Goal: Task Accomplishment & Management: Manage account settings

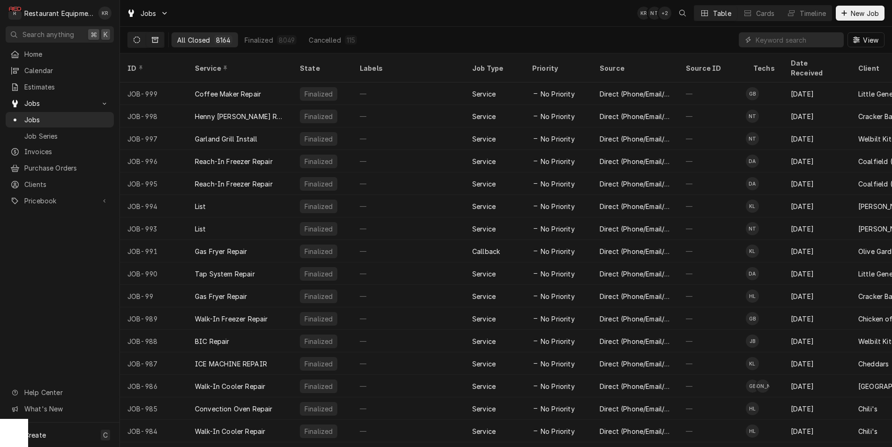
click at [140, 42] on icon "Dynamic Content Wrapper" at bounding box center [137, 40] width 7 height 7
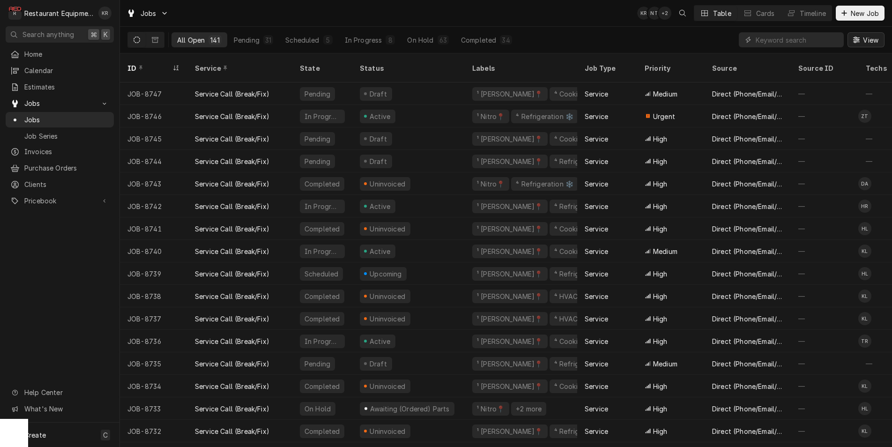
click at [860, 39] on div "Dynamic Content Wrapper" at bounding box center [856, 39] width 9 height 9
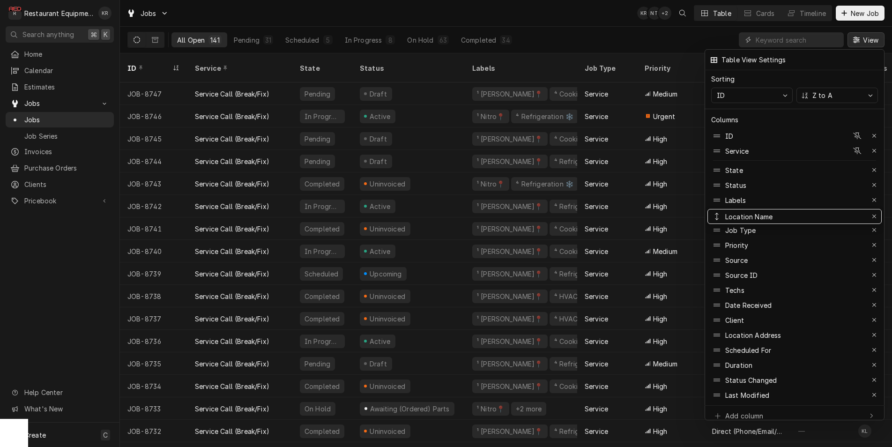
drag, startPoint x: 771, startPoint y: 315, endPoint x: 775, endPoint y: 211, distance: 103.6
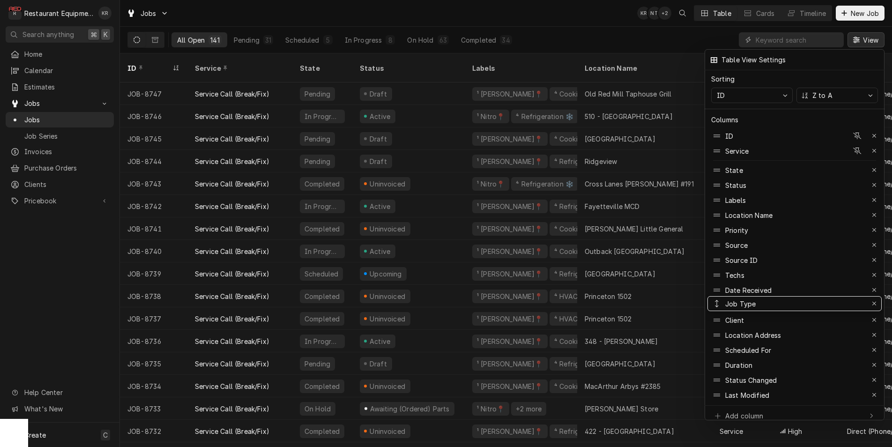
drag, startPoint x: 758, startPoint y: 224, endPoint x: 764, endPoint y: 298, distance: 73.8
drag, startPoint x: 761, startPoint y: 285, endPoint x: 770, endPoint y: 222, distance: 63.8
click at [666, 42] on div at bounding box center [446, 223] width 892 height 447
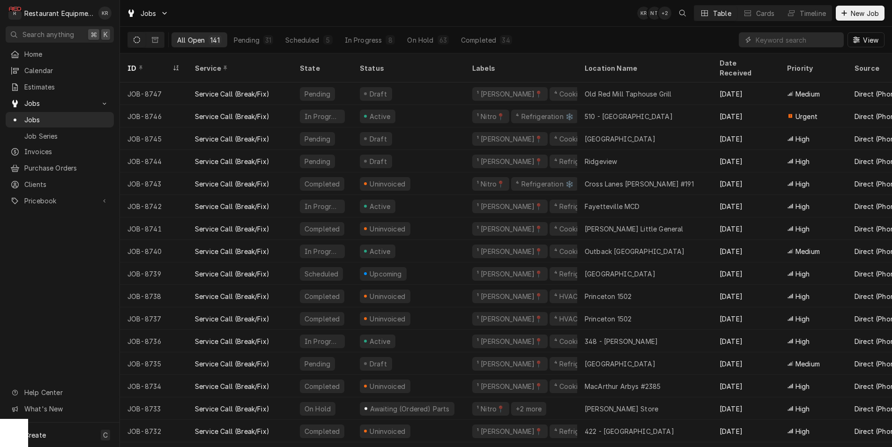
drag, startPoint x: 869, startPoint y: 41, endPoint x: 865, endPoint y: 40, distance: 4.8
click at [869, 41] on span "View" at bounding box center [870, 40] width 19 height 10
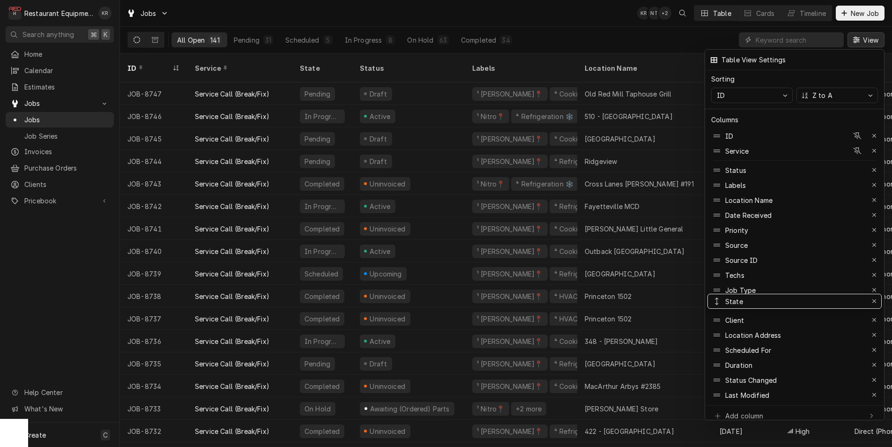
drag, startPoint x: 734, startPoint y: 165, endPoint x: 756, endPoint y: 296, distance: 133.1
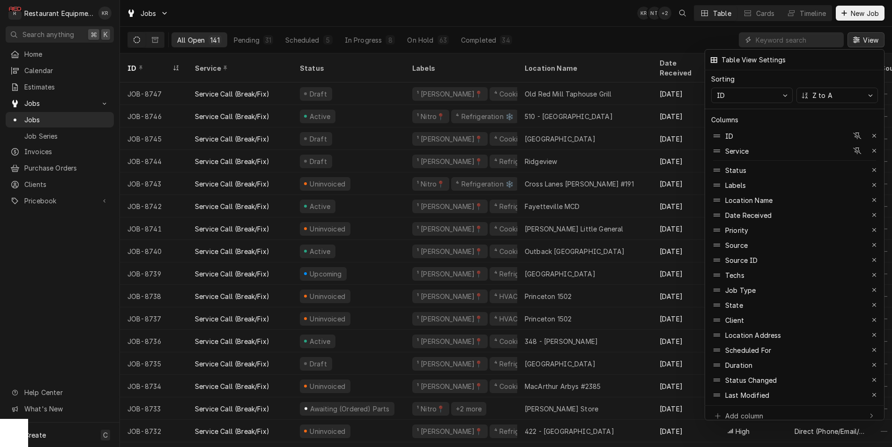
drag, startPoint x: 609, startPoint y: 18, endPoint x: 615, endPoint y: 28, distance: 12.2
click at [609, 18] on div at bounding box center [446, 223] width 892 height 447
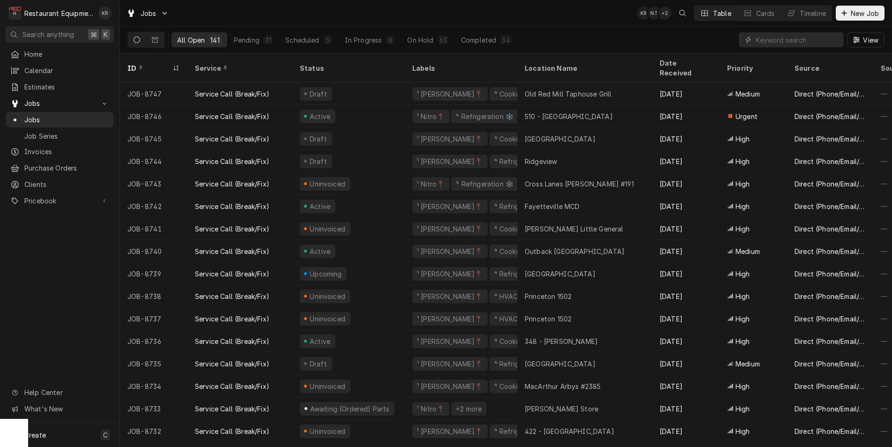
click at [863, 43] on span "View" at bounding box center [870, 40] width 19 height 10
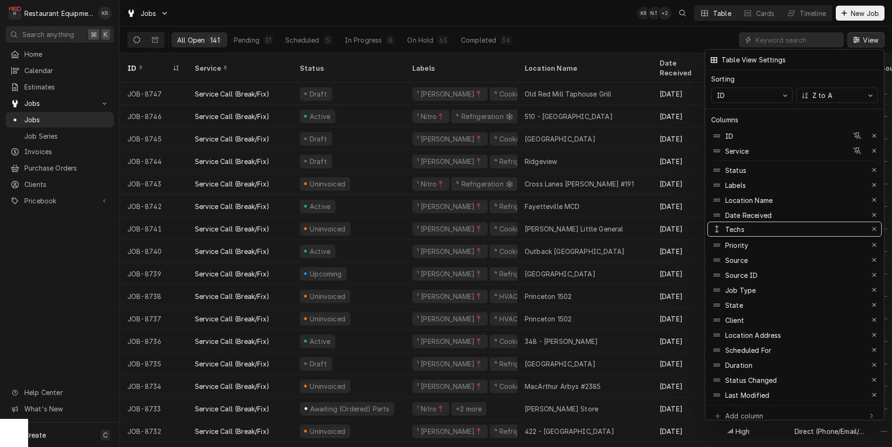
drag, startPoint x: 750, startPoint y: 272, endPoint x: 753, endPoint y: 226, distance: 46.0
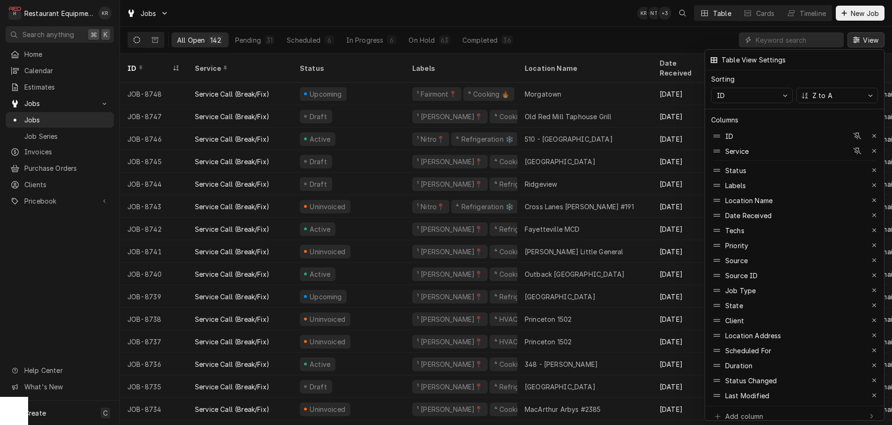
click at [773, 37] on div at bounding box center [446, 212] width 892 height 425
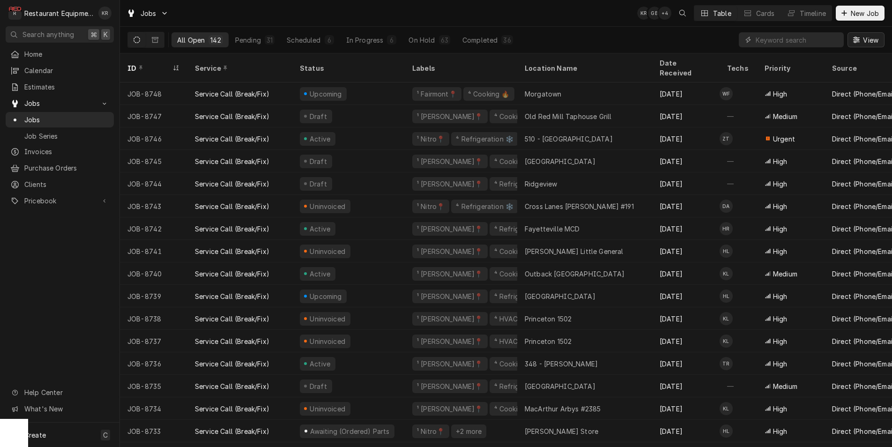
click at [864, 40] on span "View" at bounding box center [870, 40] width 19 height 10
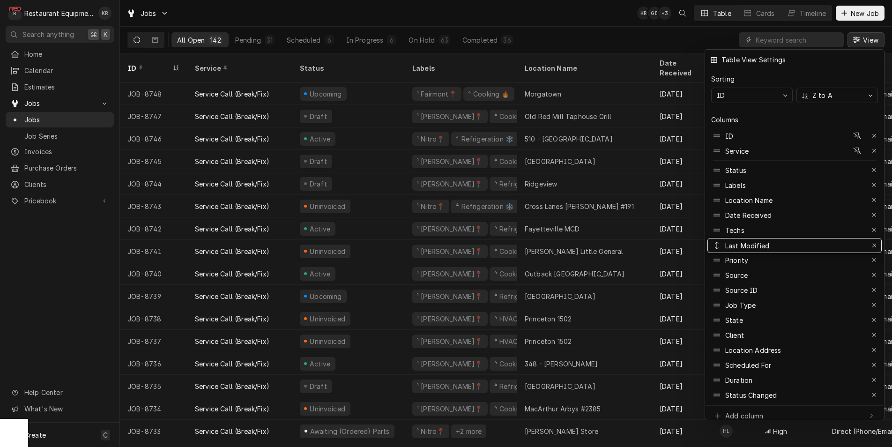
drag, startPoint x: 751, startPoint y: 389, endPoint x: 757, endPoint y: 239, distance: 149.6
click at [626, 30] on div at bounding box center [446, 223] width 892 height 447
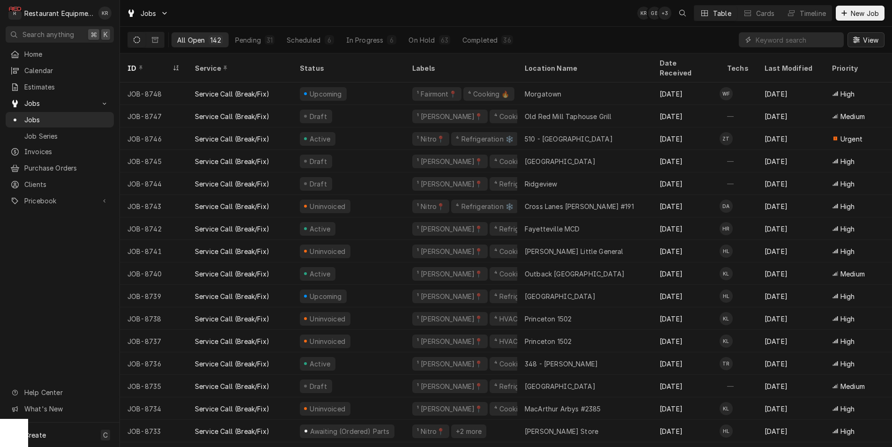
click at [871, 39] on span "View" at bounding box center [870, 40] width 19 height 10
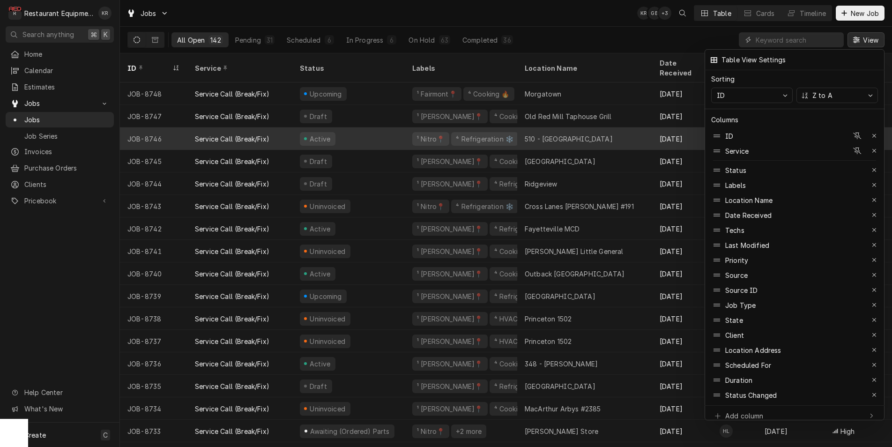
drag, startPoint x: 570, startPoint y: 40, endPoint x: 528, endPoint y: 136, distance: 104.7
click at [570, 40] on div at bounding box center [446, 223] width 892 height 447
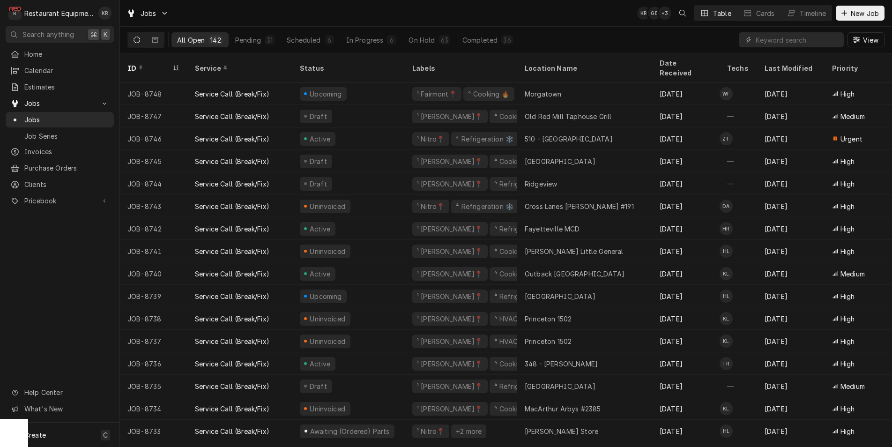
click at [859, 39] on icon "Dynamic Content Wrapper" at bounding box center [856, 40] width 7 height 7
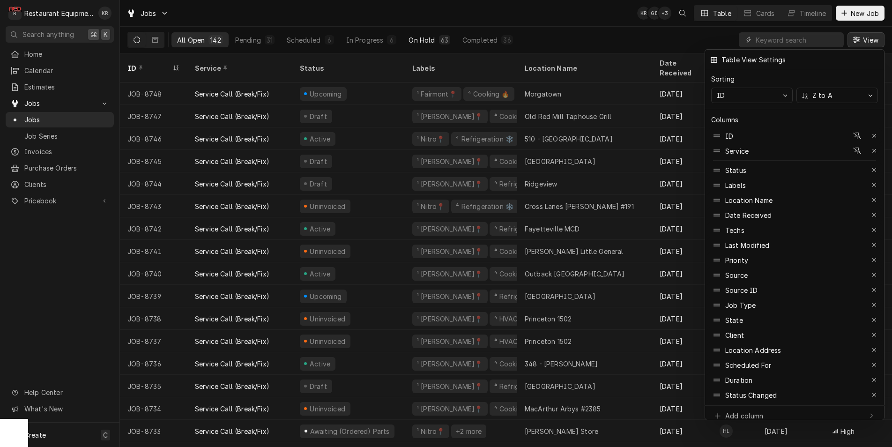
drag, startPoint x: 442, startPoint y: 17, endPoint x: 440, endPoint y: 33, distance: 16.1
click at [442, 17] on div at bounding box center [446, 223] width 892 height 447
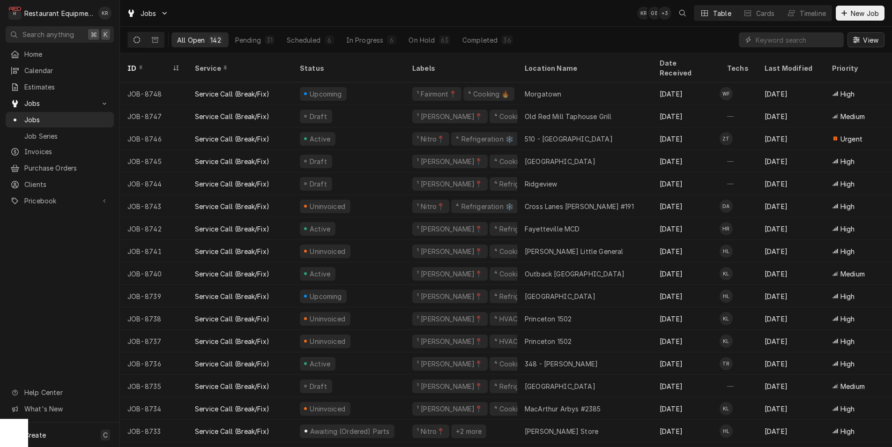
click at [869, 43] on span "View" at bounding box center [870, 40] width 19 height 10
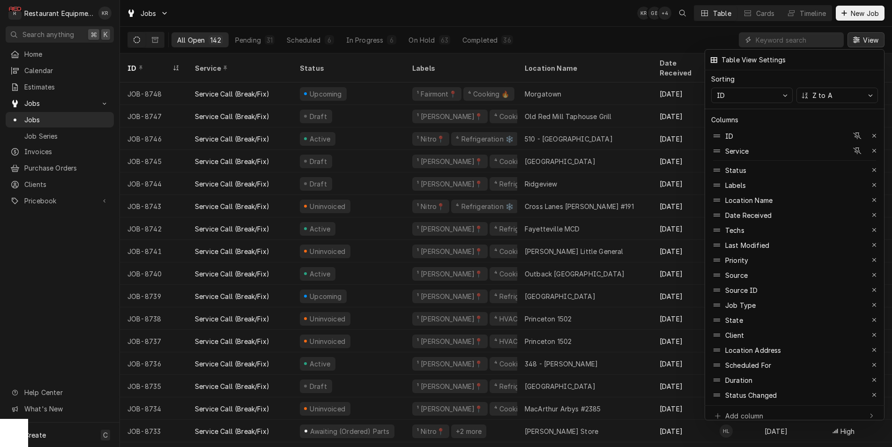
click at [536, 14] on div at bounding box center [446, 223] width 892 height 447
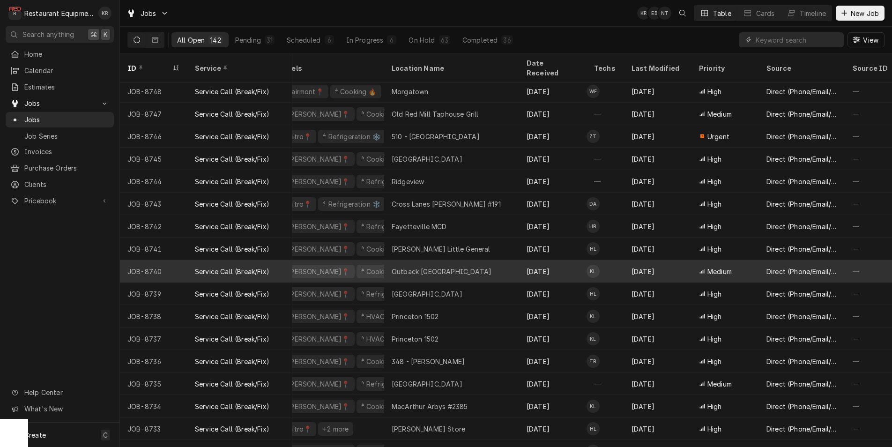
scroll to position [2, 0]
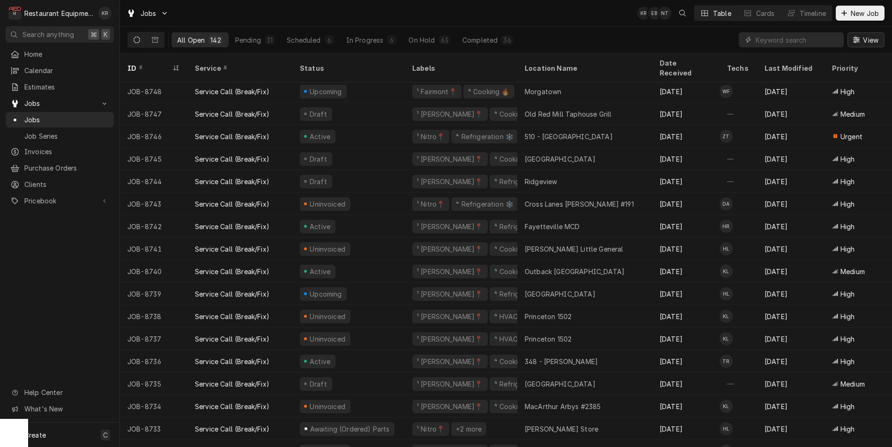
click at [871, 41] on span "View" at bounding box center [870, 40] width 19 height 10
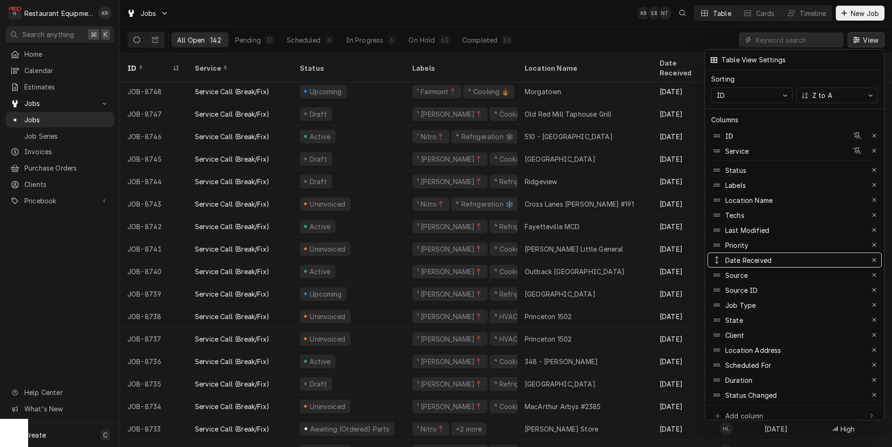
drag, startPoint x: 759, startPoint y: 209, endPoint x: 753, endPoint y: 254, distance: 45.5
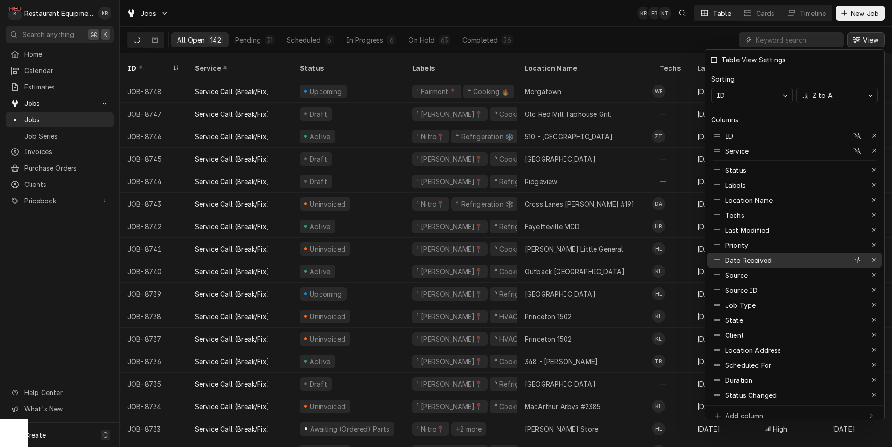
click at [751, 255] on div "Date Received" at bounding box center [749, 260] width 46 height 10
click at [648, 48] on div at bounding box center [446, 223] width 892 height 447
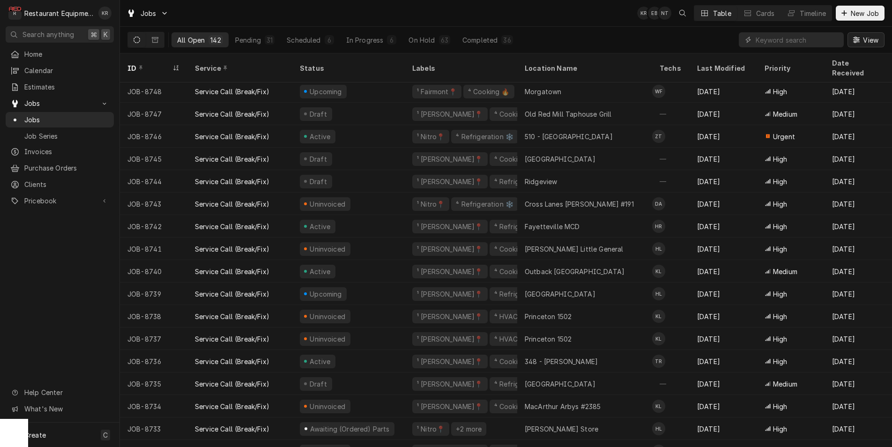
click at [861, 39] on div "Dynamic Content Wrapper" at bounding box center [856, 39] width 9 height 9
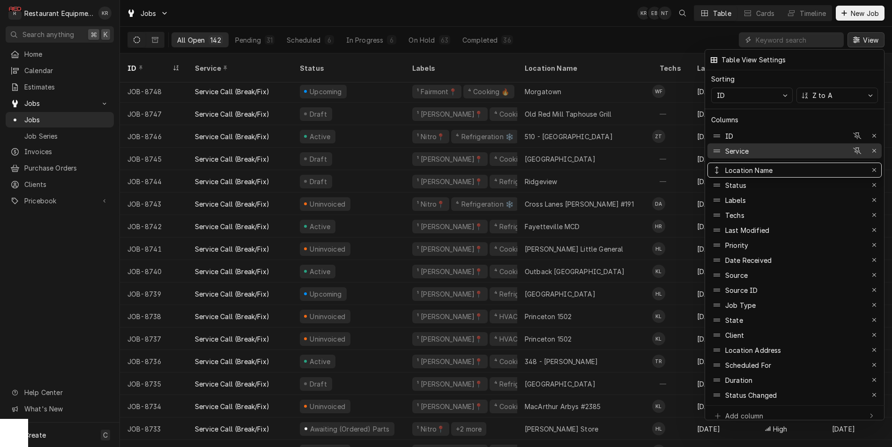
drag, startPoint x: 753, startPoint y: 194, endPoint x: 745, endPoint y: 142, distance: 51.7
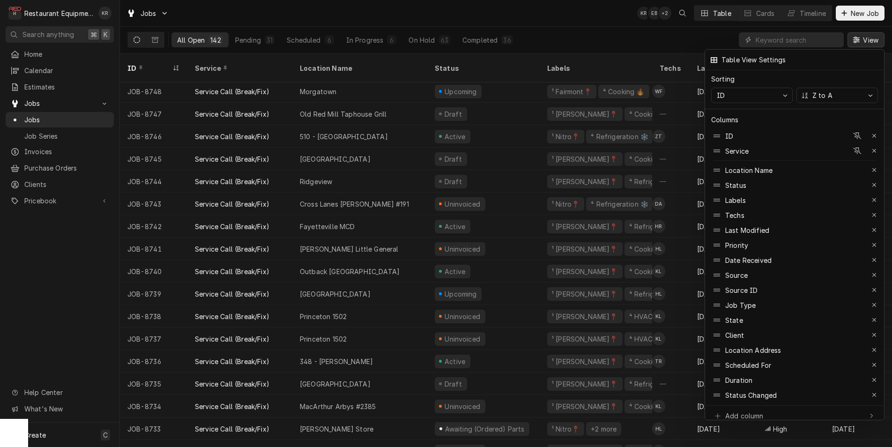
click at [605, 27] on div at bounding box center [446, 223] width 892 height 447
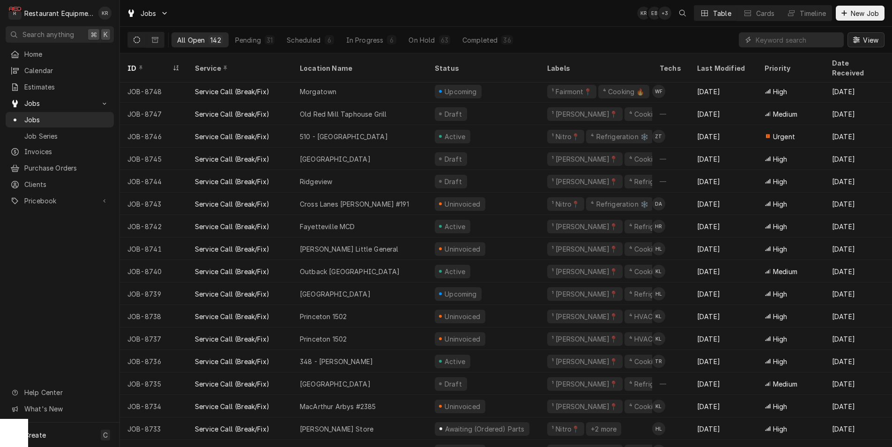
click at [864, 40] on span "View" at bounding box center [870, 40] width 19 height 10
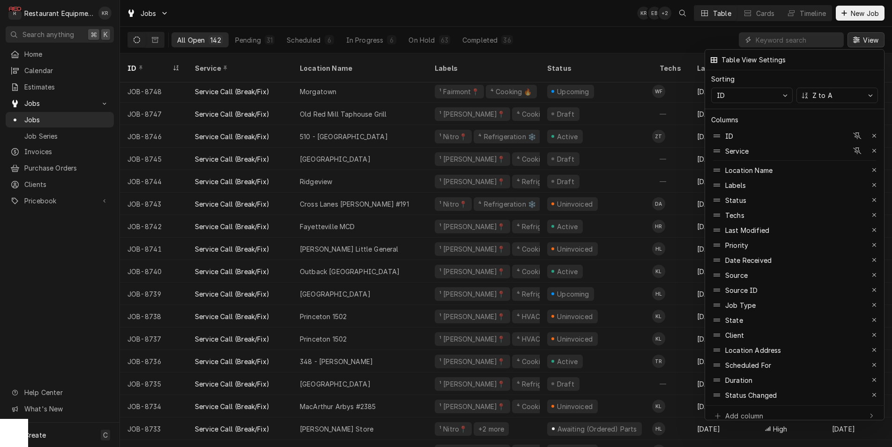
click at [613, 19] on div at bounding box center [446, 223] width 892 height 447
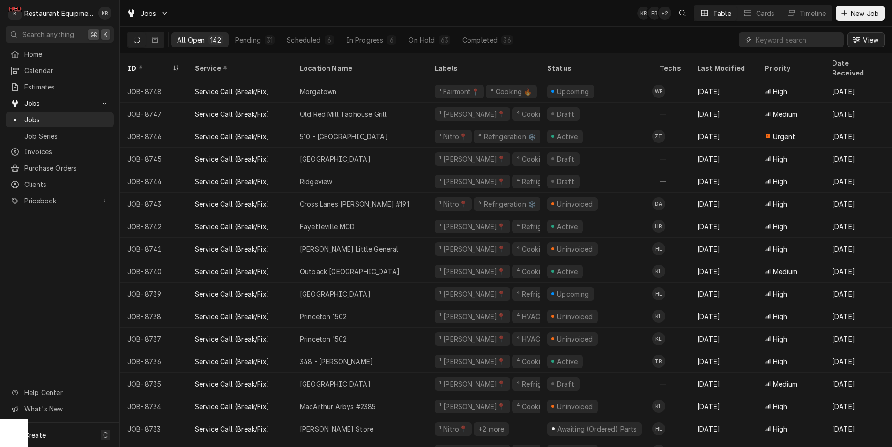
click at [863, 41] on span "View" at bounding box center [870, 40] width 19 height 10
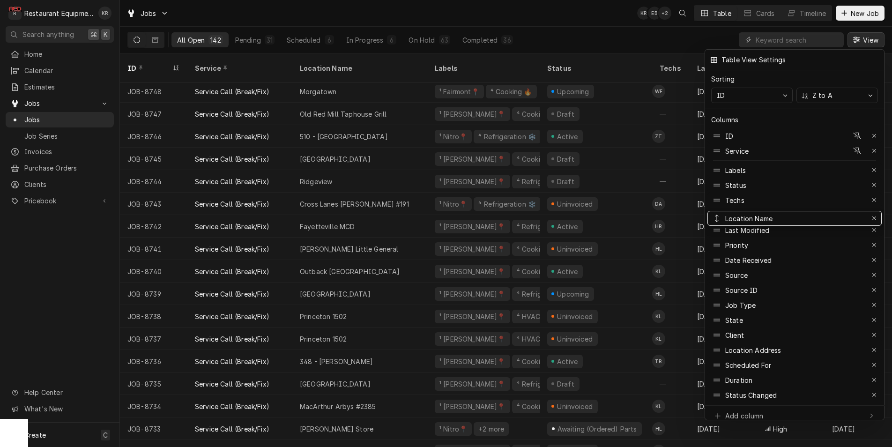
drag, startPoint x: 761, startPoint y: 167, endPoint x: 763, endPoint y: 215, distance: 48.3
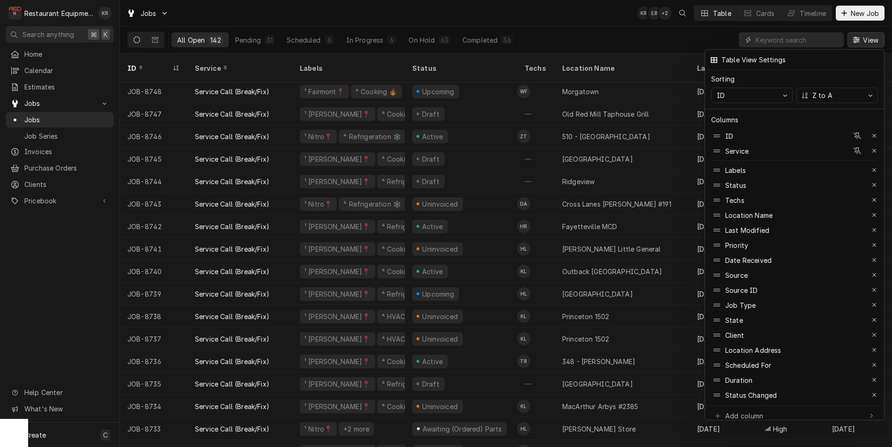
click at [590, 7] on div at bounding box center [446, 223] width 892 height 447
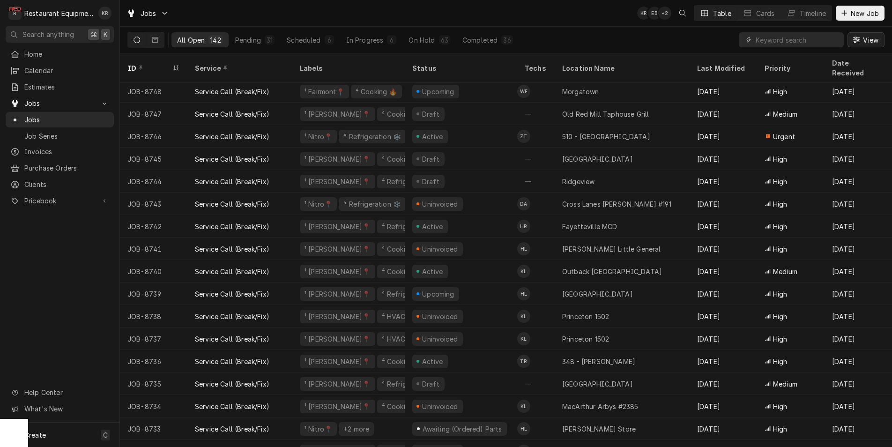
click at [859, 41] on icon "Dynamic Content Wrapper" at bounding box center [856, 40] width 7 height 7
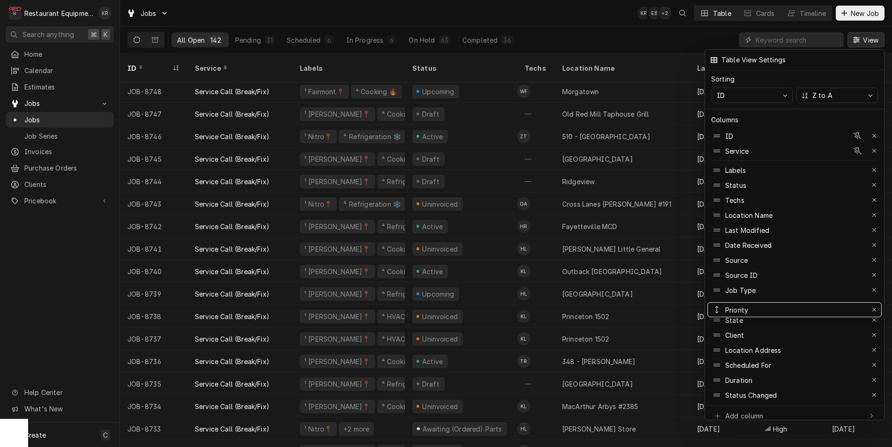
drag, startPoint x: 741, startPoint y: 245, endPoint x: 755, endPoint y: 307, distance: 64.2
drag, startPoint x: 745, startPoint y: 305, endPoint x: 750, endPoint y: 256, distance: 48.6
drag, startPoint x: 752, startPoint y: 265, endPoint x: 773, endPoint y: 377, distance: 114.0
drag, startPoint x: 759, startPoint y: 387, endPoint x: 745, endPoint y: 270, distance: 117.6
click at [613, 35] on div at bounding box center [446, 223] width 892 height 447
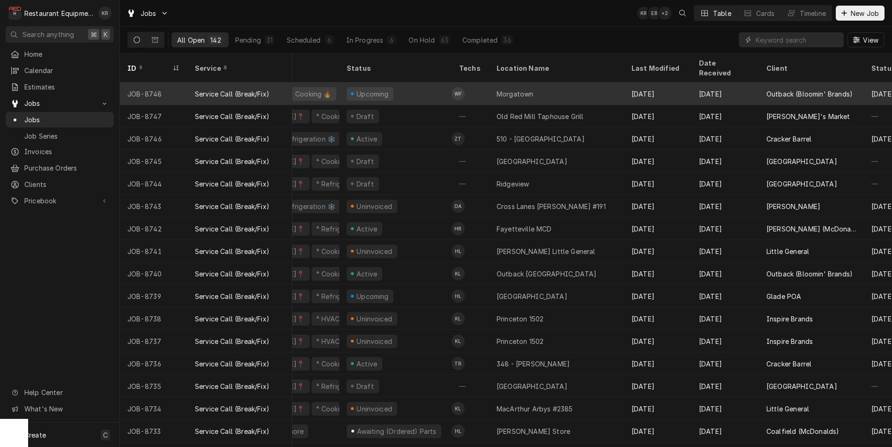
scroll to position [0, 4]
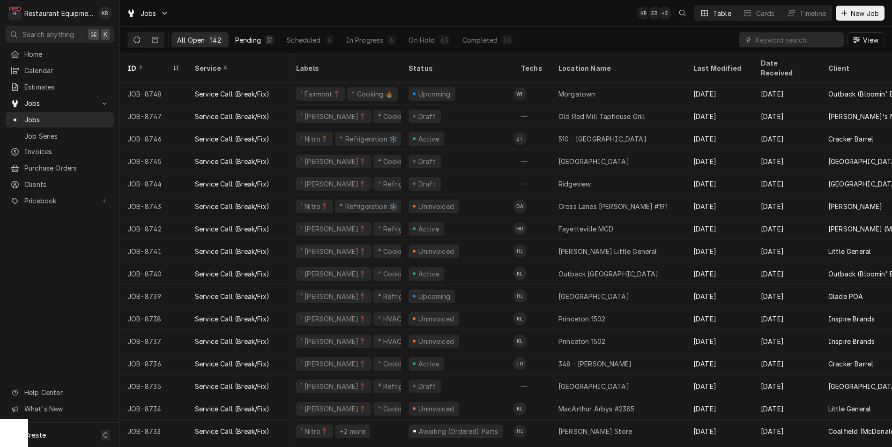
click at [253, 41] on div "Pending" at bounding box center [248, 40] width 26 height 10
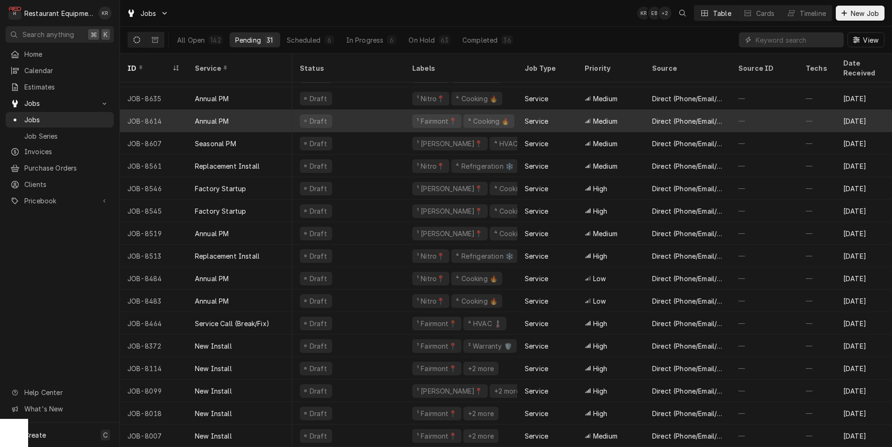
scroll to position [0, 1]
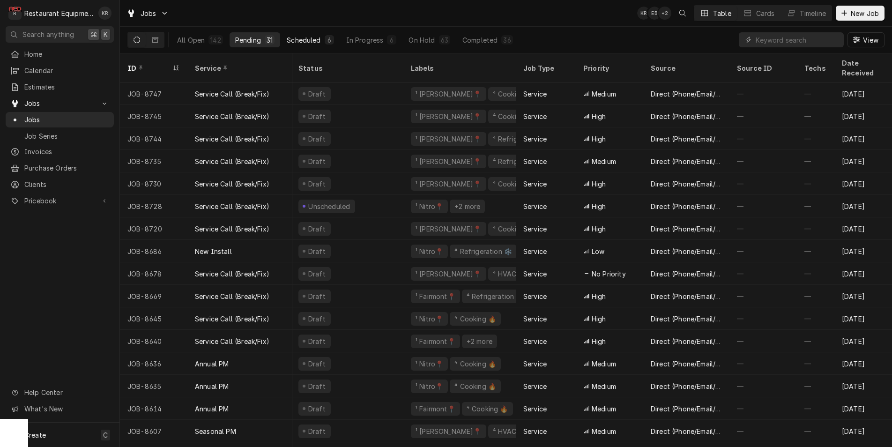
click at [304, 40] on div "Scheduled" at bounding box center [304, 40] width 34 height 10
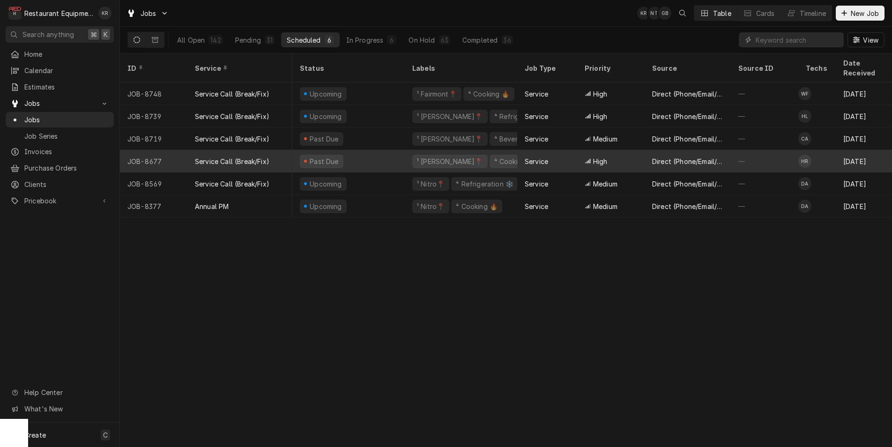
scroll to position [0, 0]
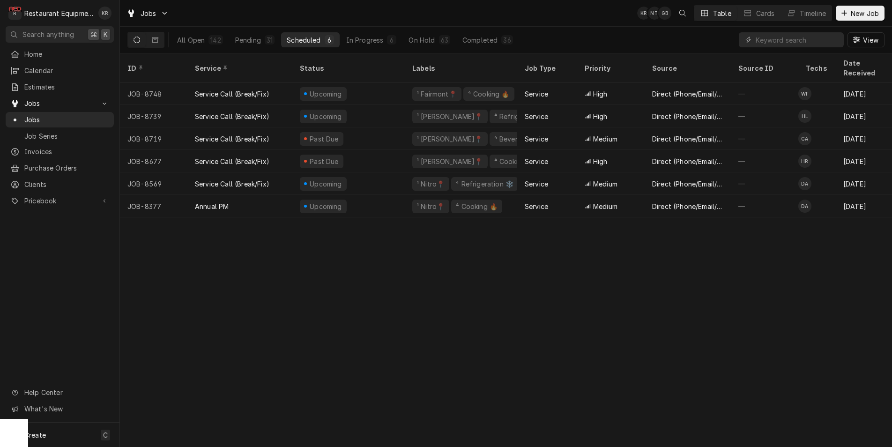
click at [865, 42] on span "View" at bounding box center [870, 40] width 19 height 10
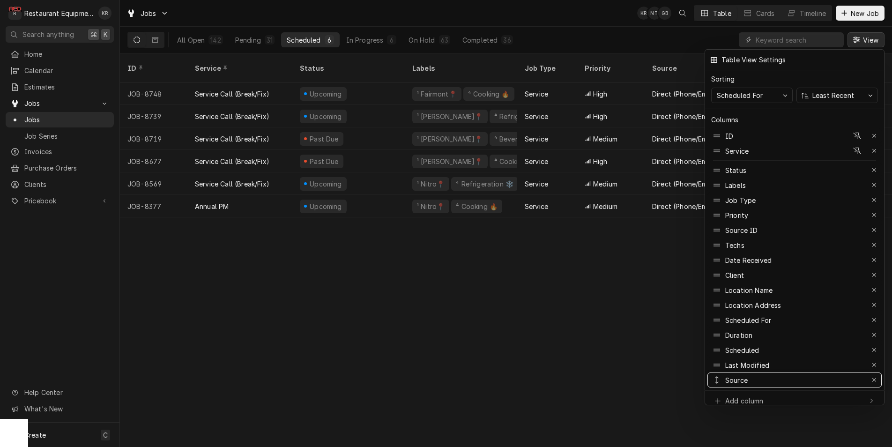
drag, startPoint x: 738, startPoint y: 226, endPoint x: 785, endPoint y: 412, distance: 191.3
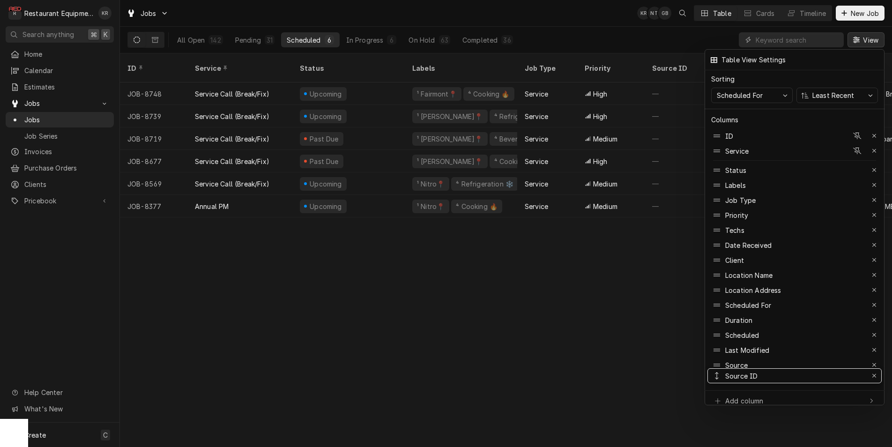
drag, startPoint x: 737, startPoint y: 225, endPoint x: 771, endPoint y: 368, distance: 146.8
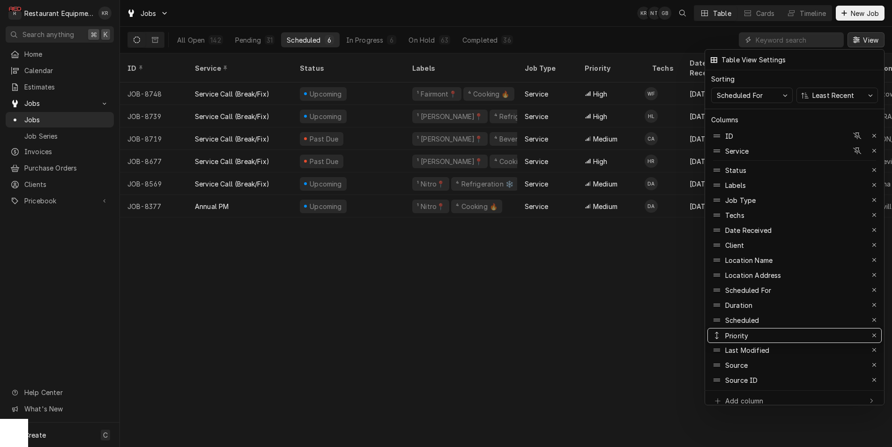
drag, startPoint x: 736, startPoint y: 207, endPoint x: 766, endPoint y: 333, distance: 129.5
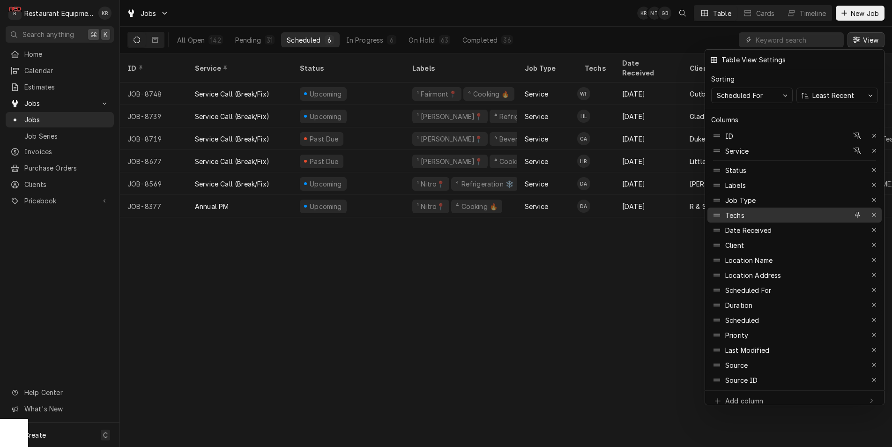
drag, startPoint x: 748, startPoint y: 222, endPoint x: 741, endPoint y: 211, distance: 13.8
click at [748, 225] on div "Date Received" at bounding box center [749, 230] width 46 height 10
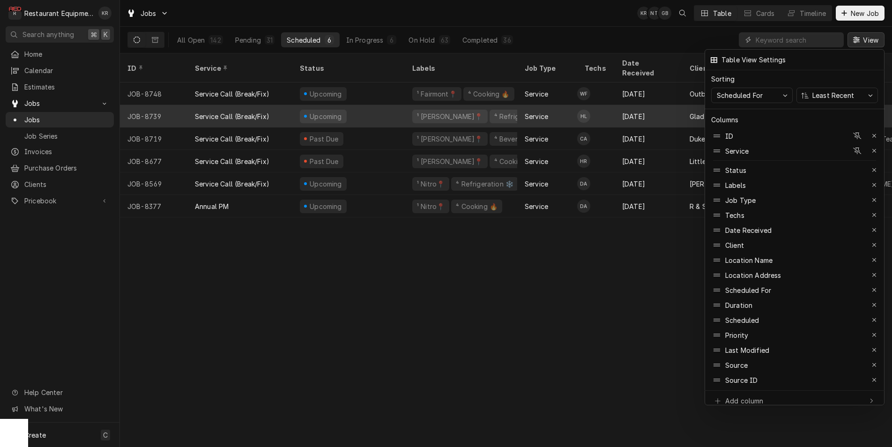
drag, startPoint x: 604, startPoint y: 19, endPoint x: 598, endPoint y: 99, distance: 80.8
click at [604, 21] on div at bounding box center [446, 223] width 892 height 447
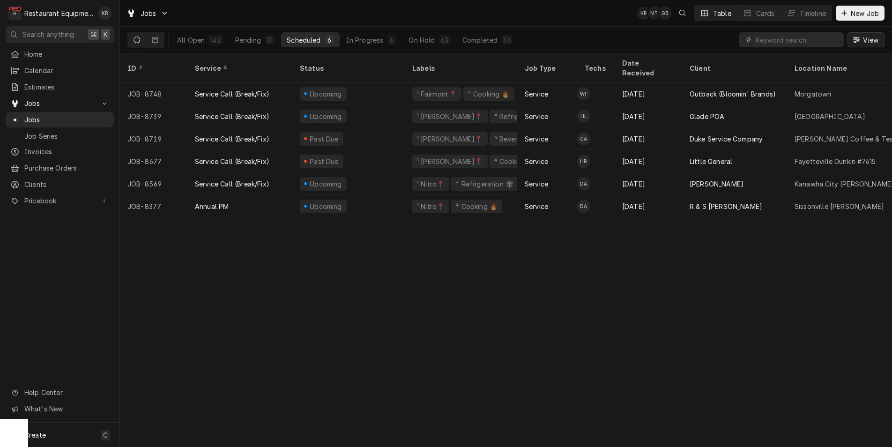
click at [867, 43] on span "View" at bounding box center [870, 40] width 19 height 10
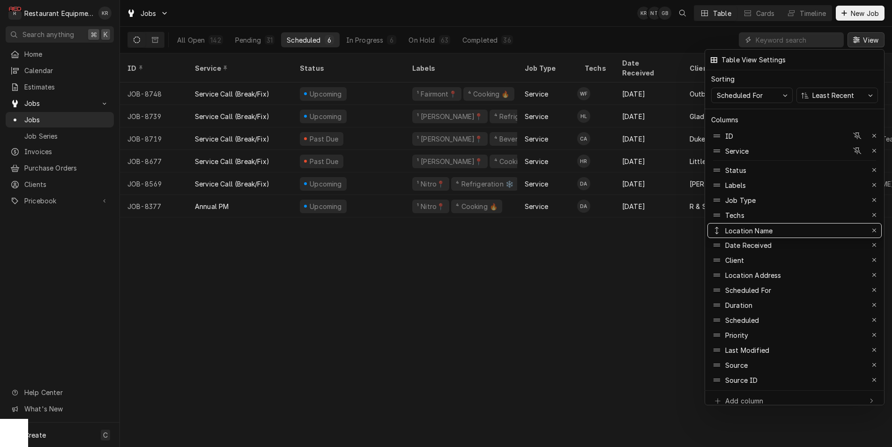
drag, startPoint x: 743, startPoint y: 257, endPoint x: 744, endPoint y: 227, distance: 29.5
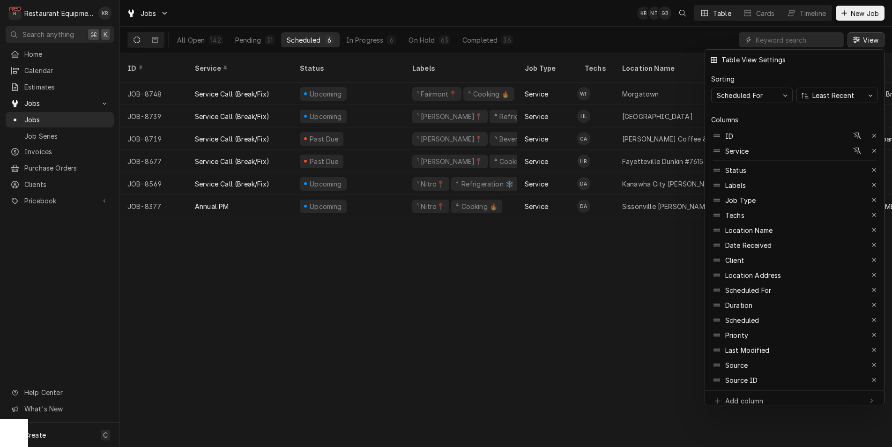
click at [604, 25] on div at bounding box center [446, 223] width 892 height 447
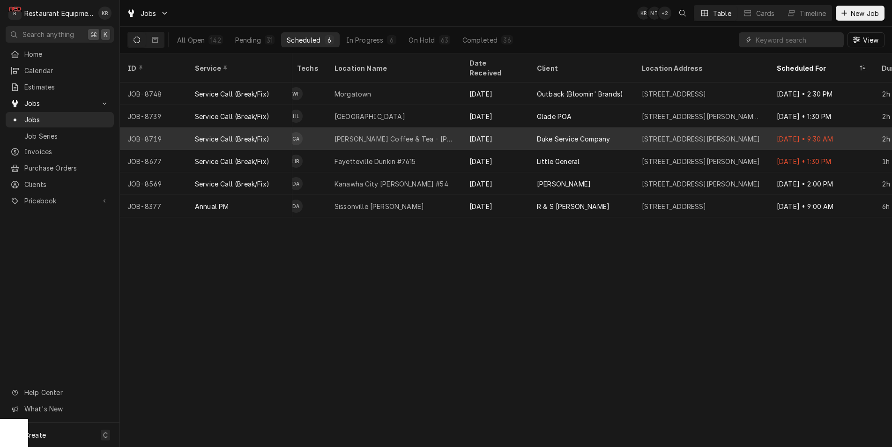
scroll to position [0, 306]
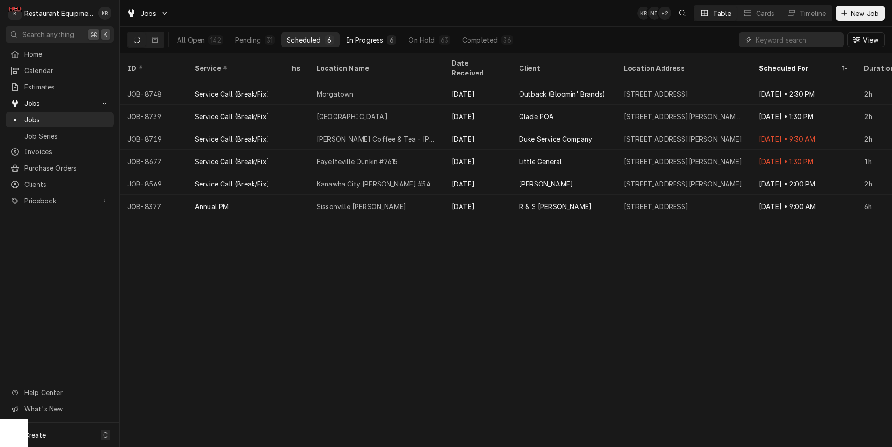
click at [358, 38] on div "In Progress" at bounding box center [364, 40] width 37 height 10
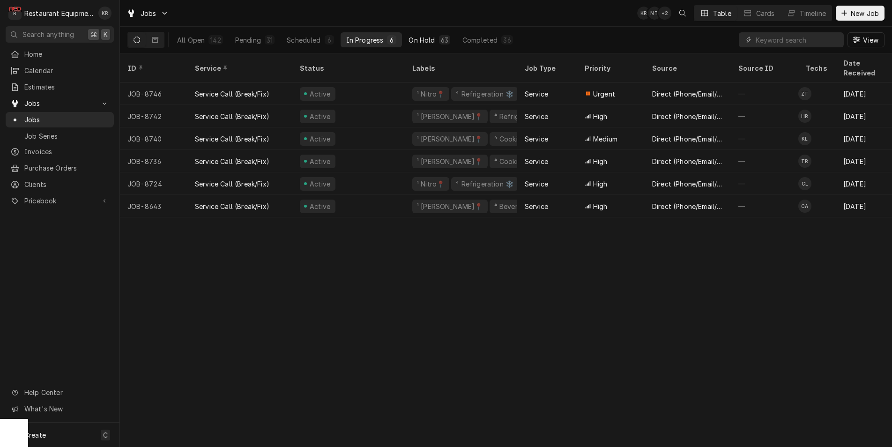
click at [441, 40] on div "63" at bounding box center [444, 40] width 7 height 10
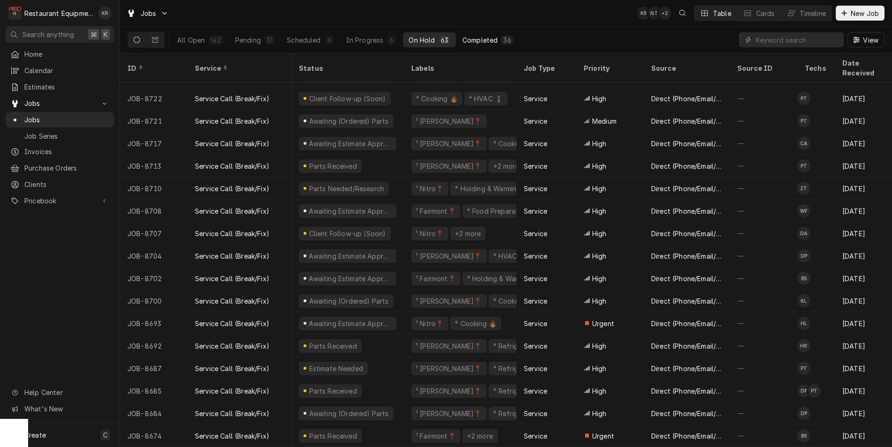
scroll to position [0, 1]
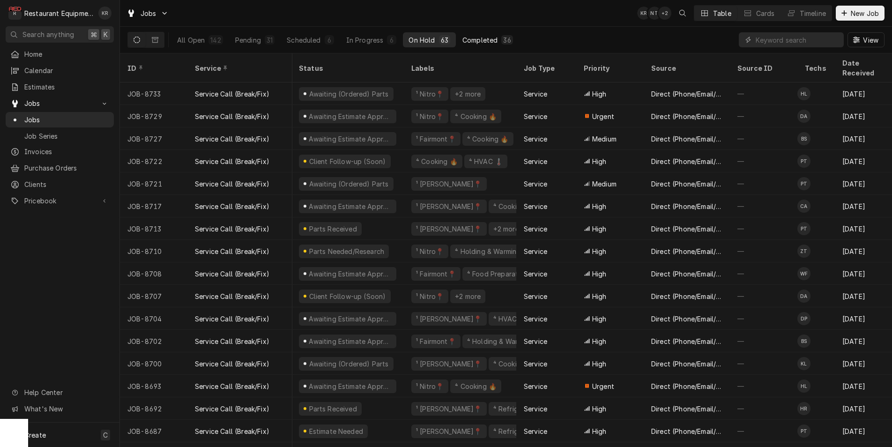
click at [487, 36] on div "Completed" at bounding box center [480, 40] width 35 height 10
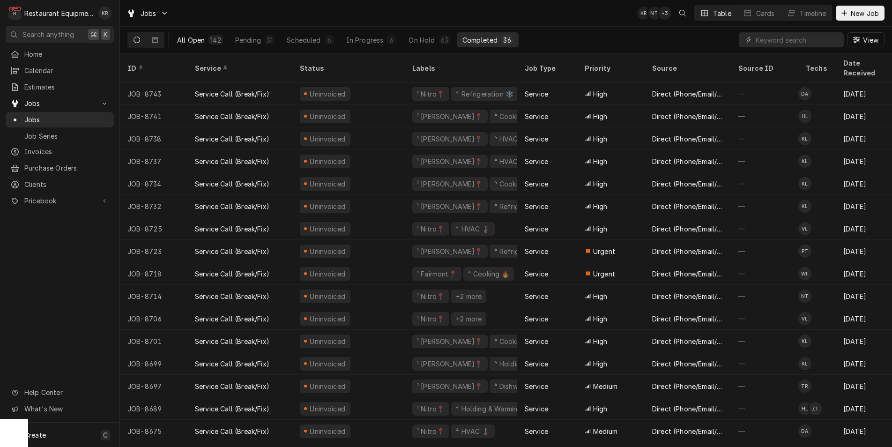
click at [191, 36] on div "All Open" at bounding box center [191, 40] width 28 height 10
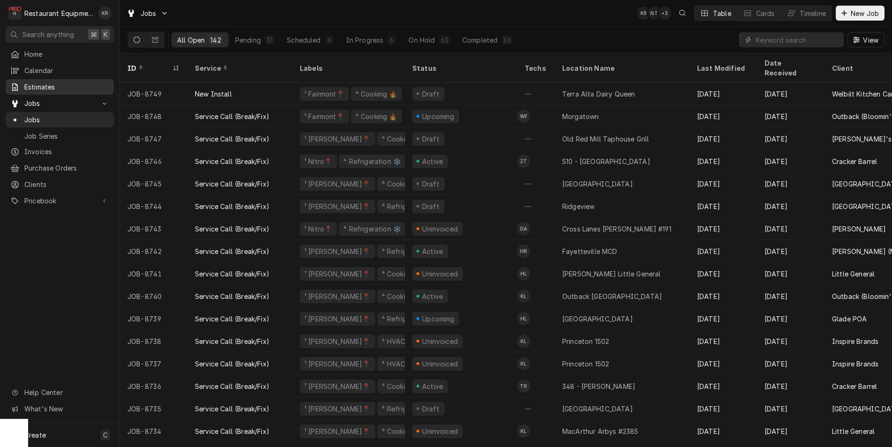
click at [44, 84] on span "Estimates" at bounding box center [66, 87] width 85 height 10
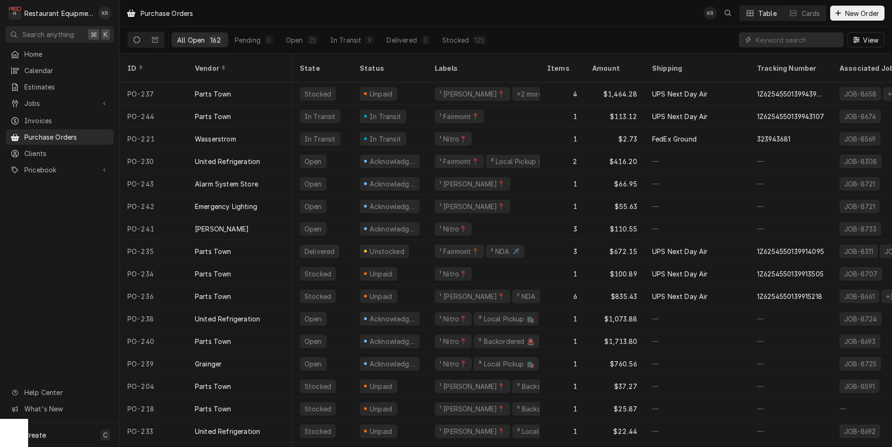
scroll to position [0, 1]
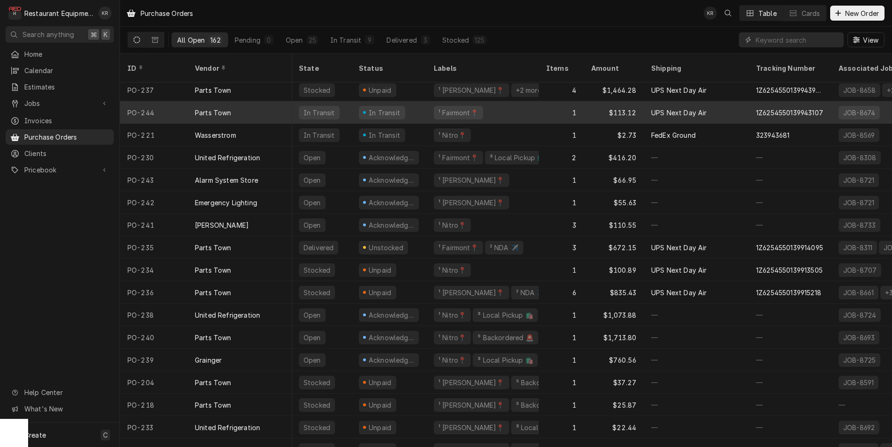
click at [372, 108] on div "In Transit" at bounding box center [385, 113] width 34 height 10
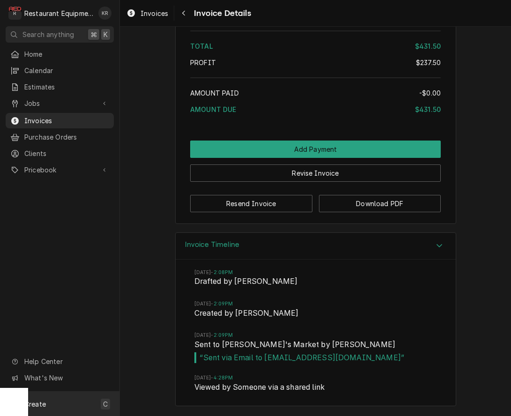
scroll to position [1699, 0]
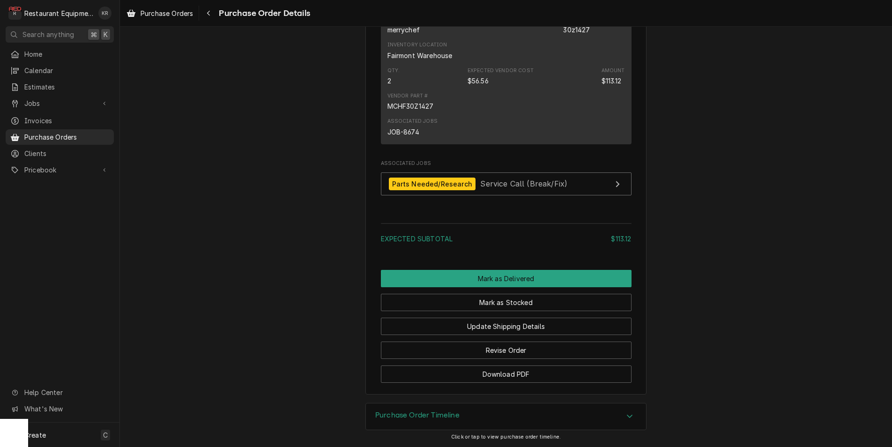
scroll to position [715, 0]
click at [490, 190] on div "Parts Needed/Research Service Call (Break/Fix)" at bounding box center [478, 184] width 179 height 13
click at [505, 287] on button "Mark as Delivered" at bounding box center [506, 278] width 251 height 17
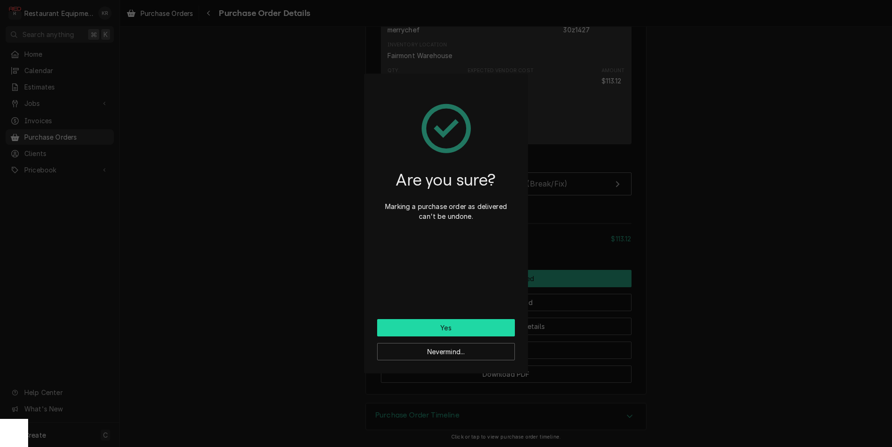
click at [476, 332] on button "Yes" at bounding box center [446, 327] width 138 height 17
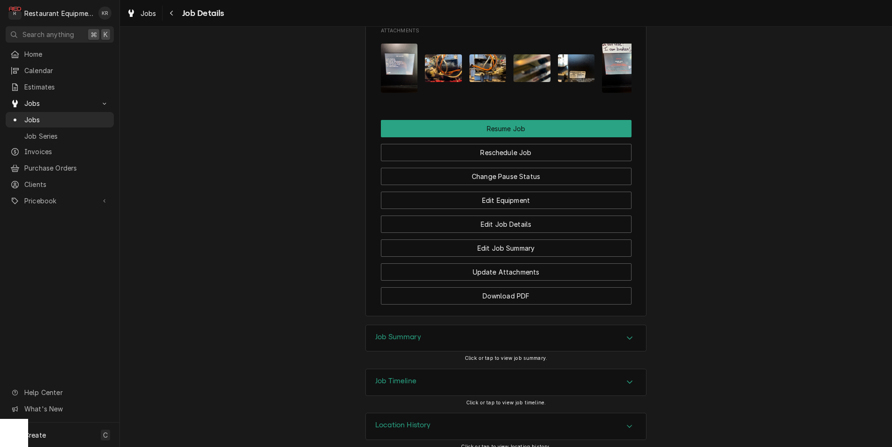
scroll to position [1204, 0]
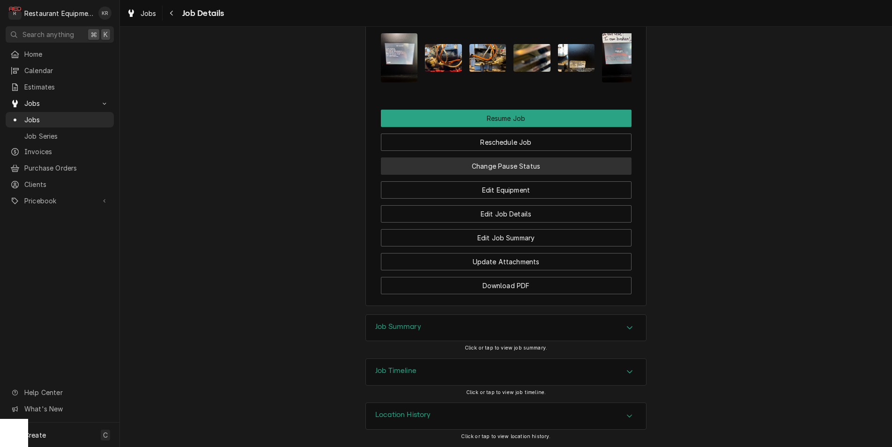
click at [509, 166] on button "Change Pause Status" at bounding box center [506, 165] width 251 height 17
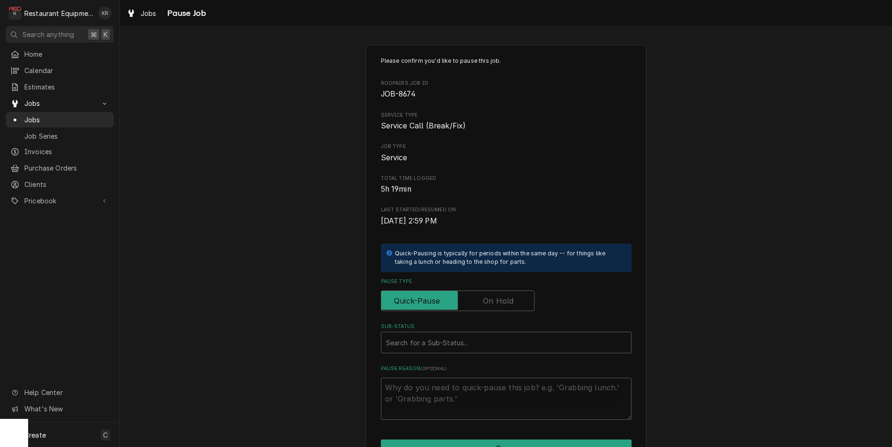
scroll to position [0, 0]
click at [496, 302] on label "Pause Type" at bounding box center [458, 300] width 154 height 21
click at [496, 302] on input "Pause Type" at bounding box center [457, 300] width 145 height 21
checkbox input "true"
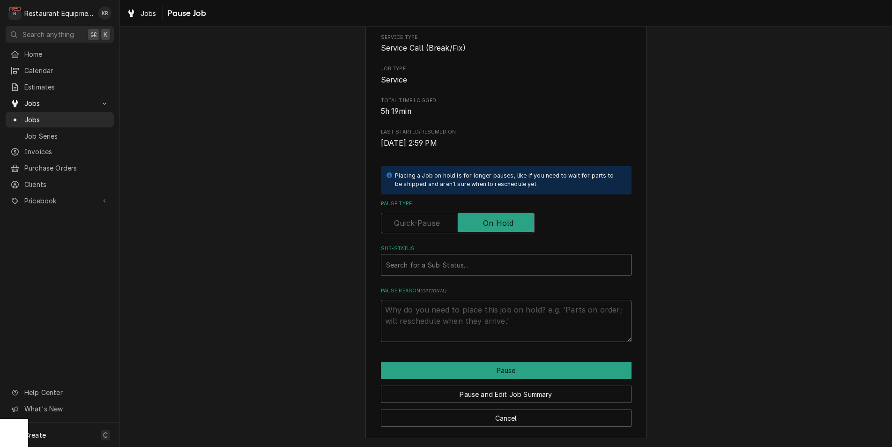
click at [479, 264] on div "Sub-Status" at bounding box center [506, 264] width 240 height 17
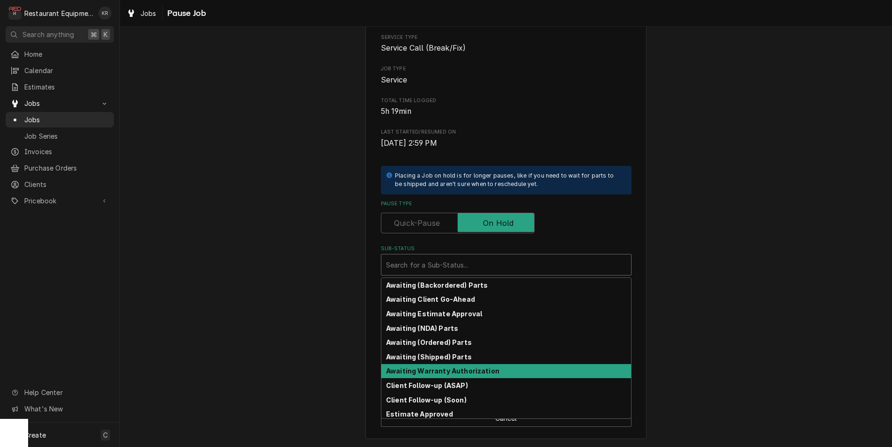
scroll to position [104, 0]
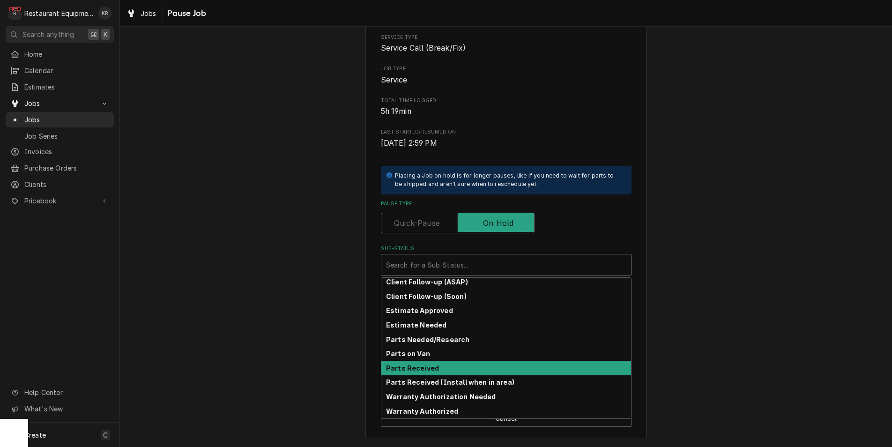
click at [446, 369] on div "Parts Received" at bounding box center [507, 368] width 250 height 15
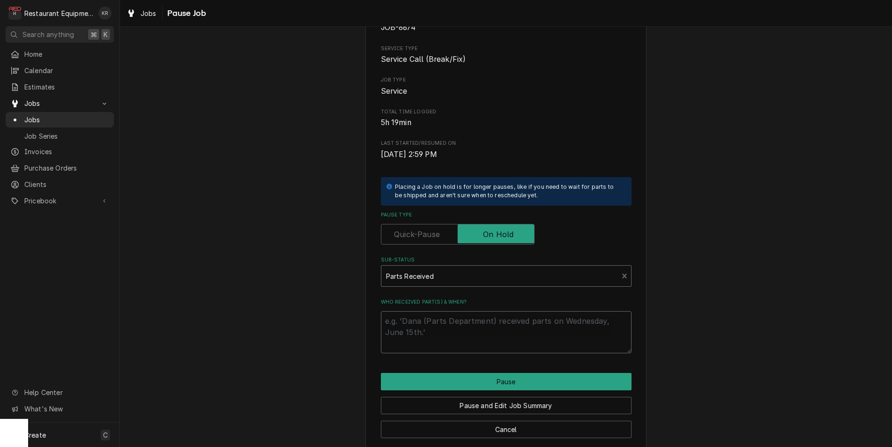
click at [448, 327] on textarea "Who received part(s) & when?" at bounding box center [506, 332] width 251 height 42
type textarea "x"
type textarea "8"
type textarea "x"
type textarea "8/"
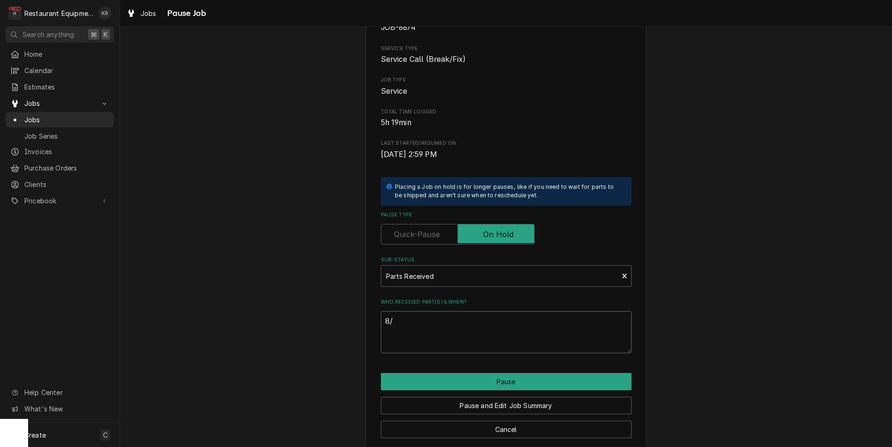
type textarea "x"
type textarea "8/2"
type textarea "x"
type textarea "8/29"
click at [470, 379] on button "Pause" at bounding box center [506, 381] width 251 height 17
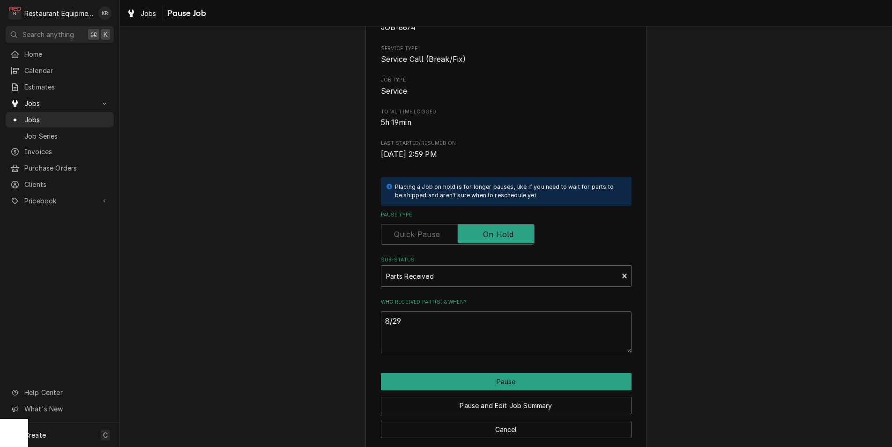
type textarea "x"
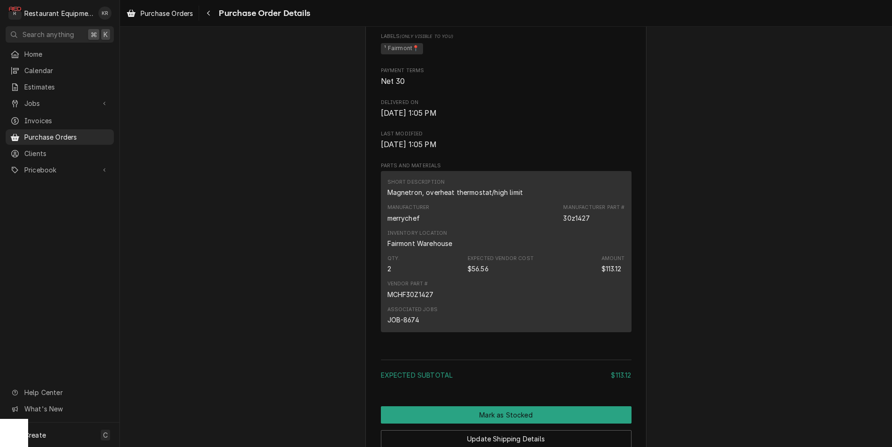
scroll to position [621, 0]
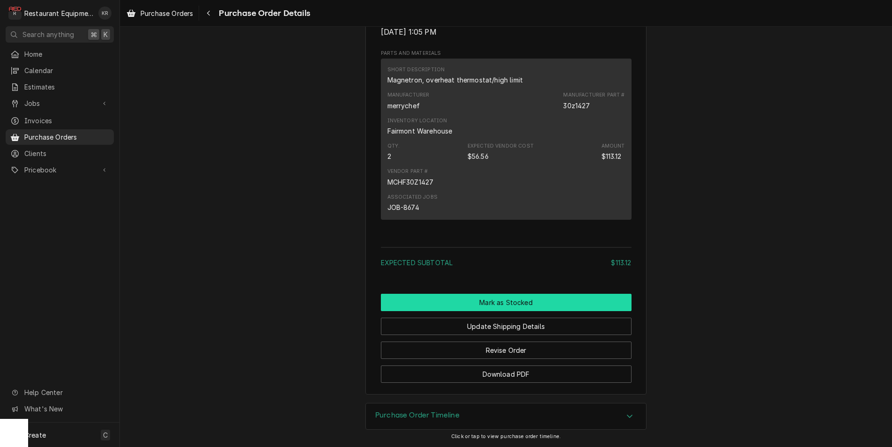
click at [487, 303] on button "Mark as Stocked" at bounding box center [506, 302] width 251 height 17
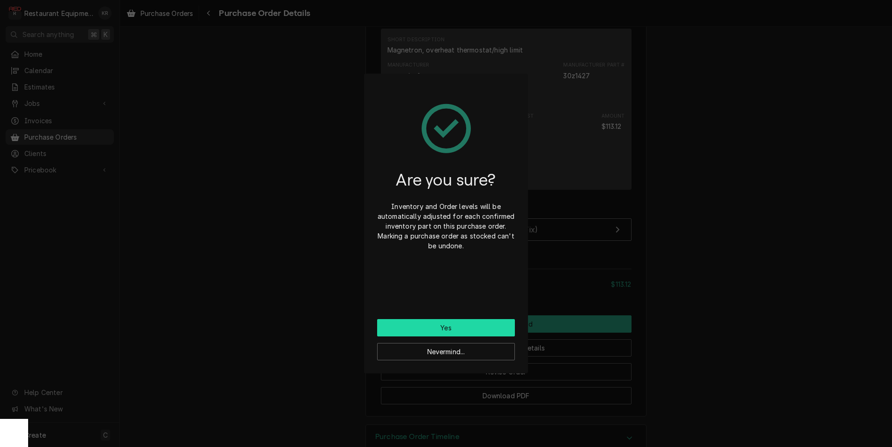
click at [471, 331] on button "Yes" at bounding box center [446, 327] width 138 height 17
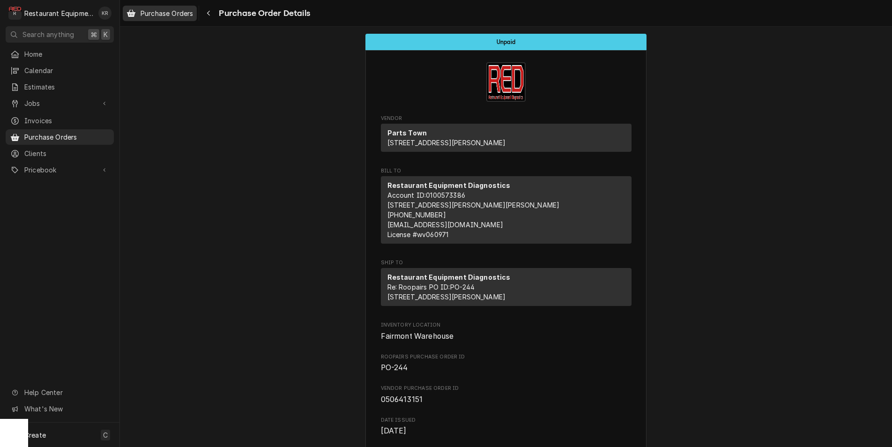
click at [178, 17] on span "Purchase Orders" at bounding box center [167, 13] width 52 height 10
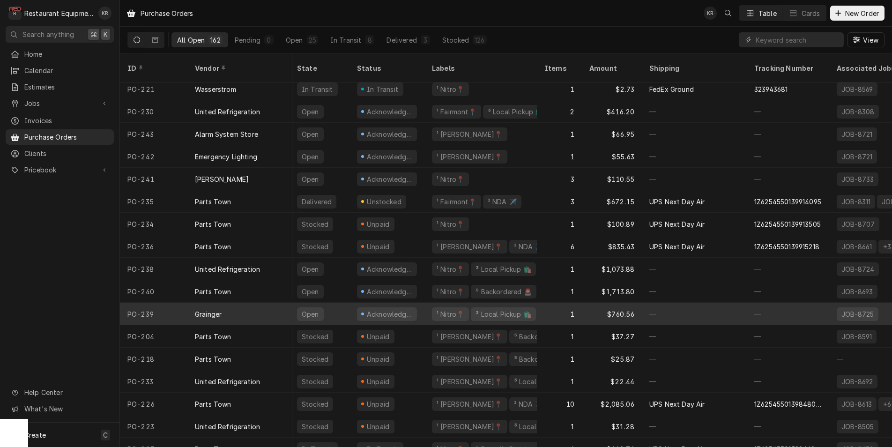
scroll to position [0, 3]
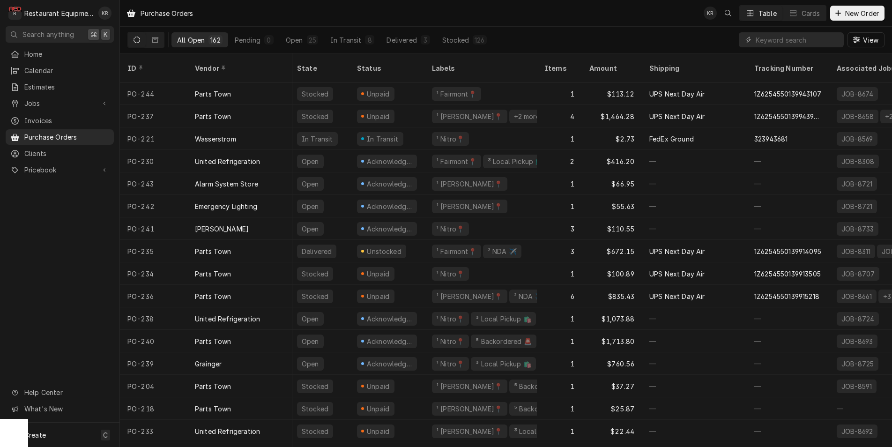
click at [396, 132] on div "In Transit" at bounding box center [380, 139] width 46 height 14
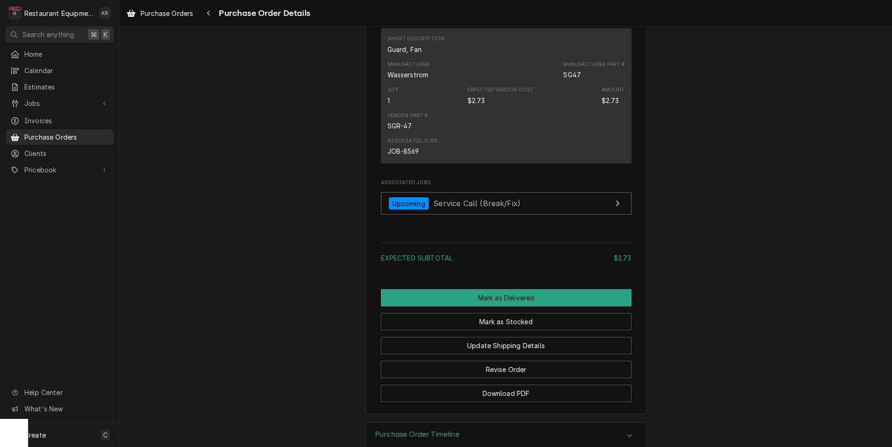
scroll to position [649, 0]
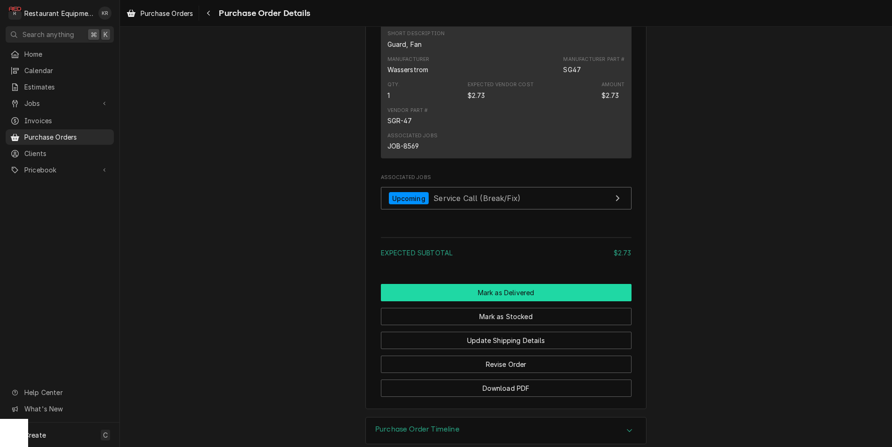
click at [500, 301] on button "Mark as Delivered" at bounding box center [506, 292] width 251 height 17
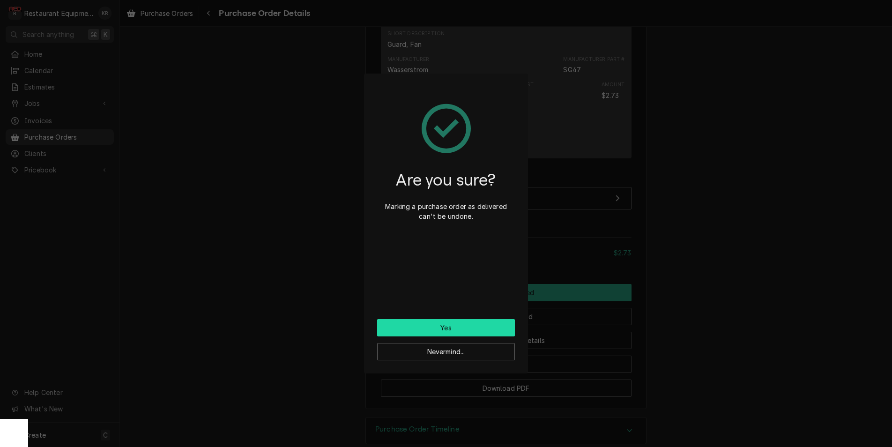
click at [479, 333] on button "Yes" at bounding box center [446, 327] width 138 height 17
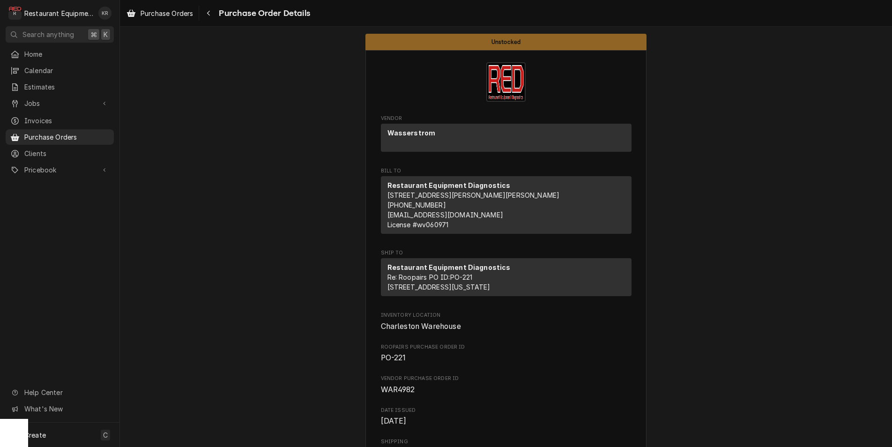
scroll to position [576, 0]
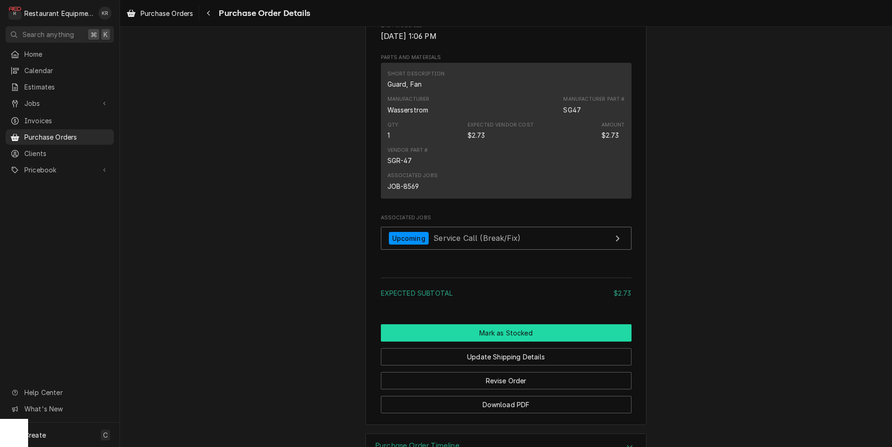
scroll to position [580, 0]
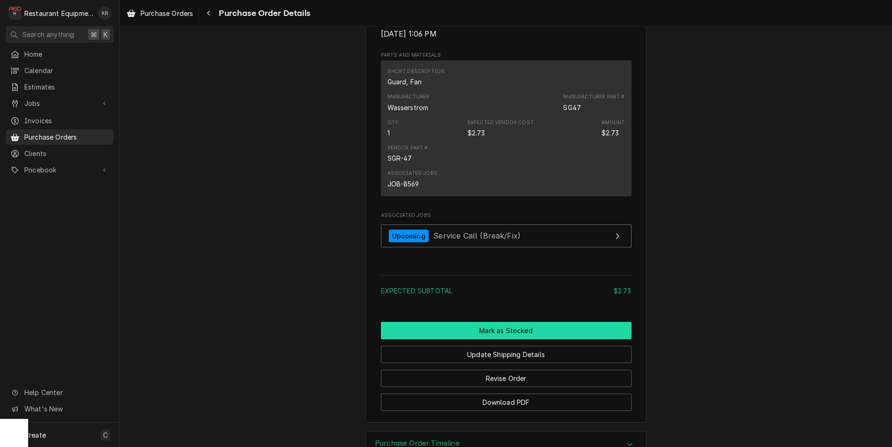
click at [495, 339] on button "Mark as Stocked" at bounding box center [506, 330] width 251 height 17
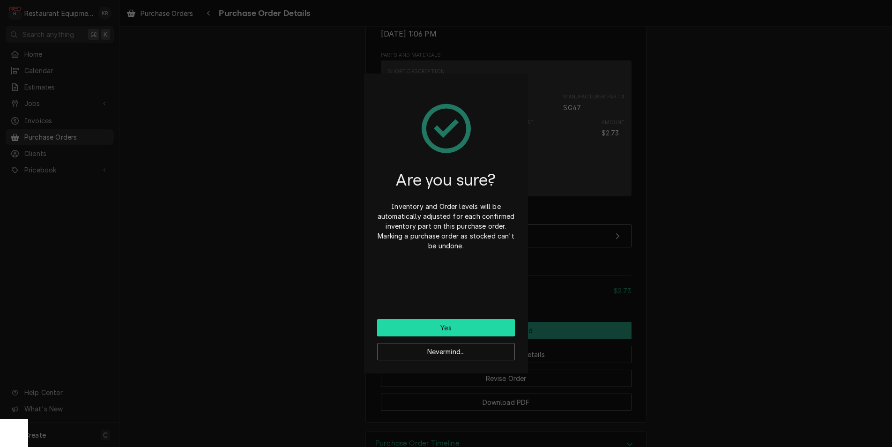
click at [478, 327] on button "Yes" at bounding box center [446, 327] width 138 height 17
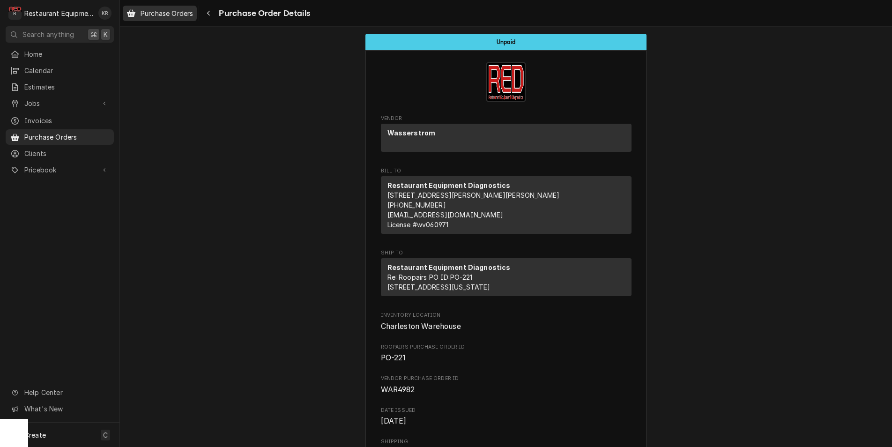
click at [164, 15] on span "Purchase Orders" at bounding box center [167, 13] width 52 height 10
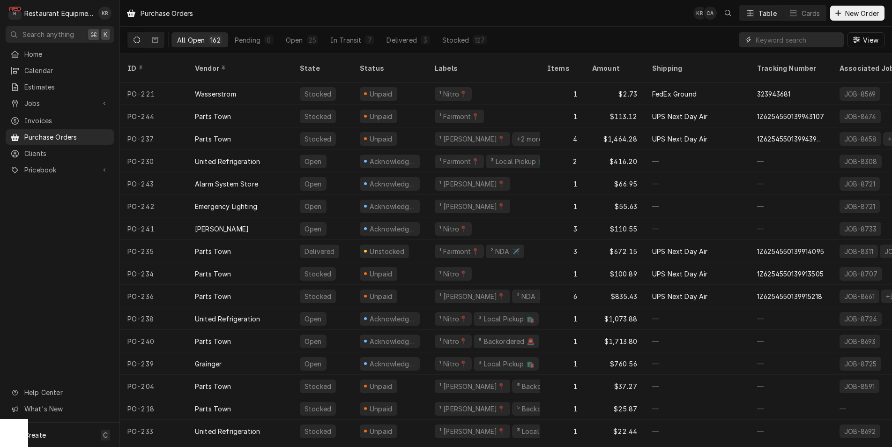
drag, startPoint x: 6, startPoint y: 72, endPoint x: 801, endPoint y: 40, distance: 796.4
click at [801, 40] on input "Dynamic Content Wrapper" at bounding box center [797, 39] width 83 height 15
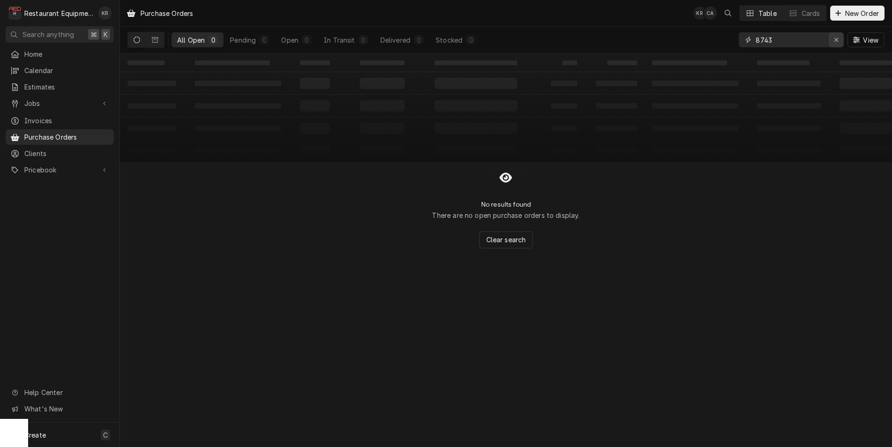
type input "8743"
click at [836, 40] on icon "Erase input" at bounding box center [837, 40] width 4 height 4
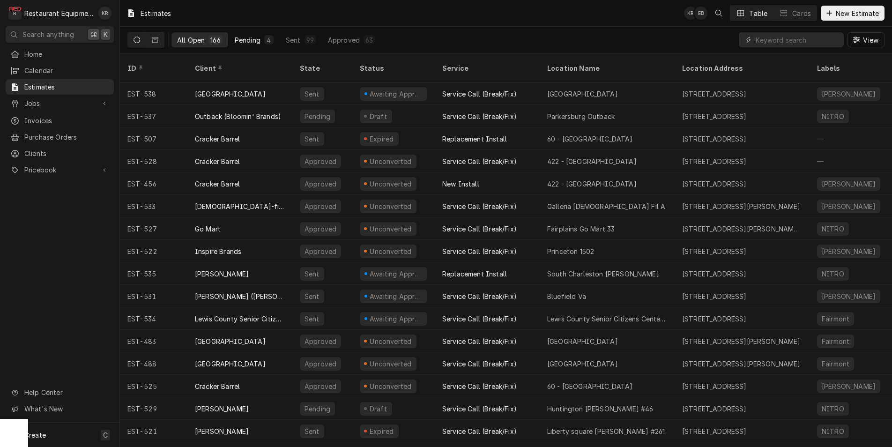
click at [247, 41] on div "Pending" at bounding box center [248, 40] width 26 height 10
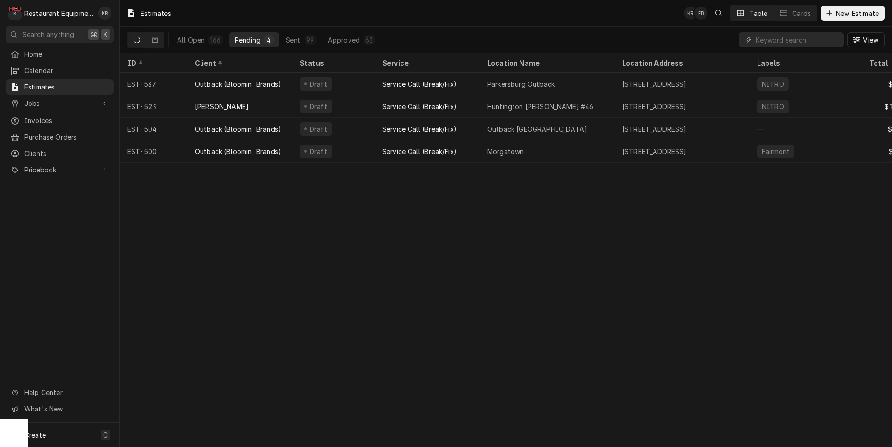
click at [290, 41] on div "Sent" at bounding box center [293, 40] width 15 height 10
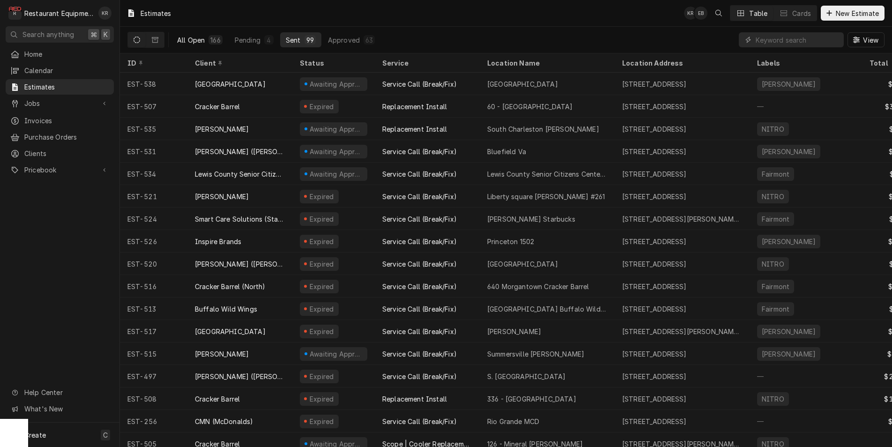
click at [198, 39] on div "All Open" at bounding box center [191, 40] width 28 height 10
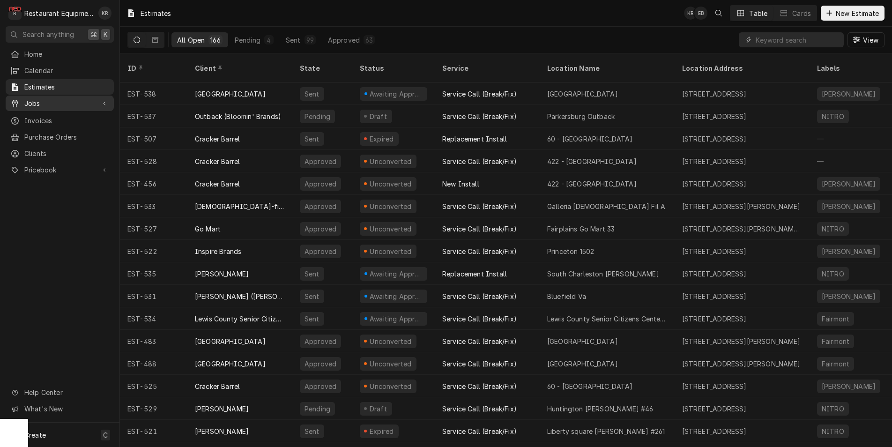
click at [46, 104] on span "Jobs" at bounding box center [59, 103] width 71 height 10
click at [40, 115] on span "Jobs" at bounding box center [66, 120] width 85 height 10
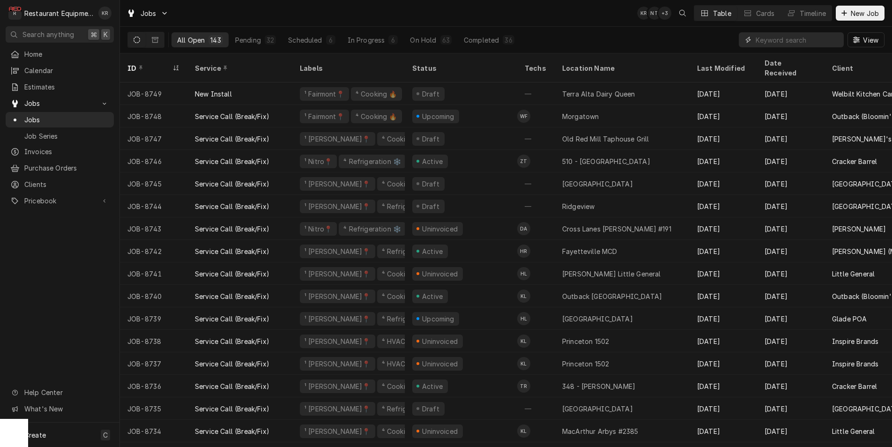
click at [780, 41] on input "Dynamic Content Wrapper" at bounding box center [797, 39] width 83 height 15
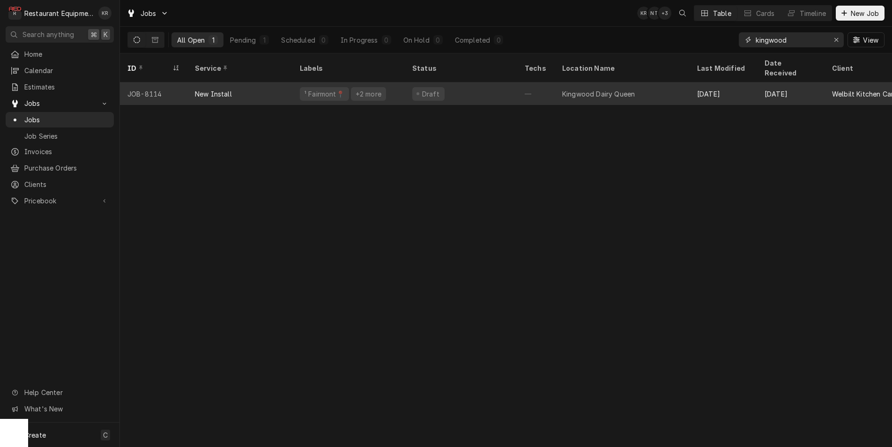
type input "kingwood"
click at [542, 82] on div "—" at bounding box center [535, 93] width 37 height 22
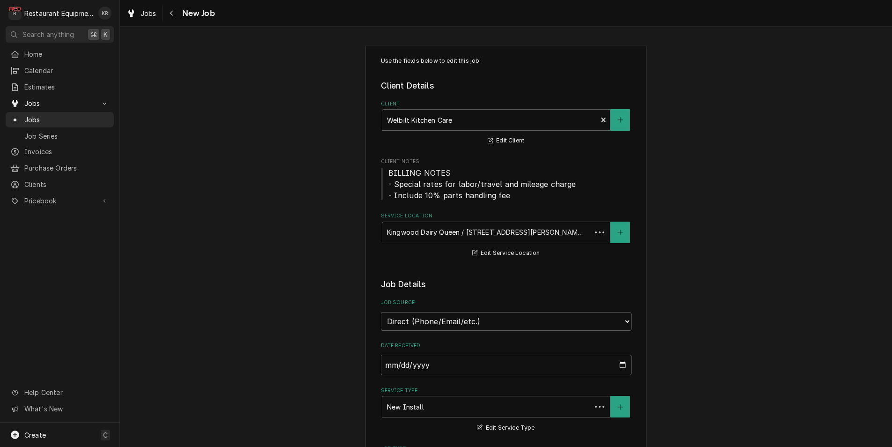
type textarea "x"
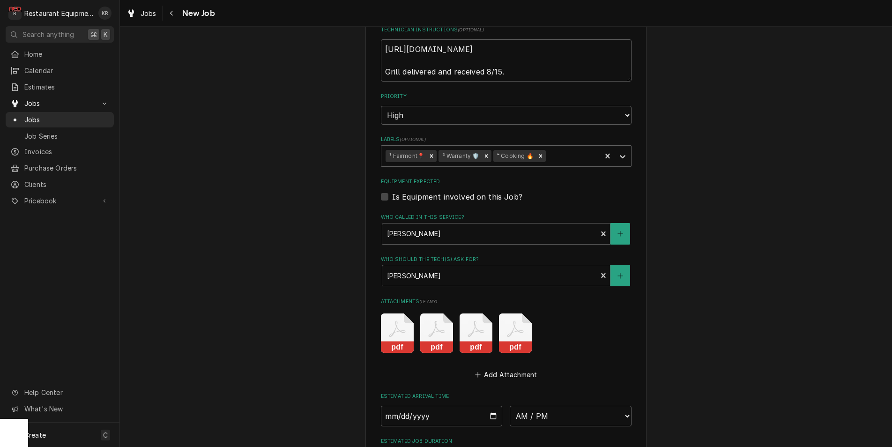
scroll to position [1525, 0]
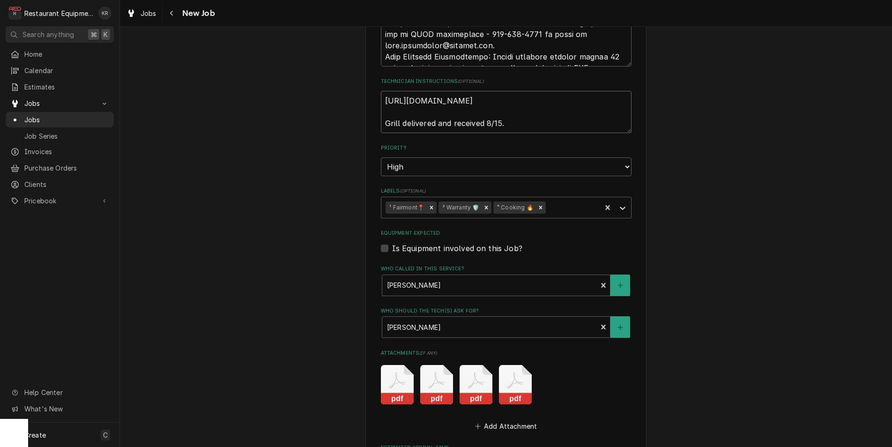
click at [524, 124] on textarea "https://www.surveymonkey.com/r/Garland_Grill Grill delivered and received 8/15." at bounding box center [506, 112] width 251 height 42
type textarea "https://www.surveymonkey.com/r/Garland_Grill Grill delivered and received 8/15."
type textarea "x"
type textarea "https://www.surveymonkey.com/r/Garland_Grill Grill delivered and received 8/15."
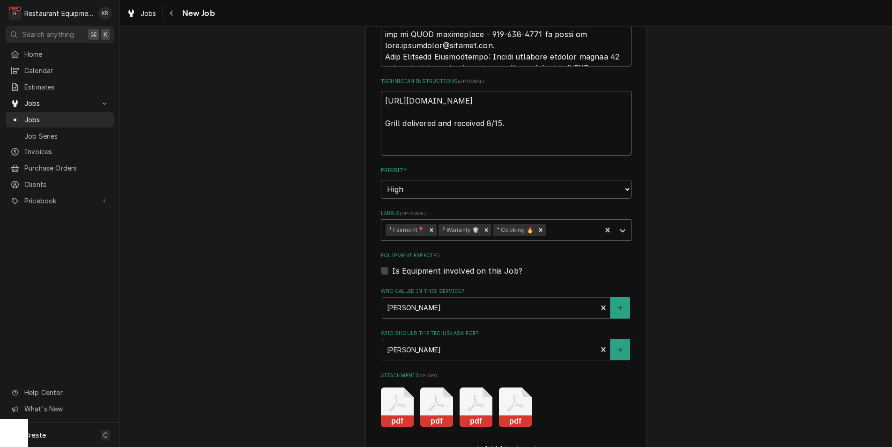
type textarea "x"
paste textarea "Angela Casale Site Contact Email acasale@bfscompanies.com Site Contact Phone (3…"
type textarea "https://www.surveymonkey.com/r/Garland_Grill Grill delivered and received 8/15.…"
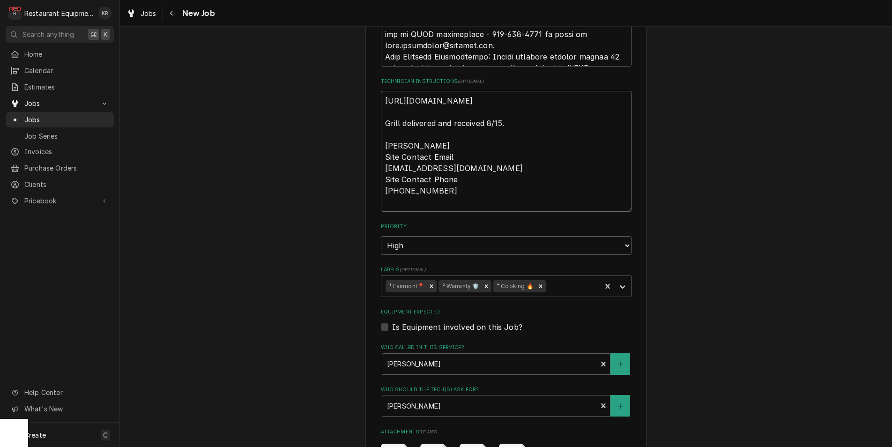
type textarea "x"
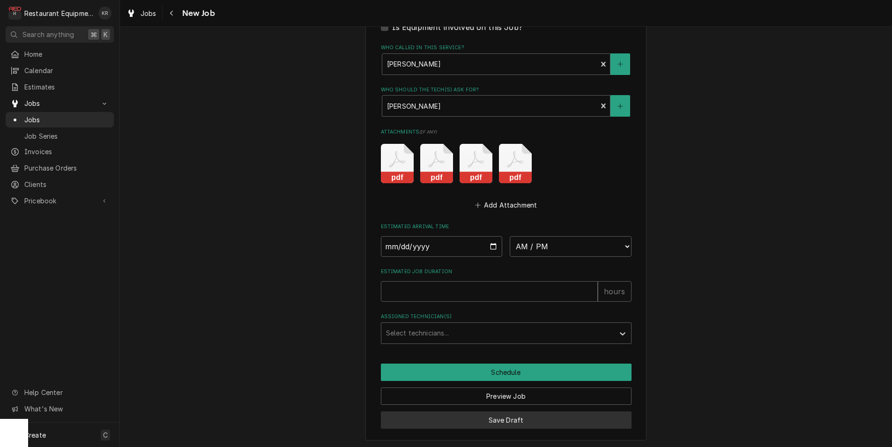
type textarea "https://www.surveymonkey.com/r/Garland_Grill Grill delivered and received 8/15.…"
click at [513, 413] on button "Save Draft" at bounding box center [506, 420] width 251 height 17
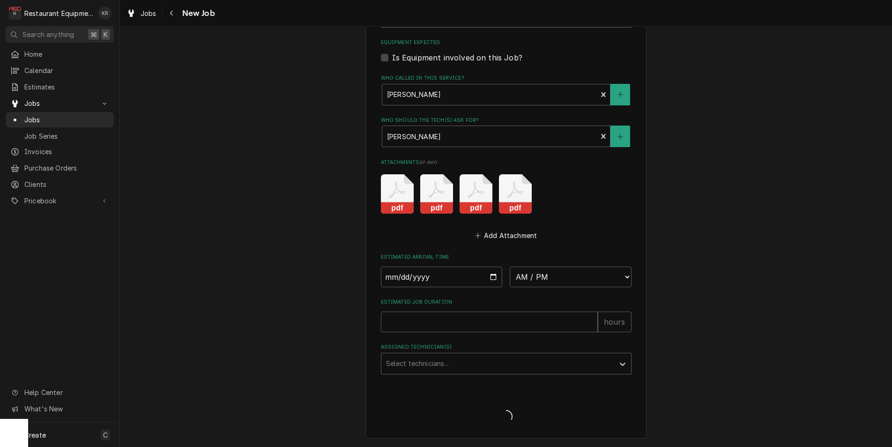
scroll to position [1792, 0]
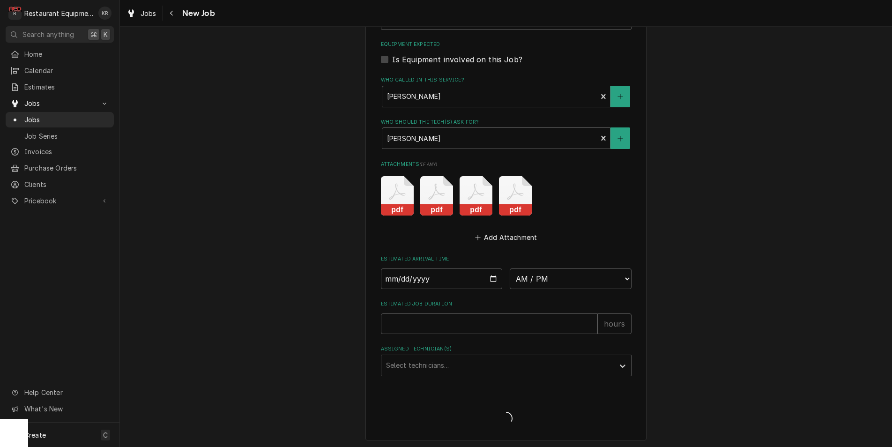
type textarea "x"
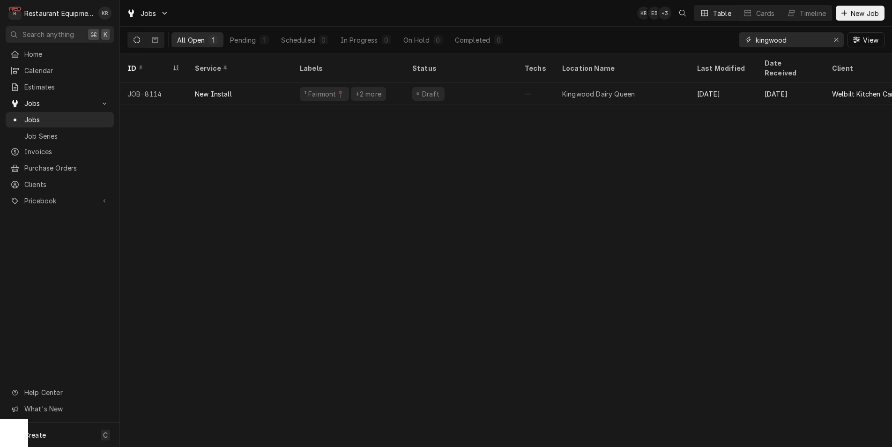
drag, startPoint x: 763, startPoint y: 39, endPoint x: 718, endPoint y: 39, distance: 44.5
click at [756, 39] on input "kingwood" at bounding box center [791, 39] width 70 height 15
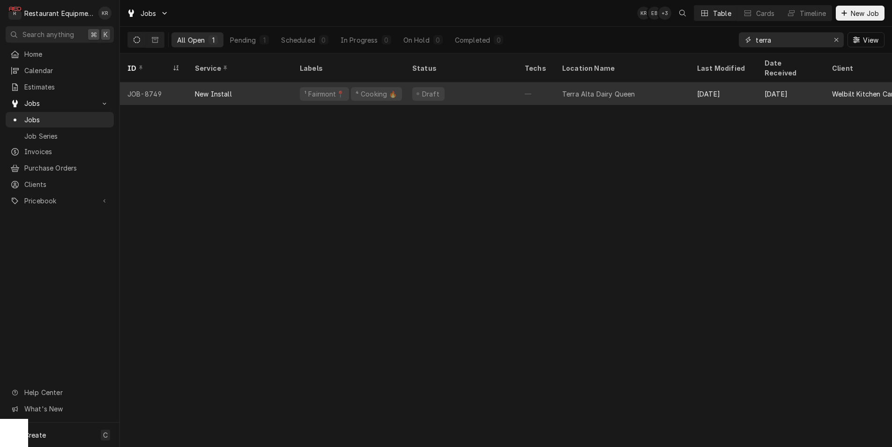
type input "terra"
click at [343, 87] on div "¹ Fairmont📍" at bounding box center [324, 94] width 49 height 14
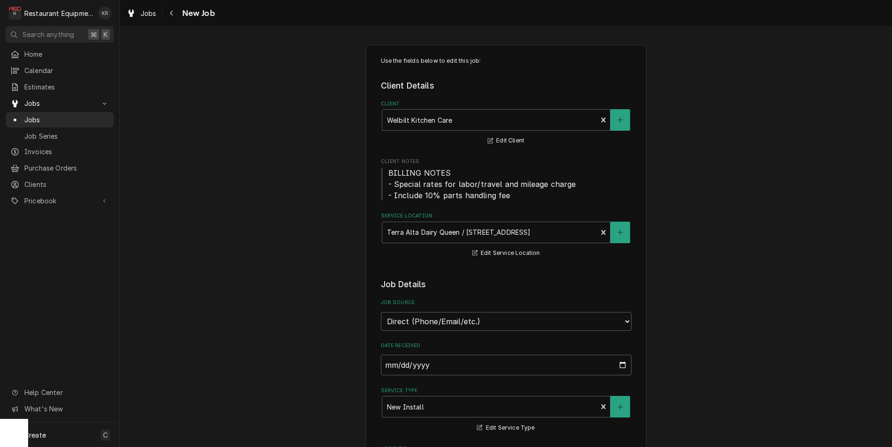
type textarea "x"
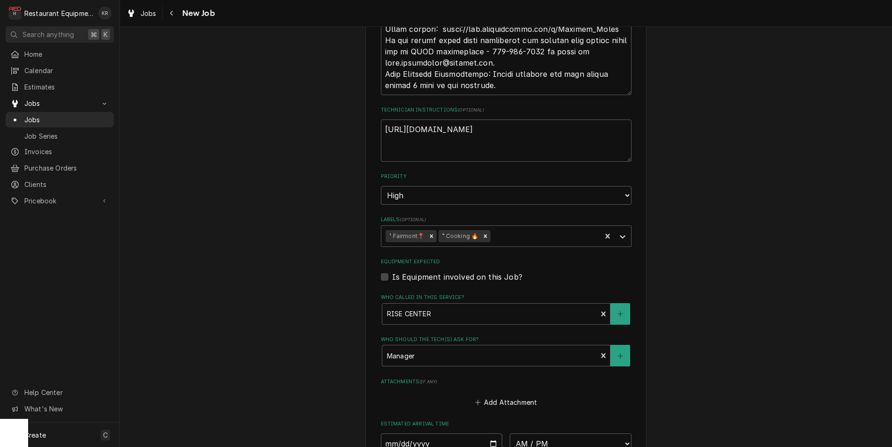
scroll to position [1539, 0]
click at [598, 130] on textarea "[URL][DOMAIN_NAME]" at bounding box center [506, 142] width 251 height 42
type textarea "[URL][DOMAIN_NAME]"
type textarea "x"
type textarea "[URL][DOMAIN_NAME]"
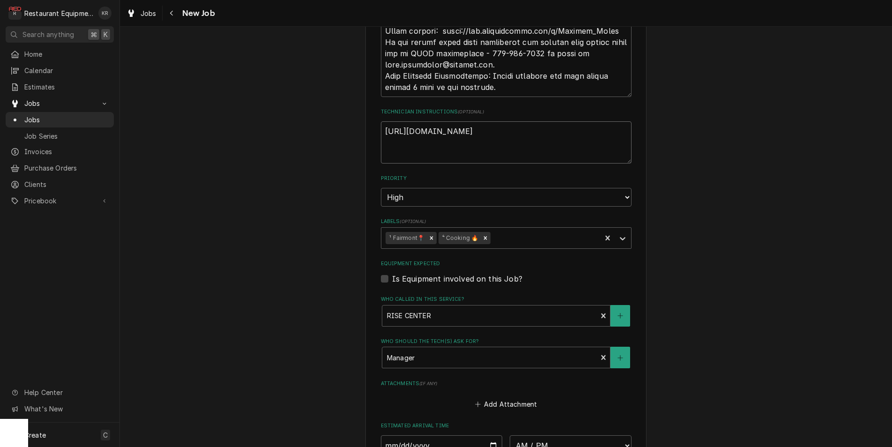
paste textarea "[PERSON_NAME] Site Contact Email [EMAIL_ADDRESS][DOMAIN_NAME] Site Contact Phon…"
type textarea "x"
type textarea "[URL][DOMAIN_NAME] [PERSON_NAME] Site Contact Email [EMAIL_ADDRESS][DOMAIN_NAME…"
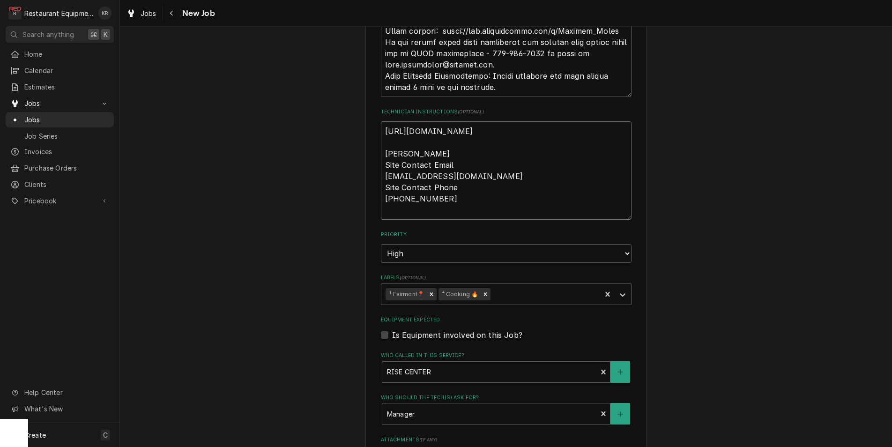
scroll to position [1795, 0]
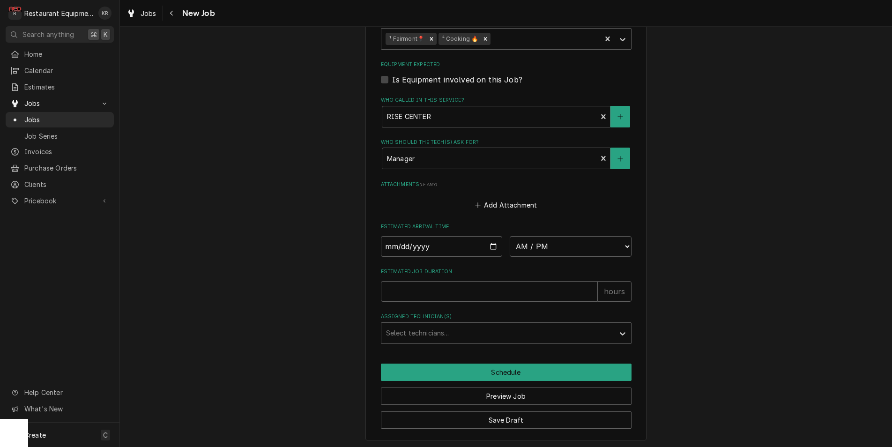
type textarea "x"
type textarea "[URL][DOMAIN_NAME] [PERSON_NAME] Site Contact Email [EMAIL_ADDRESS][DOMAIN_NAME…"
click at [494, 420] on button "Save Draft" at bounding box center [506, 420] width 251 height 17
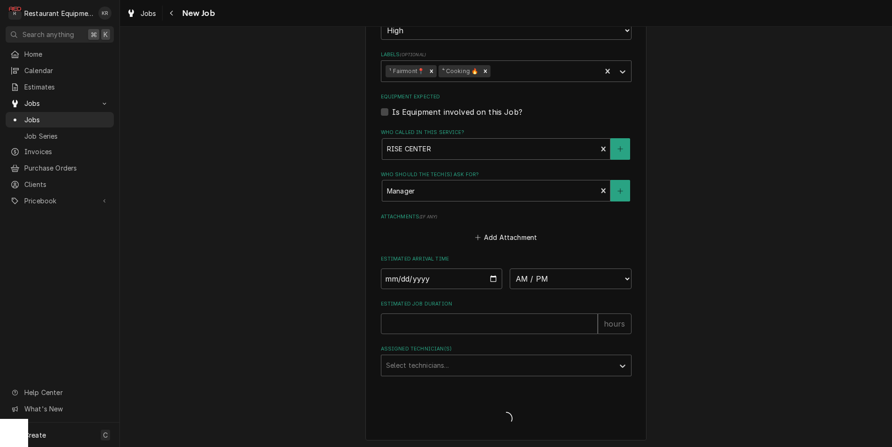
type textarea "x"
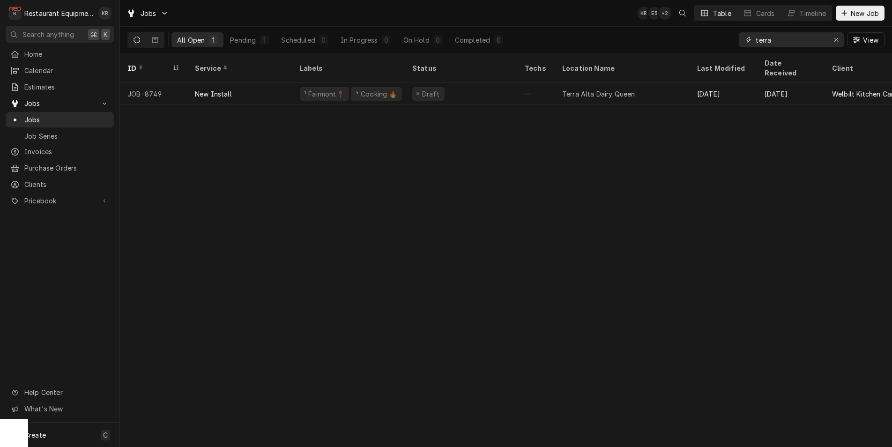
drag, startPoint x: 783, startPoint y: 39, endPoint x: 711, endPoint y: 35, distance: 71.9
click at [756, 35] on input "terra" at bounding box center [791, 39] width 70 height 15
drag, startPoint x: 770, startPoint y: 38, endPoint x: 723, endPoint y: 37, distance: 46.9
click at [756, 37] on input "8645" at bounding box center [791, 39] width 70 height 15
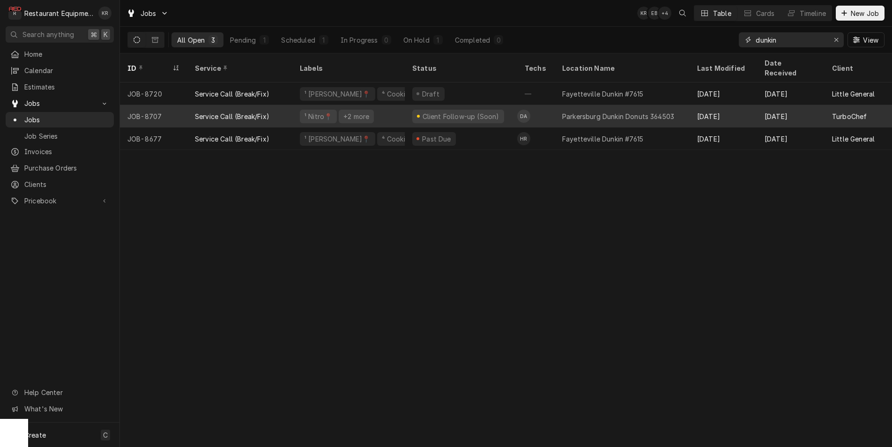
type input "dunkin"
click at [576, 112] on div "Parkersburg Dunkin Donuts 364503" at bounding box center [618, 117] width 112 height 10
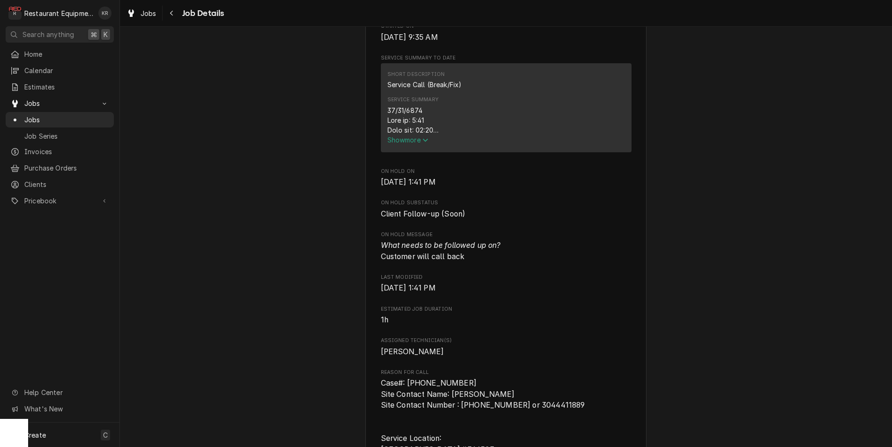
scroll to position [352, 0]
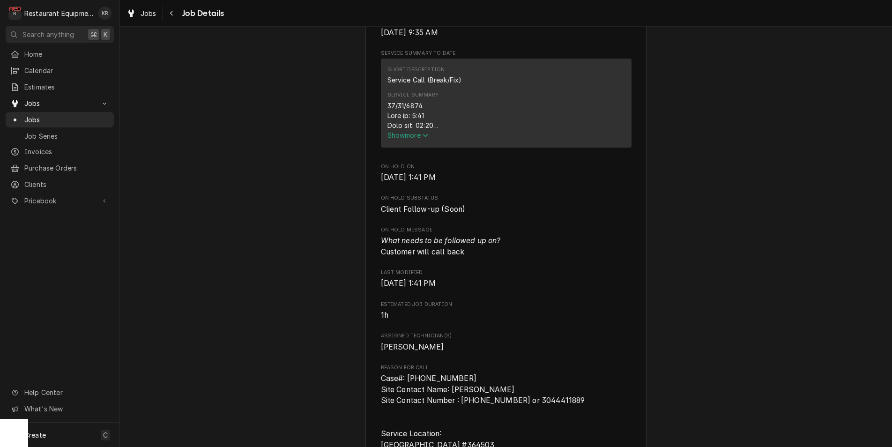
click at [403, 139] on span "Show more" at bounding box center [408, 135] width 41 height 8
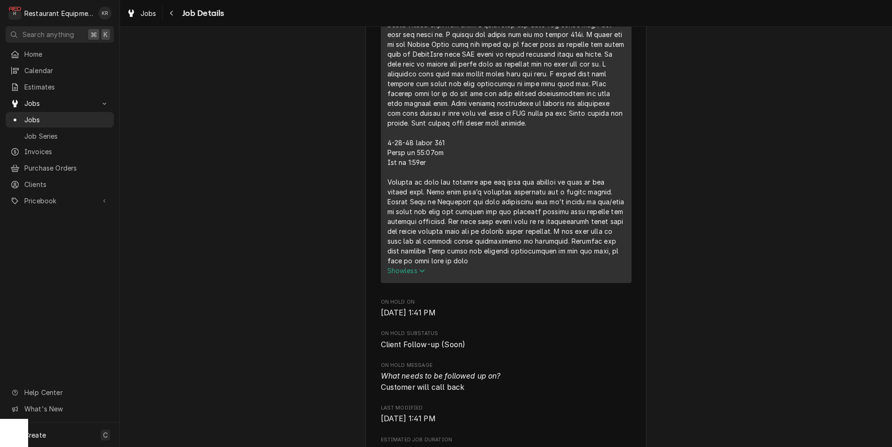
scroll to position [560, 0]
click at [147, 13] on span "Jobs" at bounding box center [149, 13] width 16 height 10
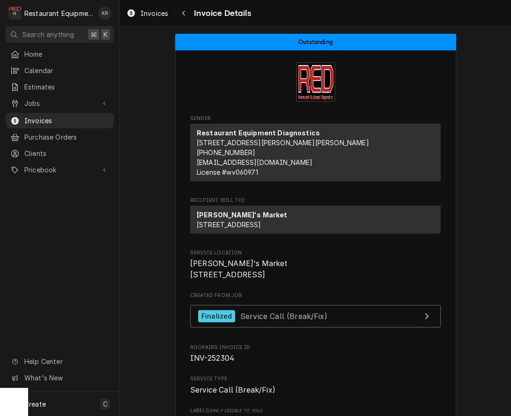
scroll to position [1647, 0]
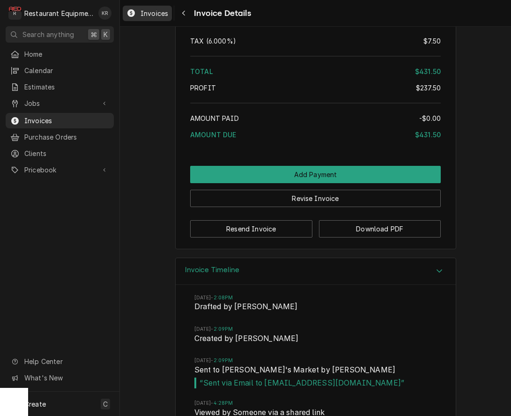
click at [152, 11] on span "Invoices" at bounding box center [155, 13] width 28 height 10
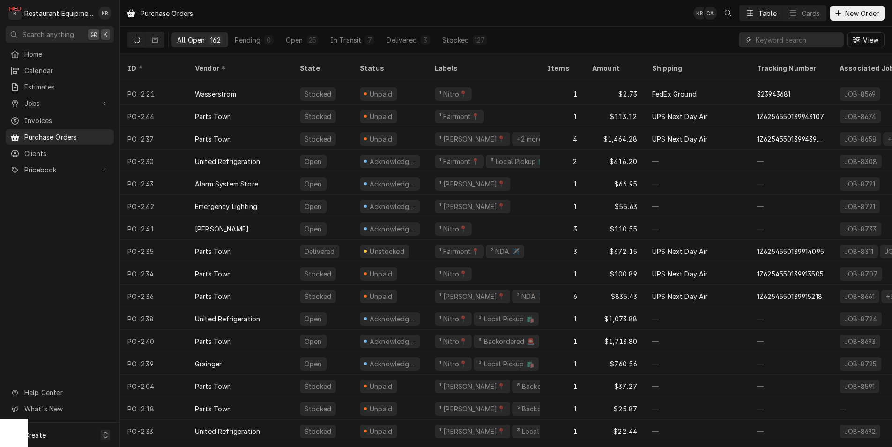
click at [849, 22] on div "Purchase Orders KR CA Table Cards New Order" at bounding box center [506, 13] width 772 height 26
click at [850, 14] on span "New Order" at bounding box center [862, 13] width 37 height 10
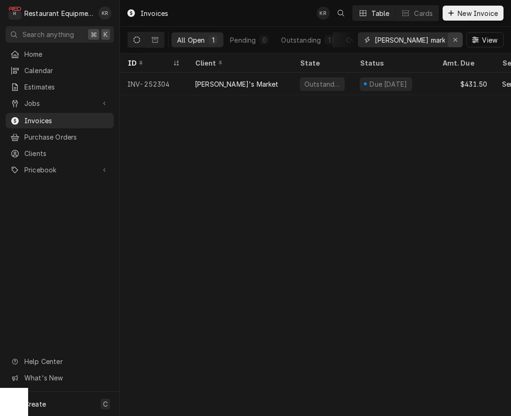
click at [453, 38] on div "Erase input" at bounding box center [455, 39] width 9 height 9
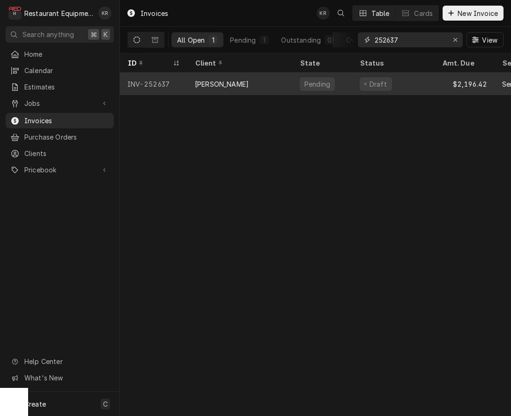
type input "252637"
click at [257, 77] on div "[PERSON_NAME]" at bounding box center [239, 84] width 105 height 22
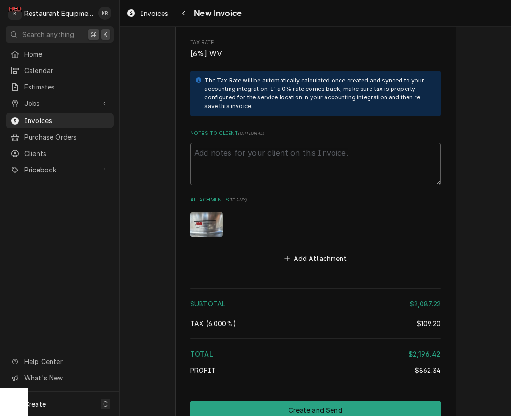
scroll to position [2020, 0]
click at [315, 257] on button "Add Attachment" at bounding box center [316, 258] width 66 height 13
type textarea "x"
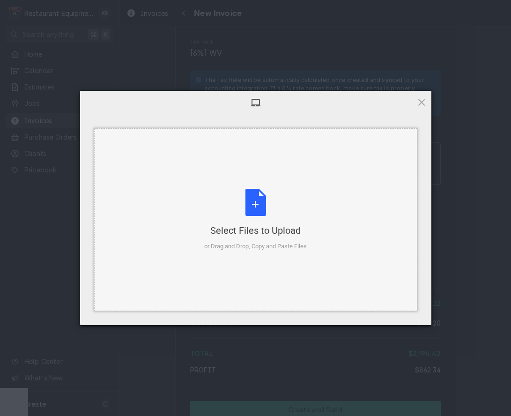
click at [250, 199] on div "Select Files to Upload or Drag and Drop, Copy and Paste Files" at bounding box center [255, 220] width 103 height 62
type textarea "x"
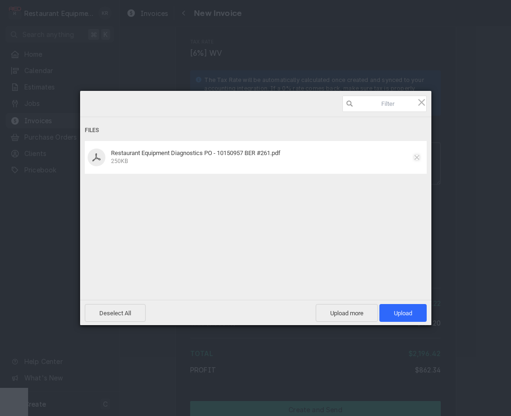
click at [417, 158] on span at bounding box center [417, 157] width 5 height 5
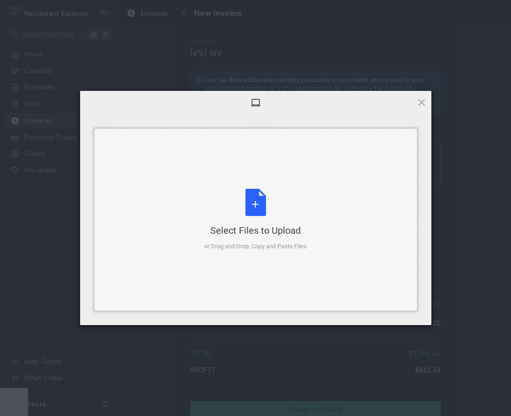
click at [260, 193] on div "Select Files to Upload or Drag and Drop, Copy and Paste Files" at bounding box center [255, 220] width 103 height 62
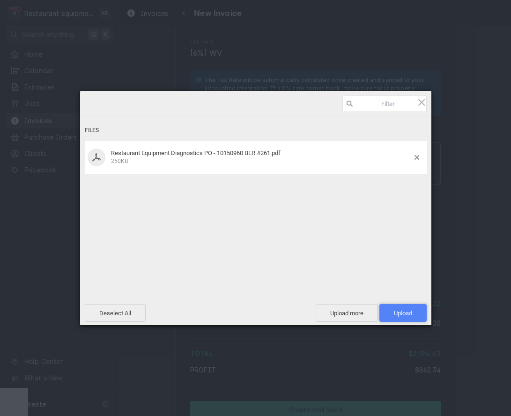
click at [401, 318] on span "Upload 1" at bounding box center [403, 313] width 47 height 18
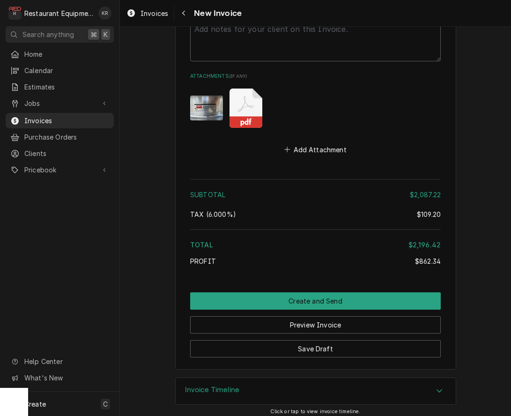
scroll to position [2148, 0]
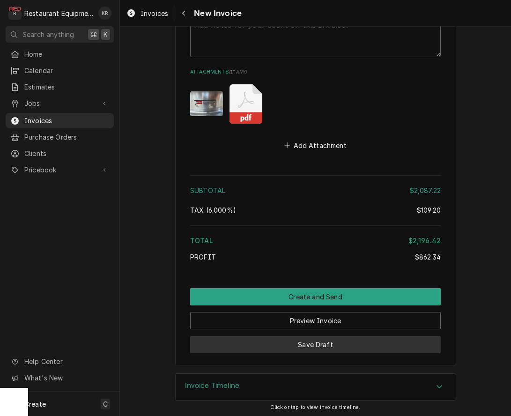
click at [326, 348] on button "Save Draft" at bounding box center [315, 344] width 251 height 17
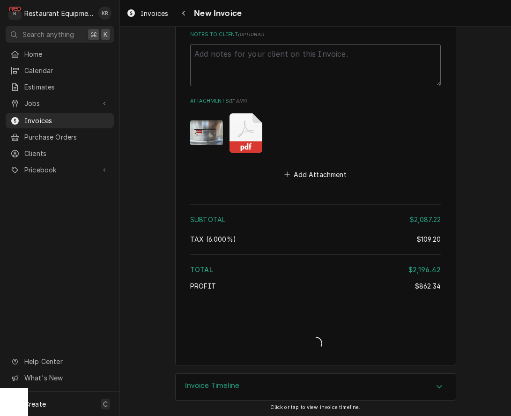
type textarea "x"
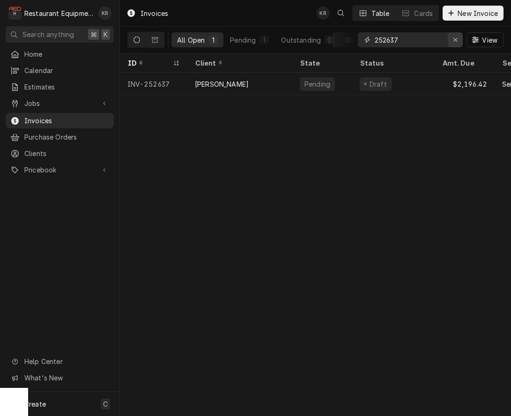
drag, startPoint x: 0, startPoint y: 0, endPoint x: 456, endPoint y: 38, distance: 458.1
click at [456, 38] on icon "Erase input" at bounding box center [456, 40] width 4 height 4
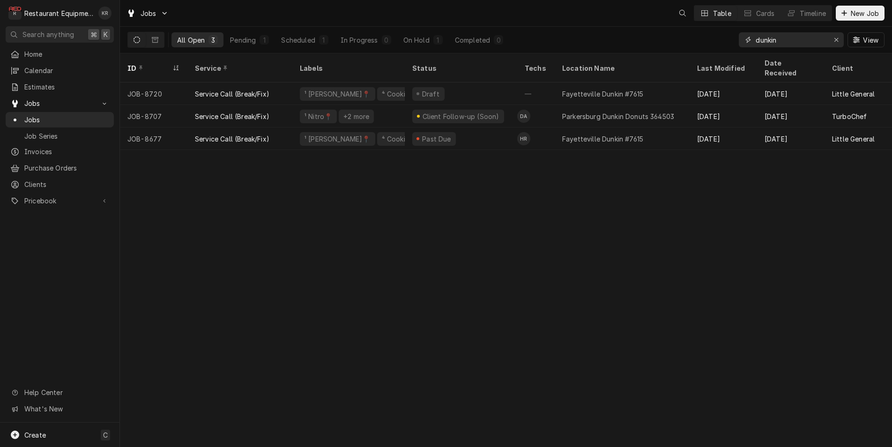
drag, startPoint x: 810, startPoint y: 39, endPoint x: 805, endPoint y: 38, distance: 5.7
click at [806, 38] on input "dunkin" at bounding box center [791, 39] width 70 height 15
drag, startPoint x: 769, startPoint y: 42, endPoint x: 677, endPoint y: 42, distance: 92.3
click at [756, 42] on input "dunkin" at bounding box center [791, 39] width 70 height 15
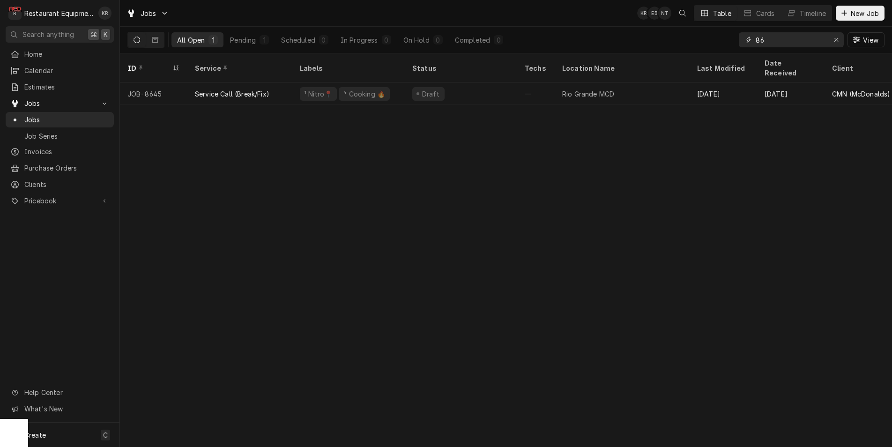
type input "8"
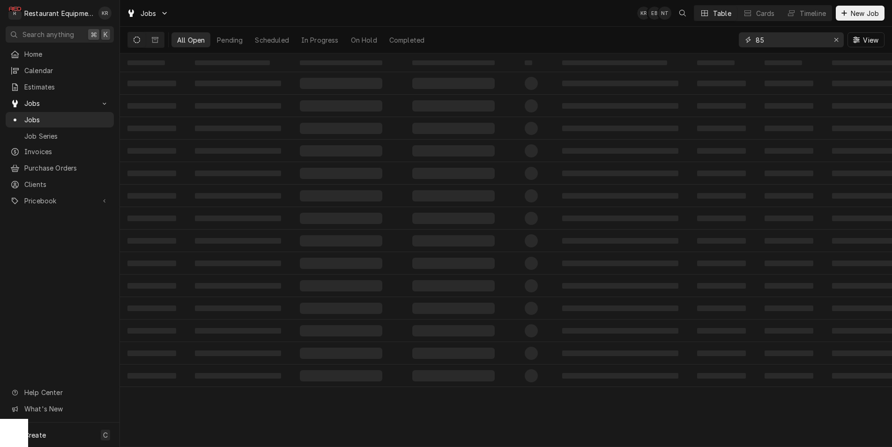
type input "8"
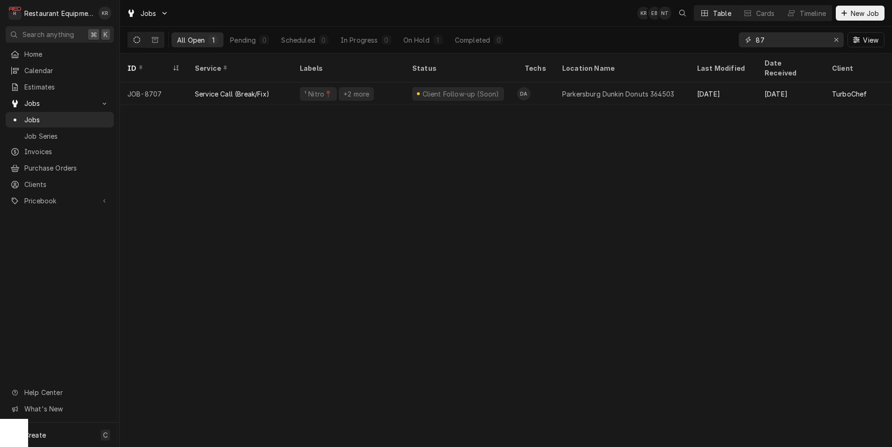
type input "8"
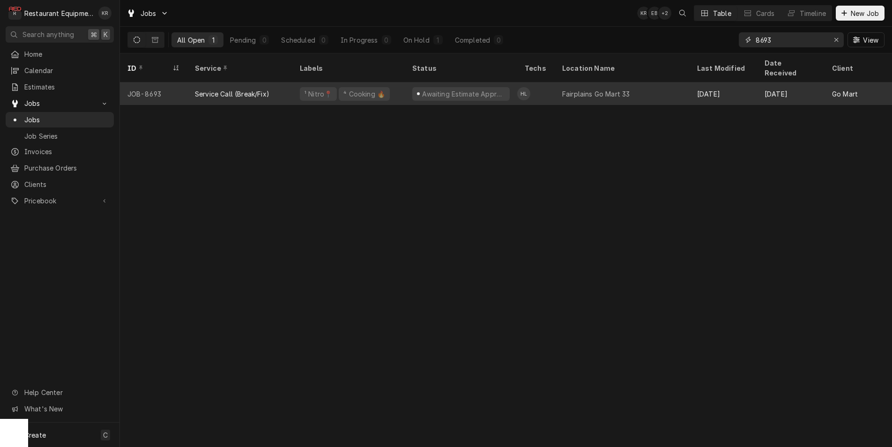
type input "8693"
click at [360, 89] on div "⁴ Cooking 🔥" at bounding box center [365, 94] width 44 height 10
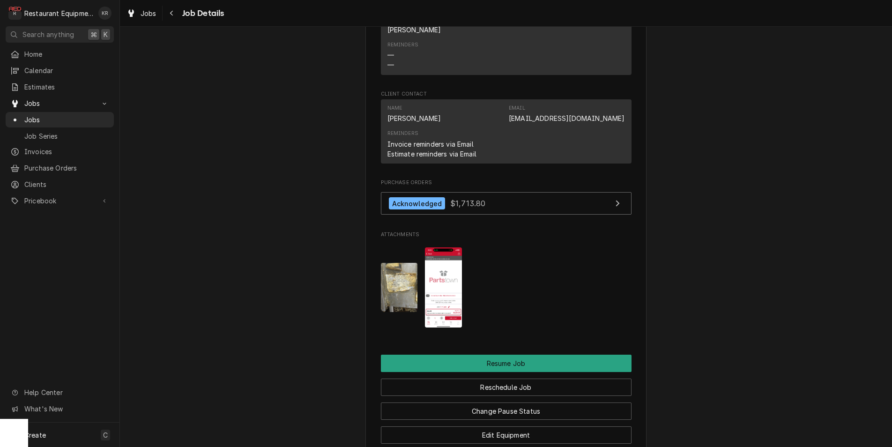
scroll to position [1175, 0]
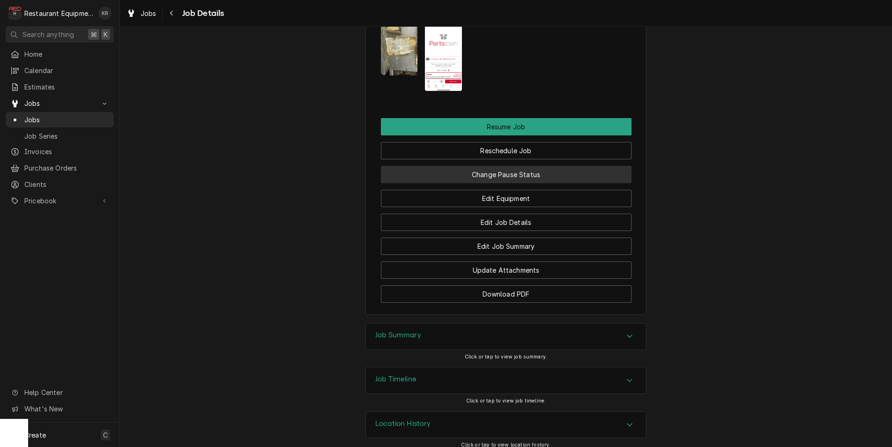
click at [527, 166] on button "Change Pause Status" at bounding box center [506, 174] width 251 height 17
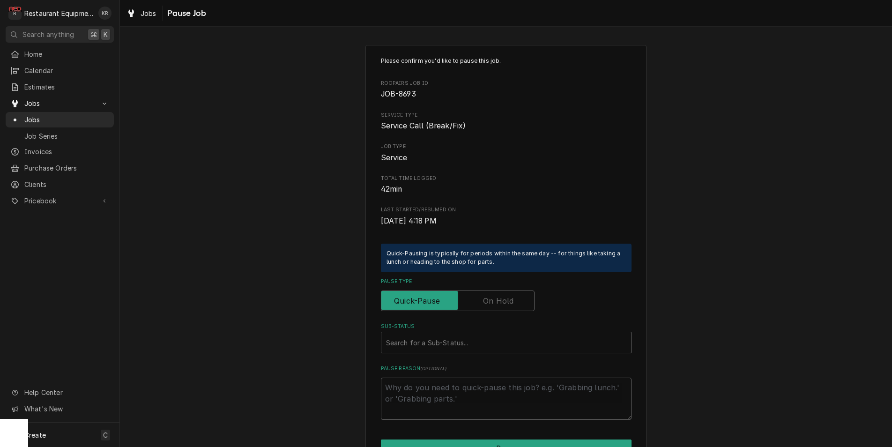
click at [487, 304] on label "Pause Type" at bounding box center [458, 301] width 154 height 21
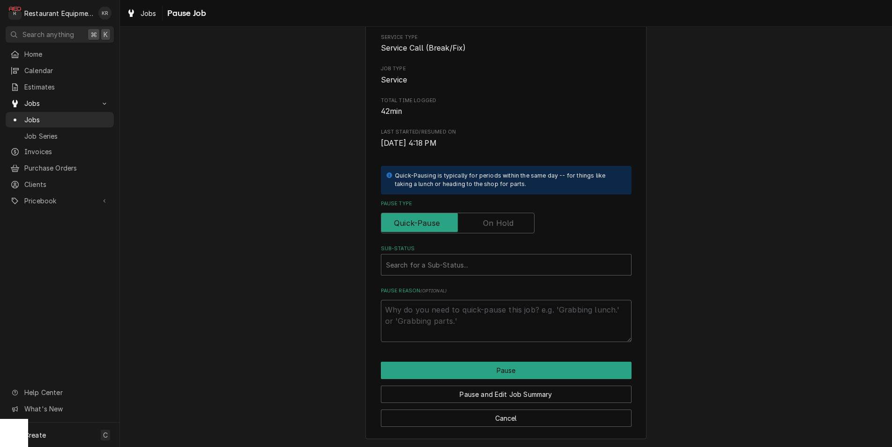
click at [494, 223] on label "Pause Type" at bounding box center [458, 223] width 154 height 21
click at [494, 223] on input "Pause Type" at bounding box center [457, 223] width 145 height 21
checkbox input "true"
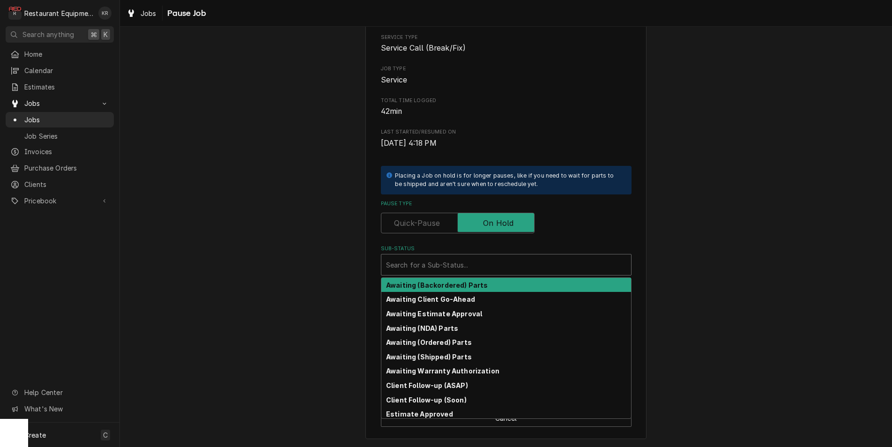
click at [473, 265] on div "Sub-Status" at bounding box center [506, 264] width 240 height 17
click at [456, 289] on strong "Awaiting (Backordered) Parts" at bounding box center [437, 285] width 102 height 8
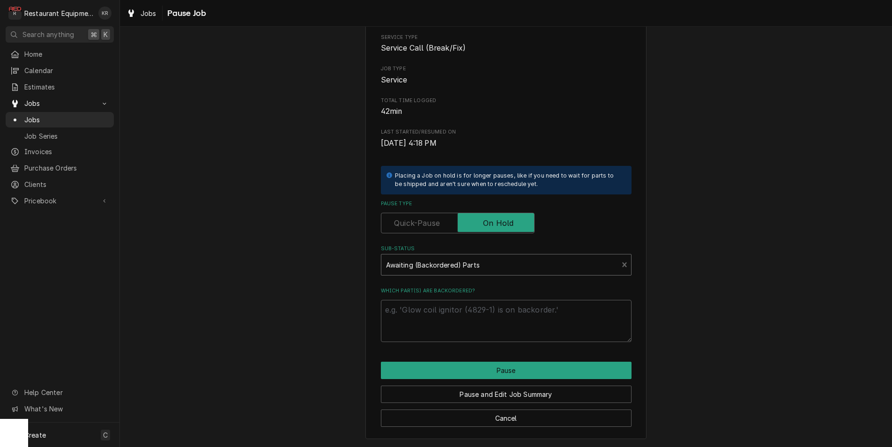
scroll to position [67, 0]
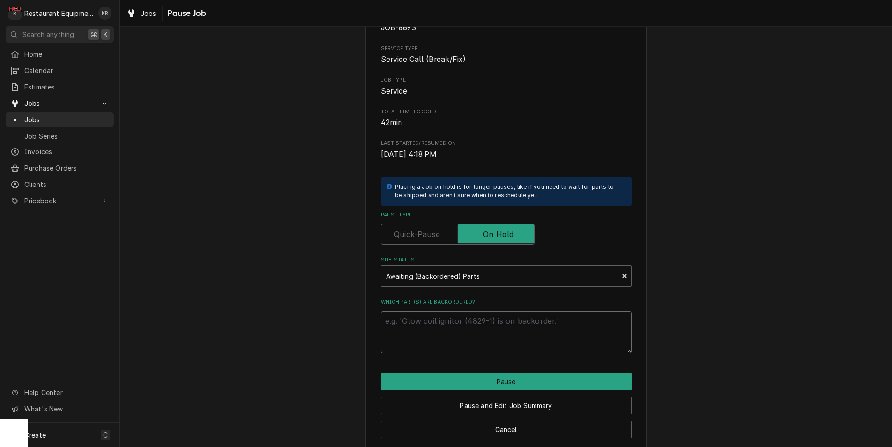
click at [439, 337] on textarea "Which part(s) are backordered?" at bounding box center [506, 332] width 251 height 42
type textarea "x"
type textarea "D"
type textarea "x"
type textarea "Dr"
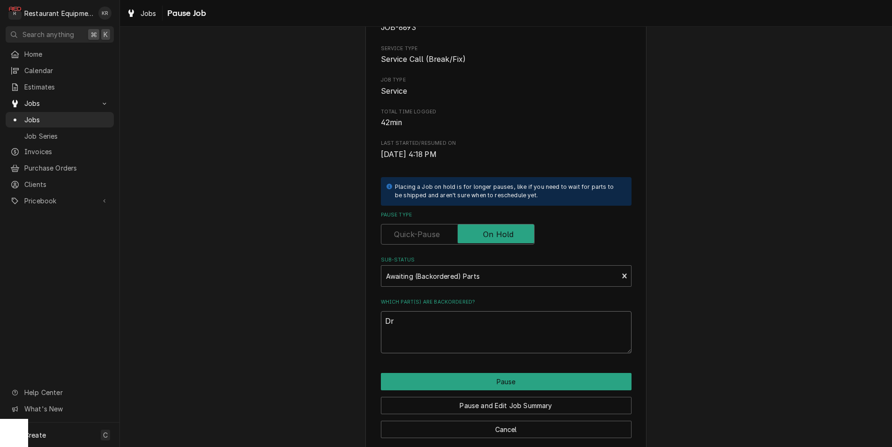
type textarea "x"
type textarea "Dro"
type textarea "x"
type textarea "Drop s"
type textarea "x"
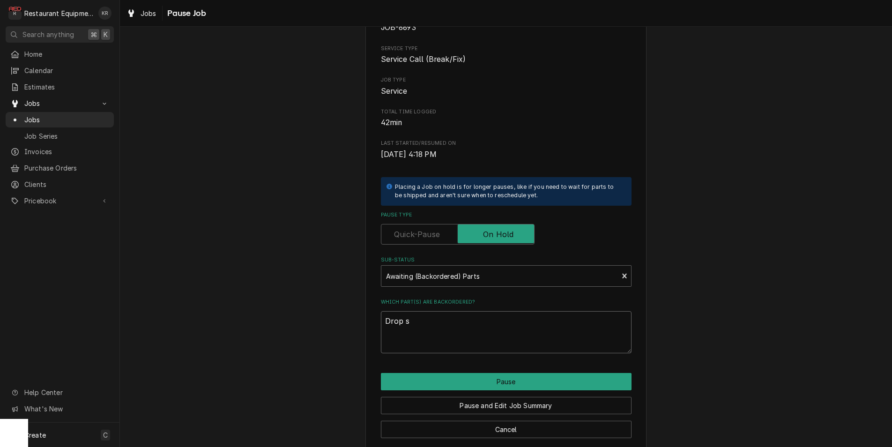
type textarea "Drop sh"
type textarea "x"
type textarea "Drop shi"
type textarea "x"
type textarea "Drop ship"
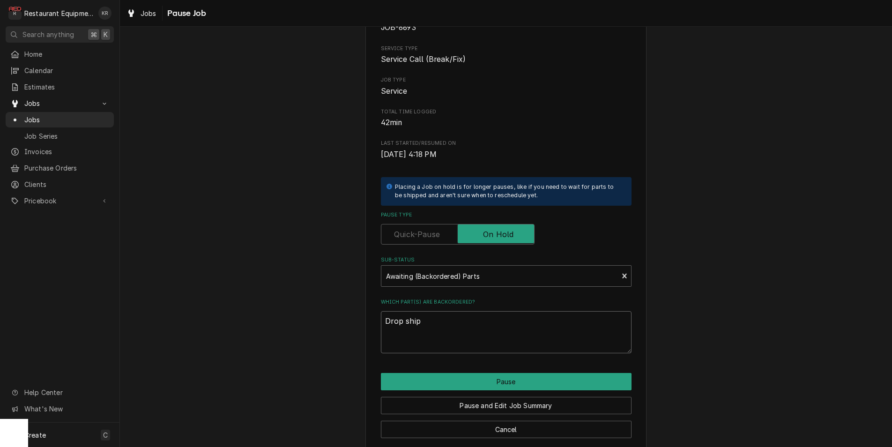
type textarea "x"
type textarea "Drop shipp"
type textarea "x"
type textarea "Drop shippt"
type textarea "x"
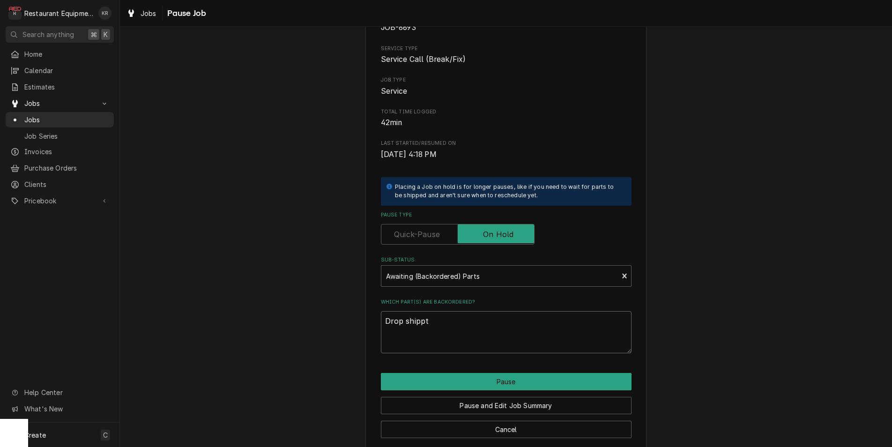
type textarea "Drop shippte"
type textarea "x"
type textarea "Drop shippted"
type textarea "x"
type textarea "Drop shippted"
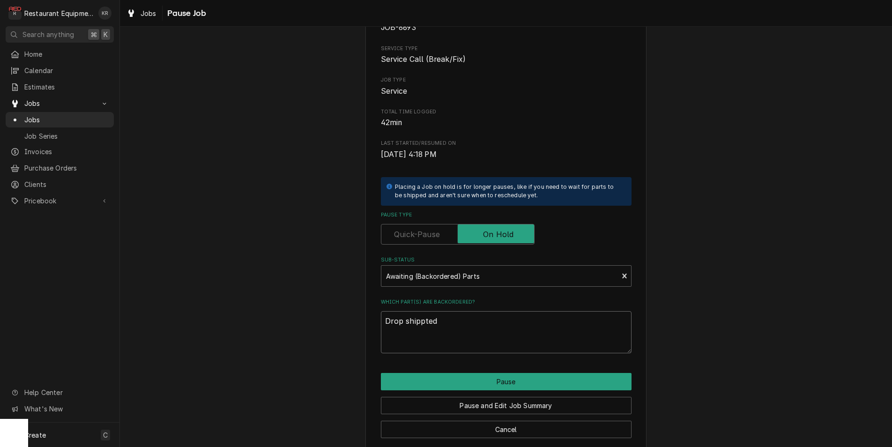
type textarea "x"
type textarea "Drop shippted 8"
type textarea "x"
type textarea "Drop shippted 8/"
type textarea "x"
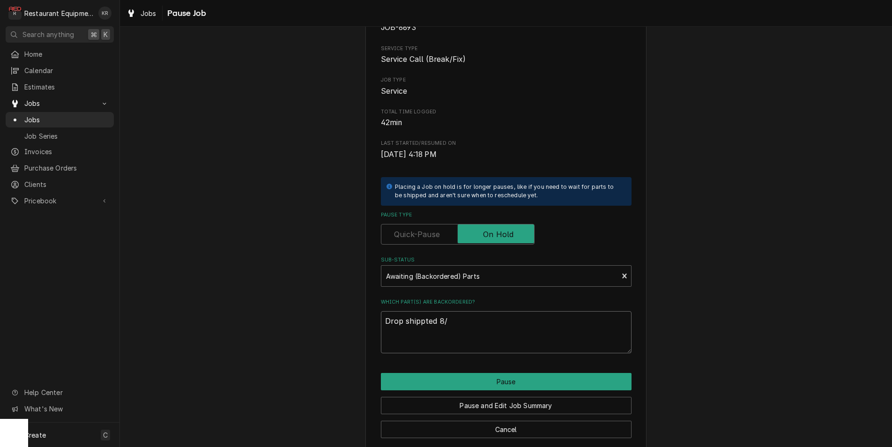
type textarea "Drop shippted 8/2"
type textarea "x"
type textarea "Drop shippted 8/28"
type textarea "x"
type textarea "Drop shippted 8/28"
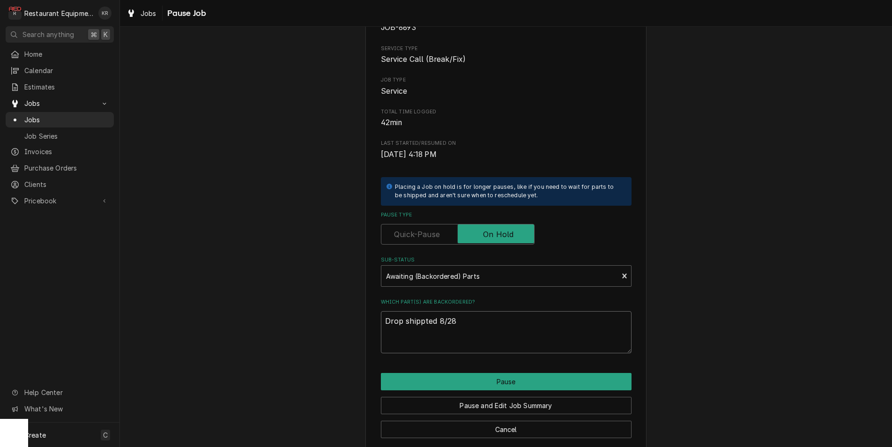
type textarea "x"
type textarea "Drop shippted 8/28 w"
type textarea "x"
type textarea "Drop shippted 8/28 w/"
type textarea "x"
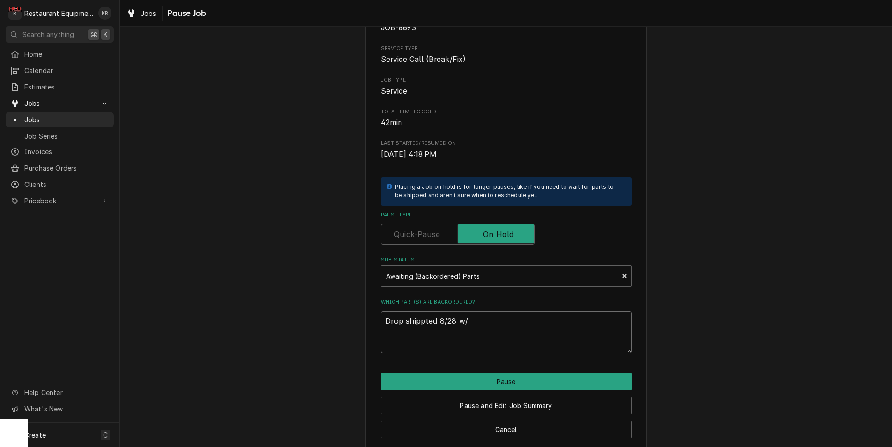
type textarea "Drop shippted 8/28 w/9"
type textarea "x"
type textarea "Drop shippted 8/28 w/9/"
type textarea "x"
type textarea "Drop shippted 8/28 w/9/5"
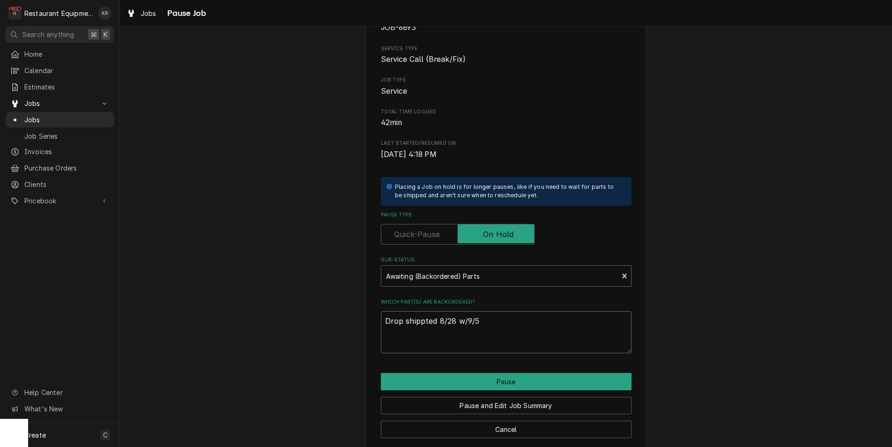
type textarea "x"
type textarea "Drop shippted 8/28 w/9/5"
type textarea "x"
type textarea "Drop shippted 8/28 w/9/5 E"
type textarea "x"
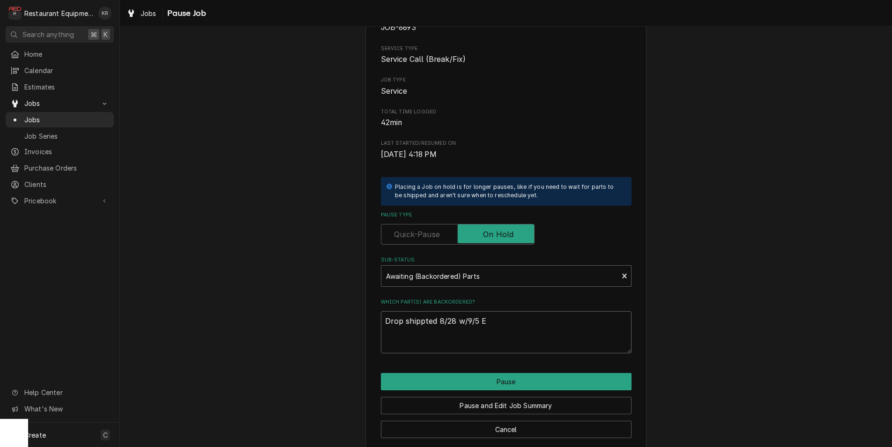
type textarea "Drop shippted 8/28 w/9/5 ET"
type textarea "x"
type textarea "Drop shippted 8/28 w/9/5 ETA"
drag, startPoint x: 503, startPoint y: 376, endPoint x: 427, endPoint y: 330, distance: 88.5
click at [422, 341] on div "Please confirm you'd like to pause this job. Roopairs Job ID JOB-8693 Service T…" at bounding box center [506, 214] width 281 height 472
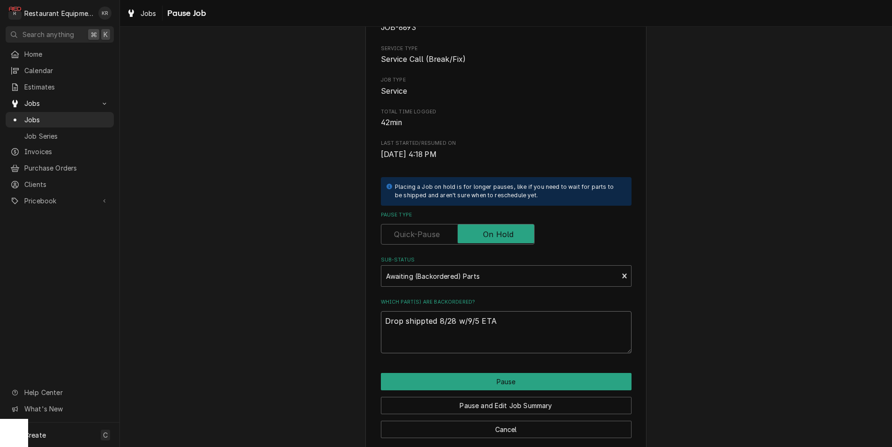
click at [429, 322] on textarea "Drop shippted 8/28 w/9/5 ETA" at bounding box center [506, 332] width 251 height 42
type textarea "x"
type textarea "Drop shipped 8/28 w/9/5 ETA"
click at [518, 378] on button "Pause" at bounding box center [506, 381] width 251 height 17
type textarea "x"
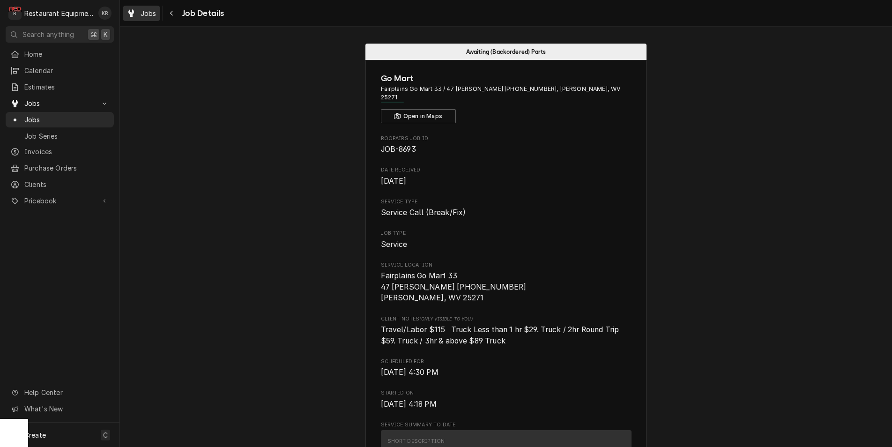
drag, startPoint x: 127, startPoint y: 5, endPoint x: 140, endPoint y: 10, distance: 13.2
click at [129, 6] on div "Jobs Job Details" at bounding box center [506, 13] width 772 height 26
drag, startPoint x: 141, startPoint y: 10, endPoint x: 150, endPoint y: 15, distance: 10.3
click at [143, 12] on span "Jobs" at bounding box center [149, 13] width 16 height 10
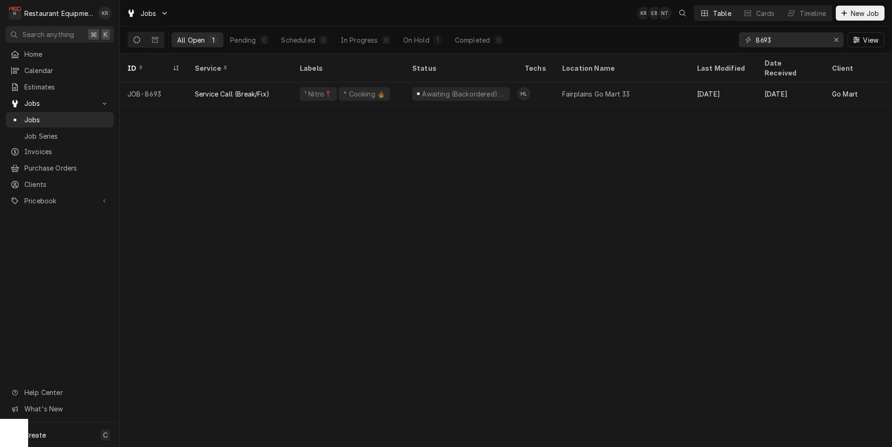
click at [771, 41] on input "8693" at bounding box center [791, 39] width 70 height 15
drag, startPoint x: 749, startPoint y: 37, endPoint x: 743, endPoint y: 37, distance: 6.6
click at [756, 37] on input "8693" at bounding box center [791, 39] width 70 height 15
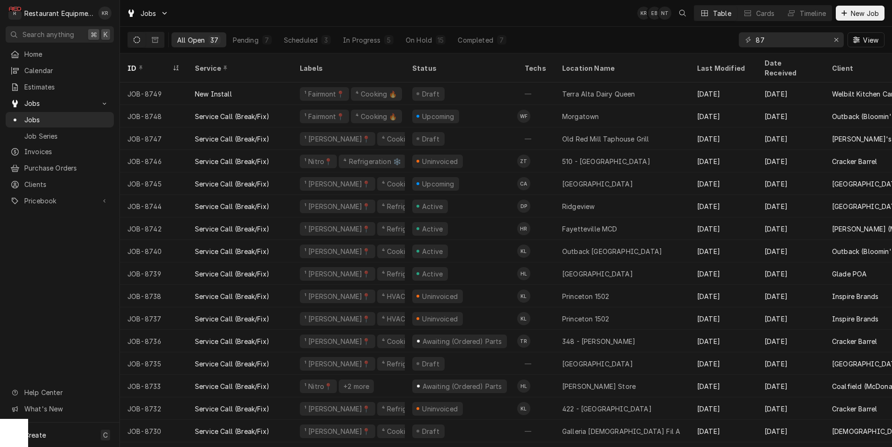
type input "8"
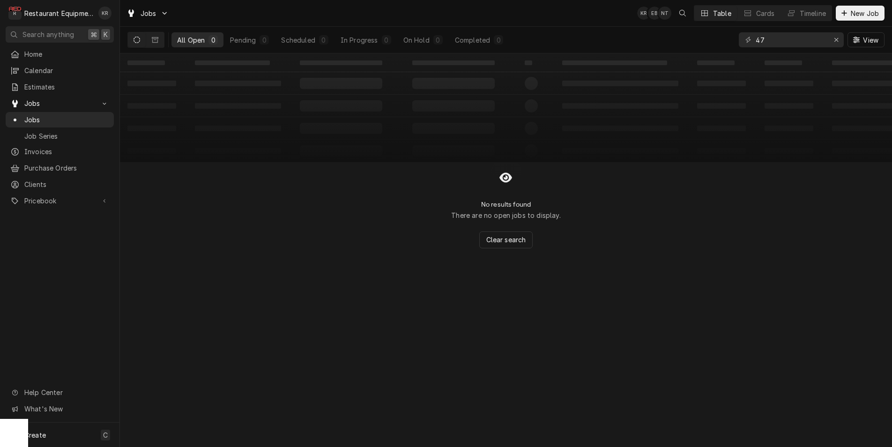
type input "4"
drag, startPoint x: 772, startPoint y: 40, endPoint x: 713, endPoint y: 37, distance: 59.6
click at [756, 37] on input "8476" at bounding box center [791, 39] width 70 height 15
type input "5"
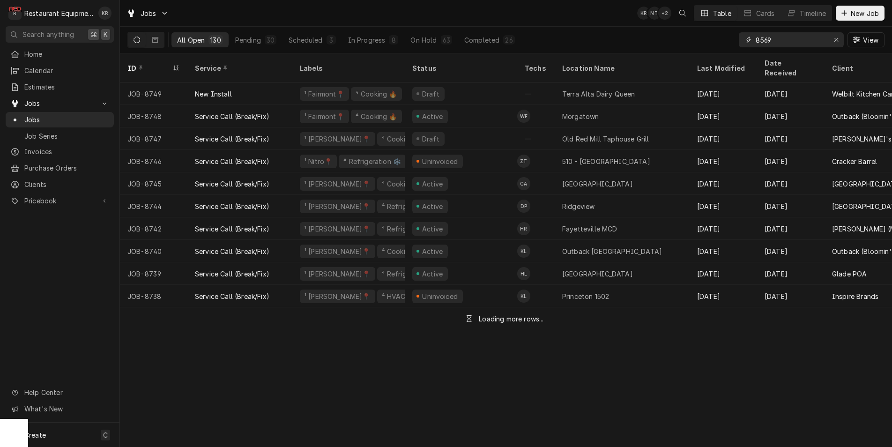
click at [774, 41] on input "8569" at bounding box center [791, 39] width 70 height 15
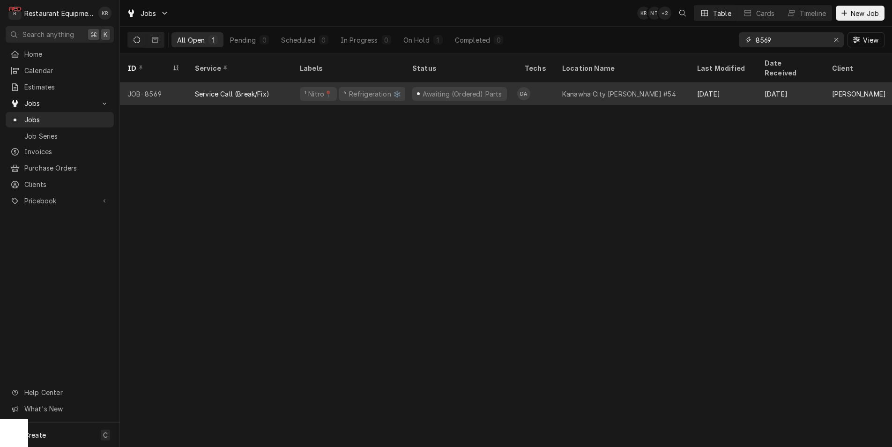
type input "8569"
click at [300, 82] on div "¹ Nitro📍 ⁴ Refrigeration ❄️" at bounding box center [348, 93] width 112 height 22
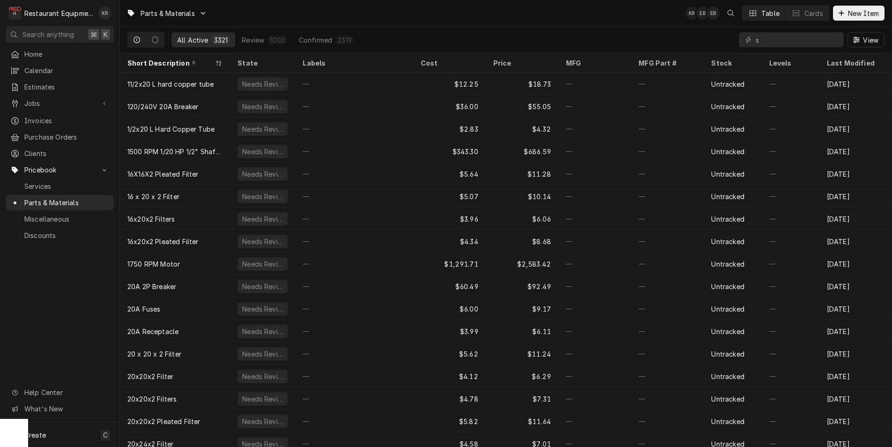
click at [793, 40] on input "s" at bounding box center [797, 39] width 83 height 15
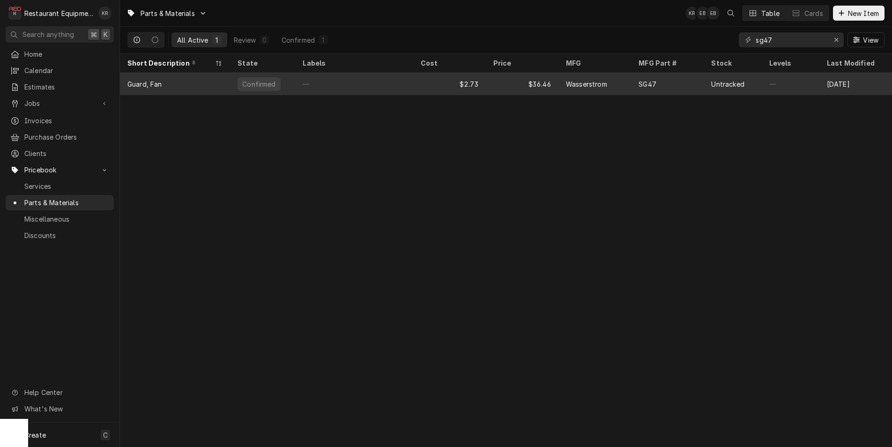
type input "sg47"
click at [633, 84] on div "SG47" at bounding box center [667, 84] width 73 height 22
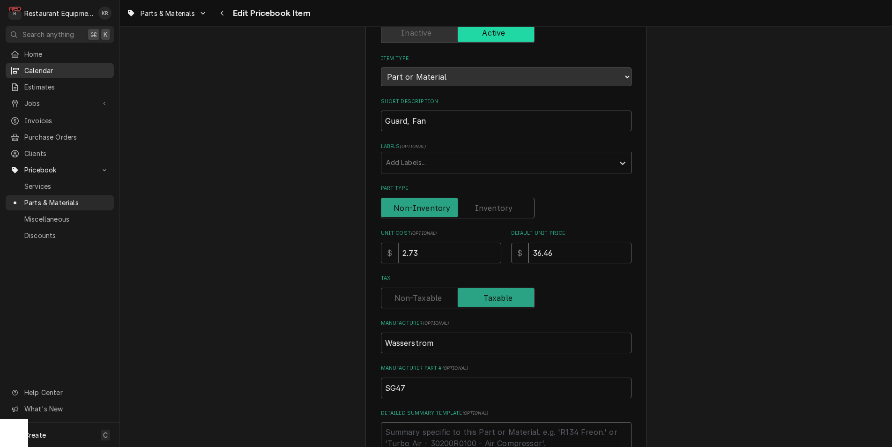
scroll to position [94, 0]
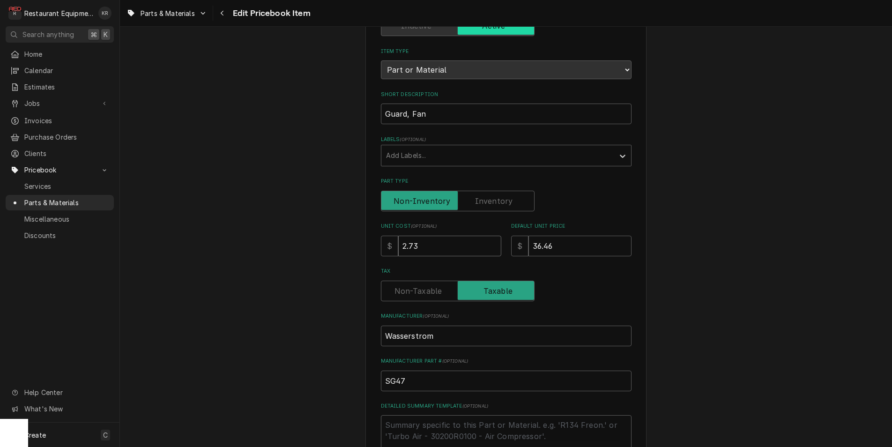
drag, startPoint x: 389, startPoint y: 241, endPoint x: 352, endPoint y: 239, distance: 37.5
click at [352, 239] on div "Use the fields below to edit this PriceBook item. Note that changes made here w…" at bounding box center [506, 359] width 772 height 834
click at [430, 240] on input "2.73" at bounding box center [449, 246] width 103 height 21
drag, startPoint x: 424, startPoint y: 241, endPoint x: 353, endPoint y: 237, distance: 70.4
click at [398, 237] on input "2.73" at bounding box center [449, 246] width 103 height 21
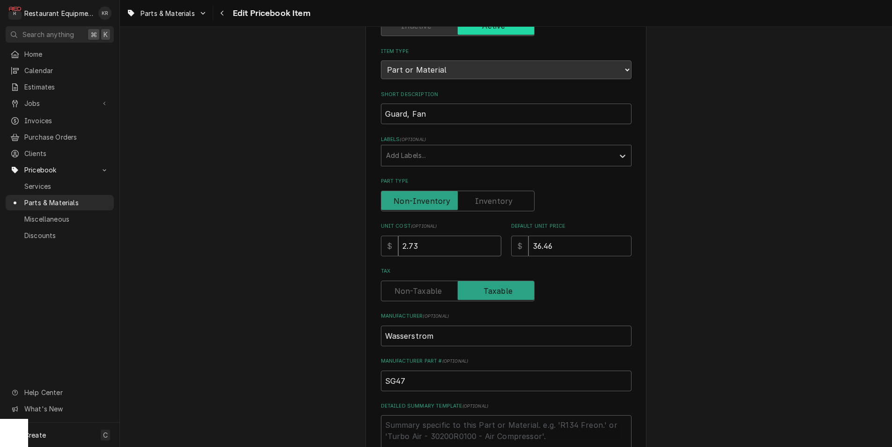
type textarea "x"
type input "3"
type textarea "x"
type input "36"
type textarea "x"
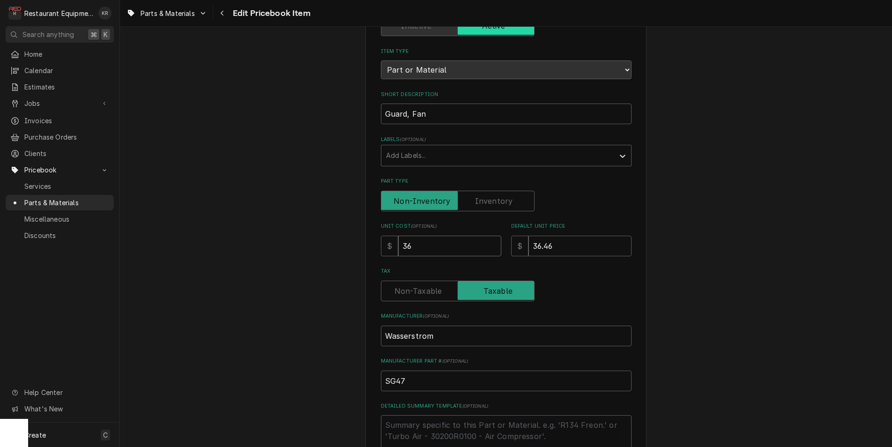
type input "36.4"
type textarea "x"
type input "36.46"
type textarea "x"
type input "5"
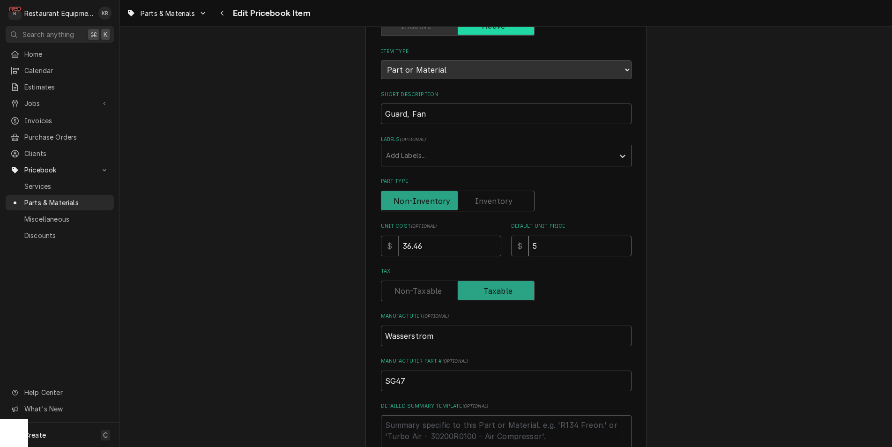
type textarea "x"
type input "55"
type textarea "x"
type input "550"
type textarea "x"
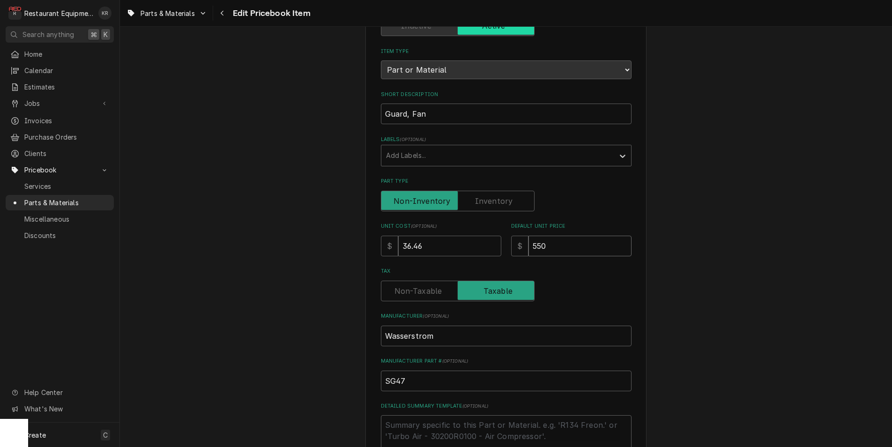
type input "5507"
type textarea "x"
type input "55074"
type textarea "x"
type input "5507"
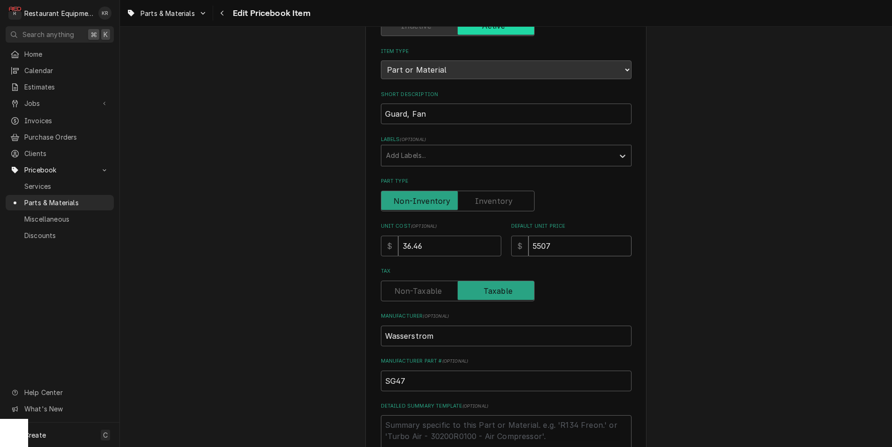
type textarea "x"
type input "550"
type textarea "x"
type input "55"
type textarea "x"
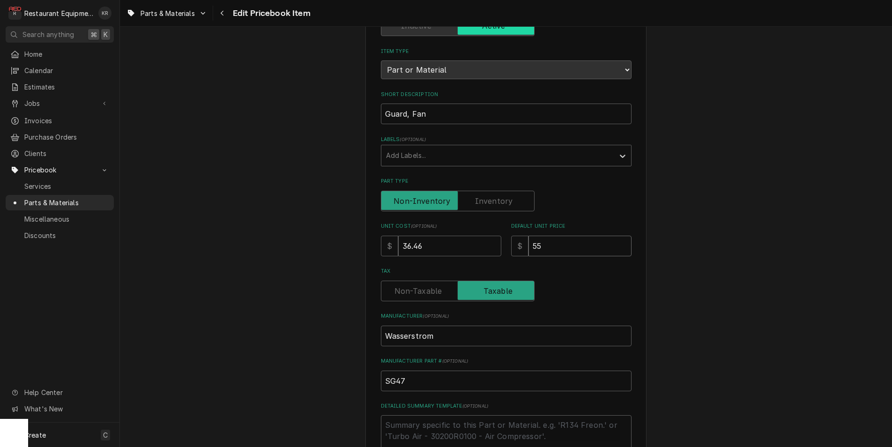
type input "55.7"
type textarea "x"
type input "55.74"
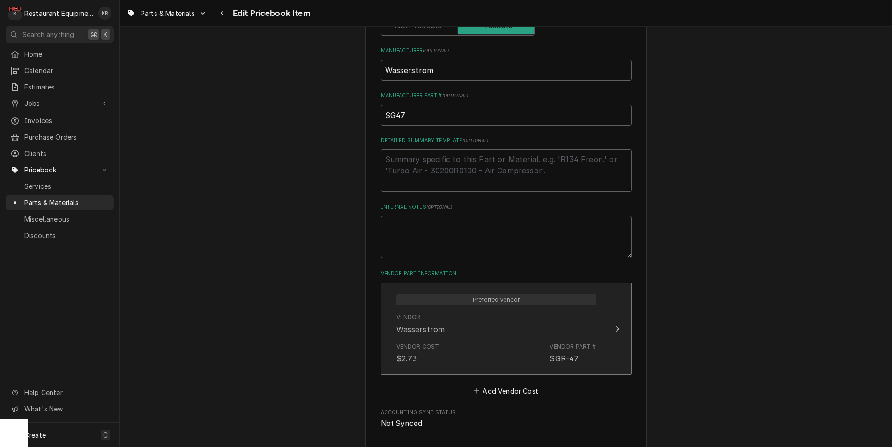
scroll to position [405, 0]
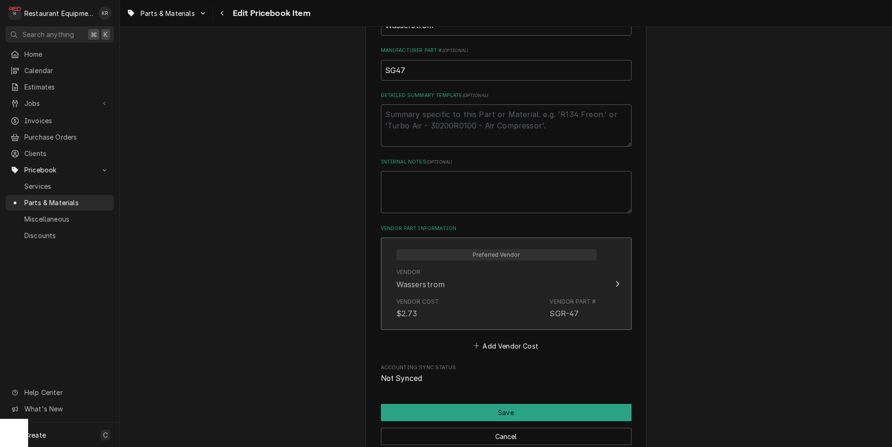
click at [487, 284] on div "Vendor Wasserstrom" at bounding box center [497, 278] width 200 height 29
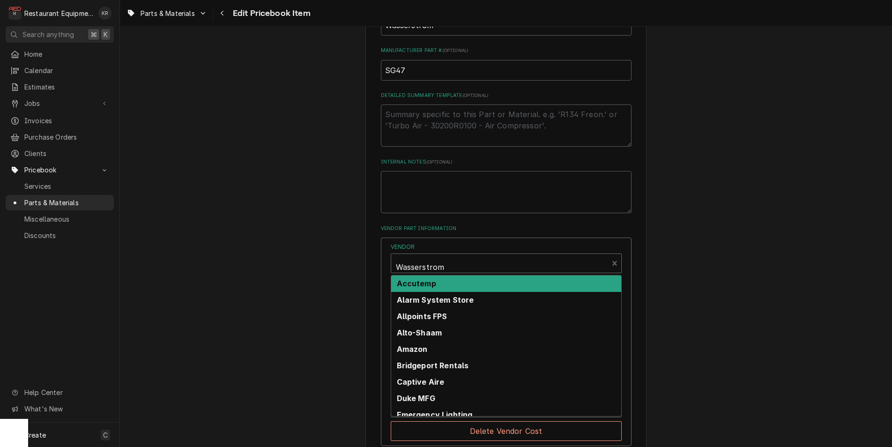
type textarea "x"
click at [458, 269] on div "Vendor" at bounding box center [500, 267] width 208 height 22
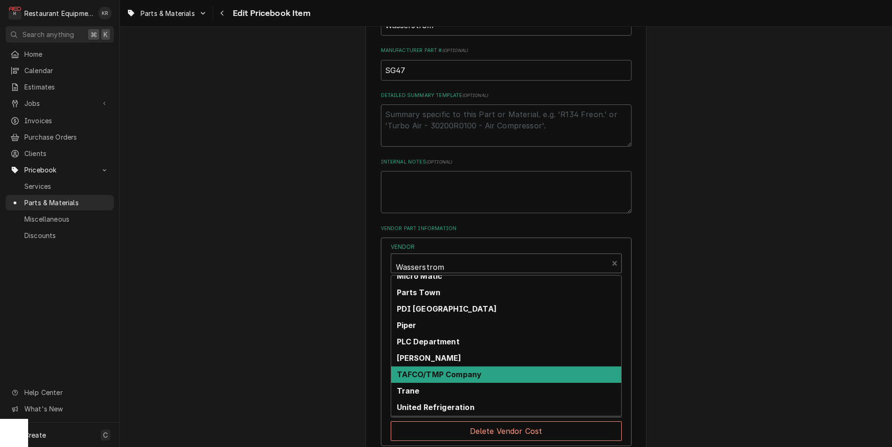
scroll to position [344, 0]
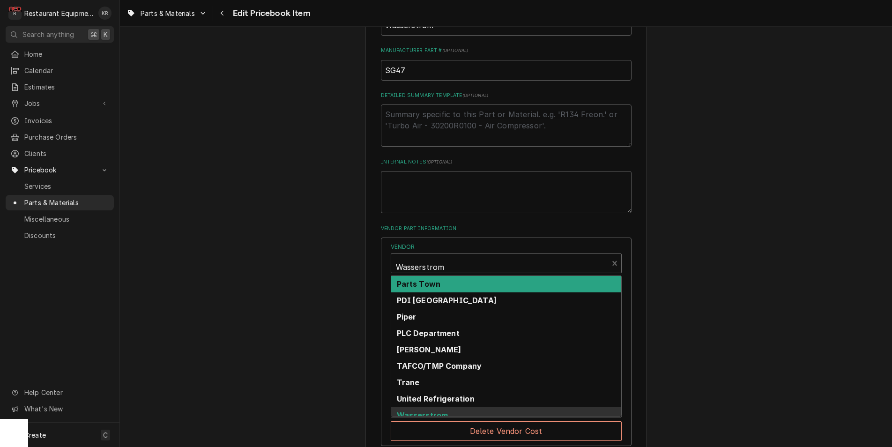
click at [468, 290] on div "Parts Town" at bounding box center [506, 284] width 230 height 16
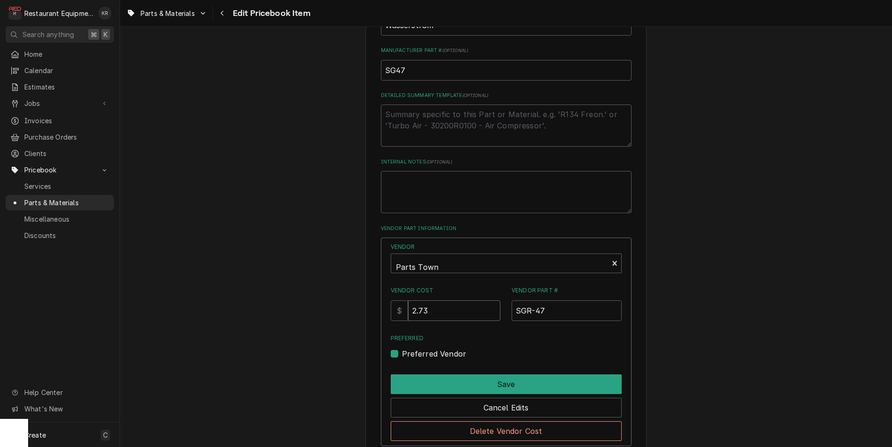
drag, startPoint x: 454, startPoint y: 314, endPoint x: 404, endPoint y: 307, distance: 49.6
click at [408, 307] on input "2.73" at bounding box center [454, 310] width 92 height 21
type input "36.46"
drag, startPoint x: 550, startPoint y: 310, endPoint x: 536, endPoint y: 308, distance: 14.2
click at [512, 314] on input "SGR-47" at bounding box center [567, 310] width 110 height 21
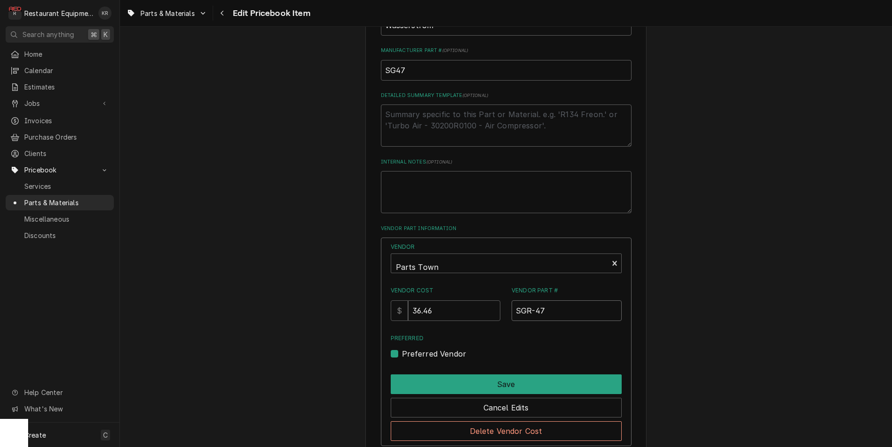
paste input "WASSSG47"
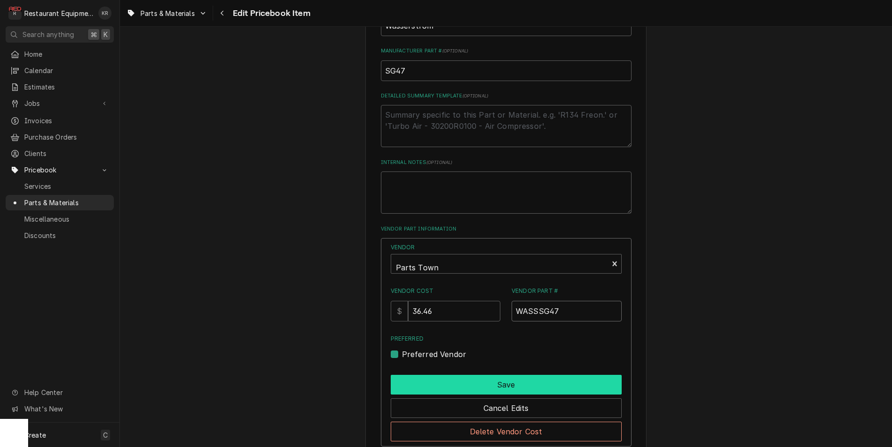
type input "WASSSG47"
click at [489, 388] on button "Save" at bounding box center [506, 385] width 231 height 20
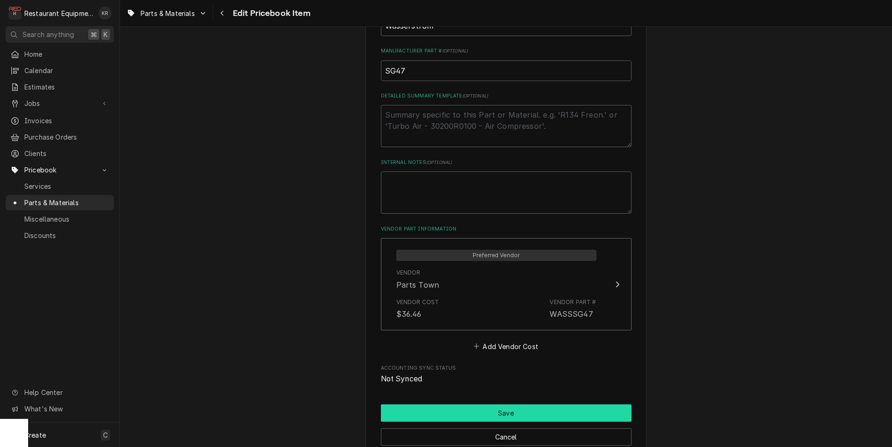
click at [505, 413] on button "Save" at bounding box center [506, 412] width 251 height 17
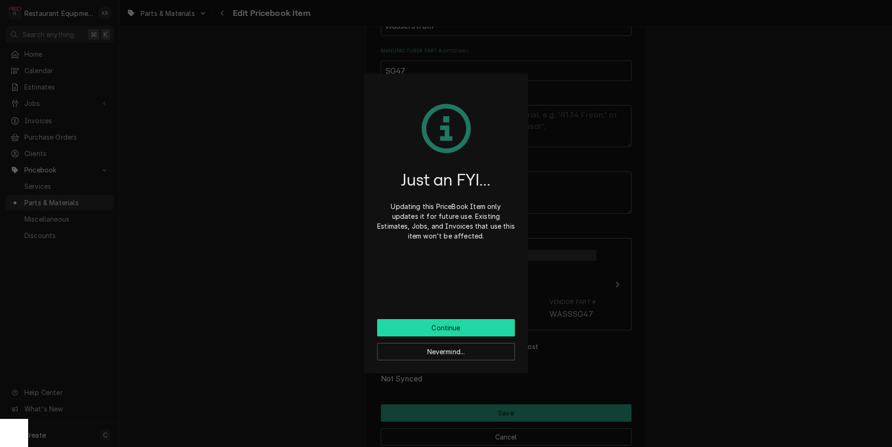
click at [449, 328] on button "Continue" at bounding box center [446, 327] width 138 height 17
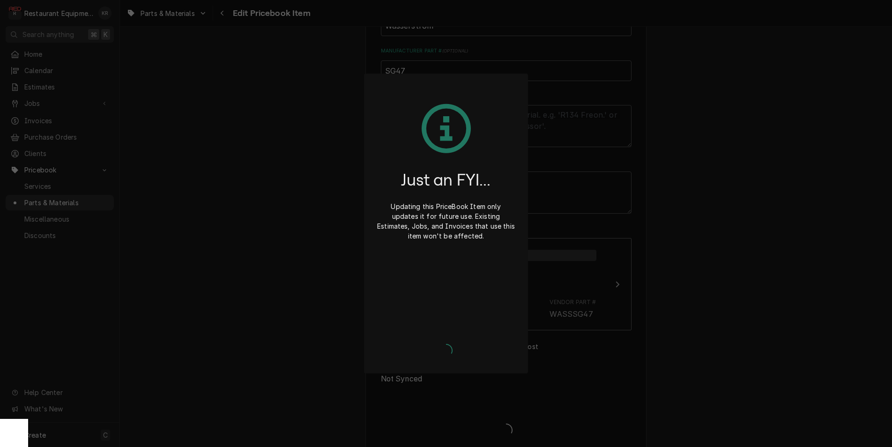
type textarea "x"
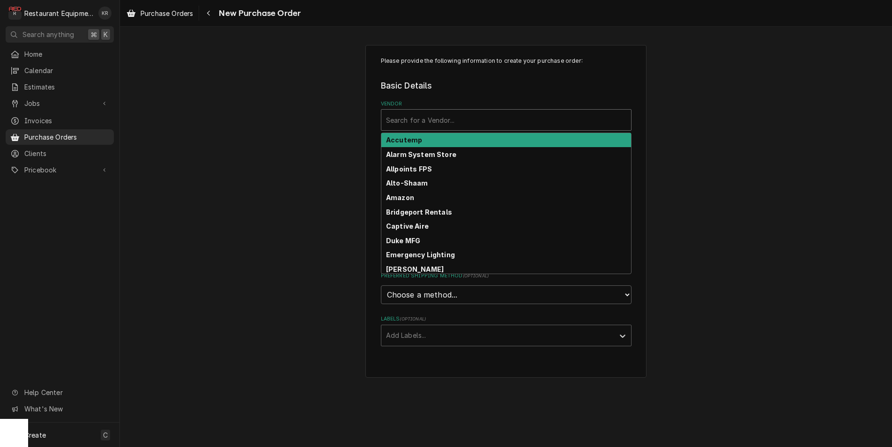
click at [410, 120] on div "Vendor" at bounding box center [506, 120] width 240 height 17
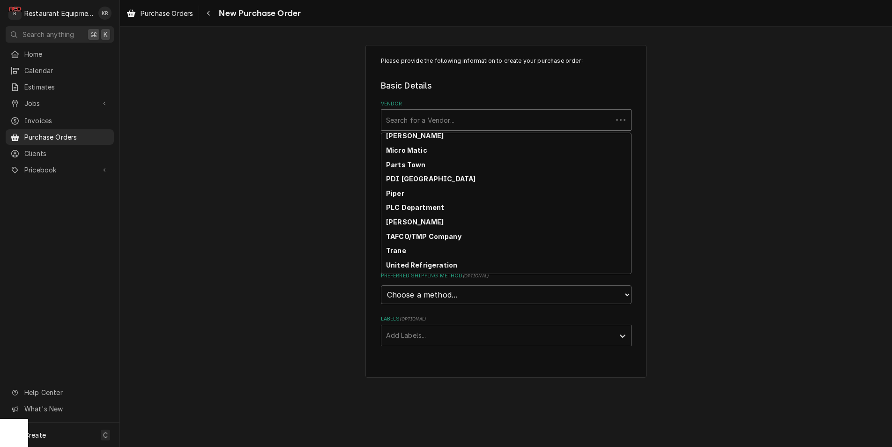
scroll to position [290, 0]
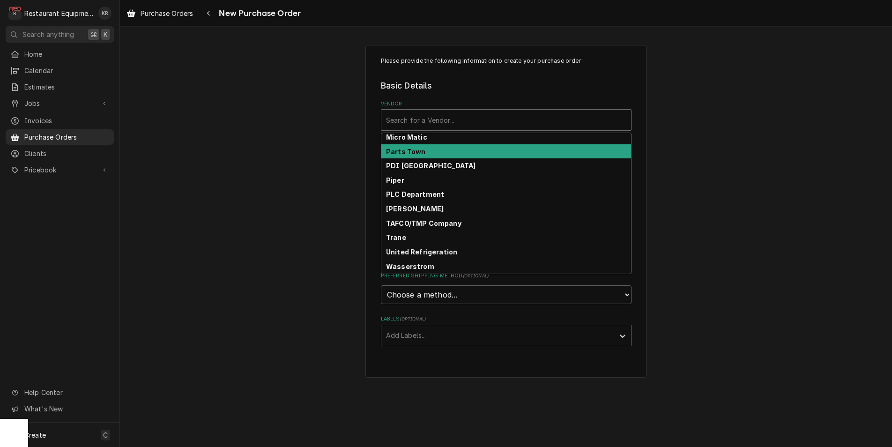
click at [449, 152] on div "Parts Town" at bounding box center [507, 151] width 250 height 15
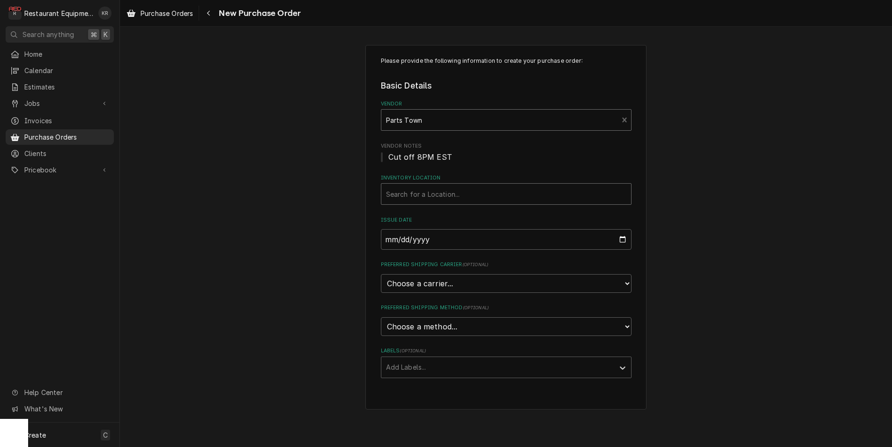
click at [427, 194] on div "Inventory Location" at bounding box center [506, 194] width 240 height 17
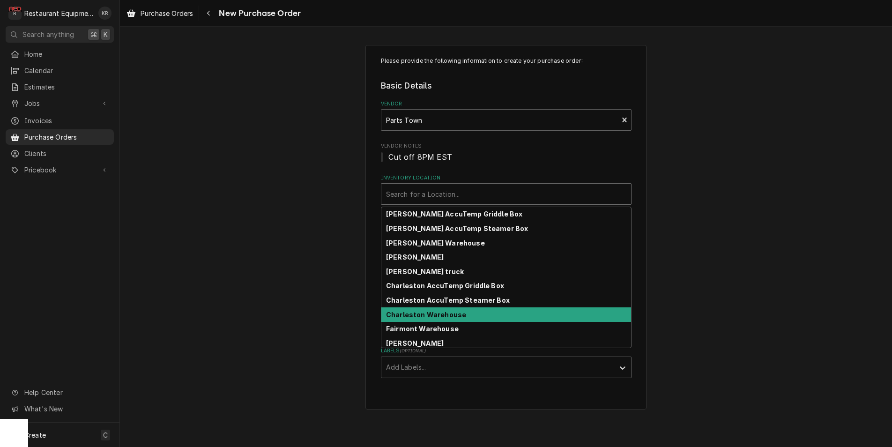
click at [424, 316] on strong "Charleston Warehouse" at bounding box center [426, 315] width 80 height 8
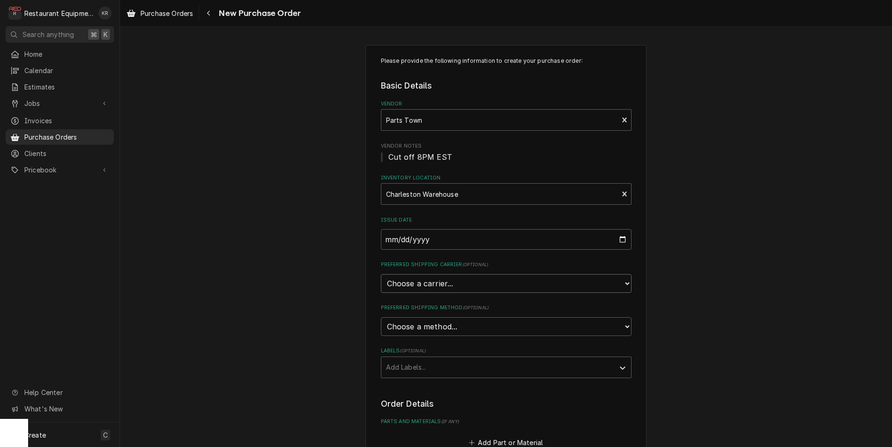
click at [381, 274] on select "Choose a carrier... U.S. Postal Service [DOMAIN_NAME] FedEx UPS DHL Express DHL…" at bounding box center [506, 283] width 251 height 19
select select "4"
click option "UPS" at bounding box center [0, 0] width 0 height 0
type textarea "x"
select select "3"
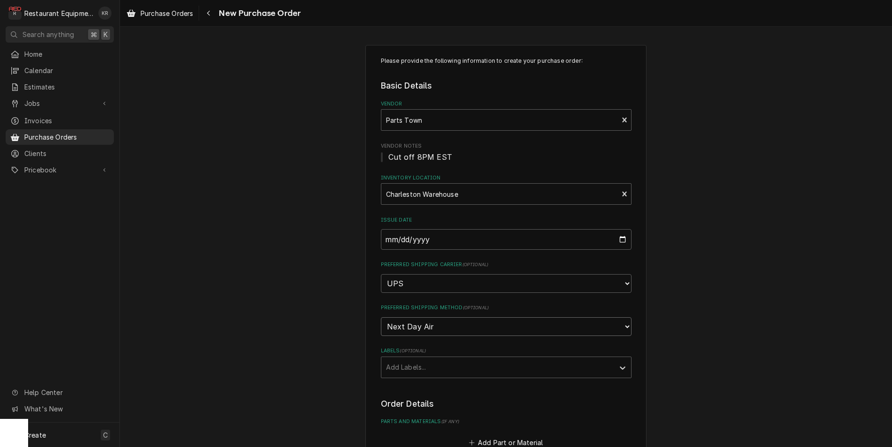
click option "Next Day Air" at bounding box center [0, 0] width 0 height 0
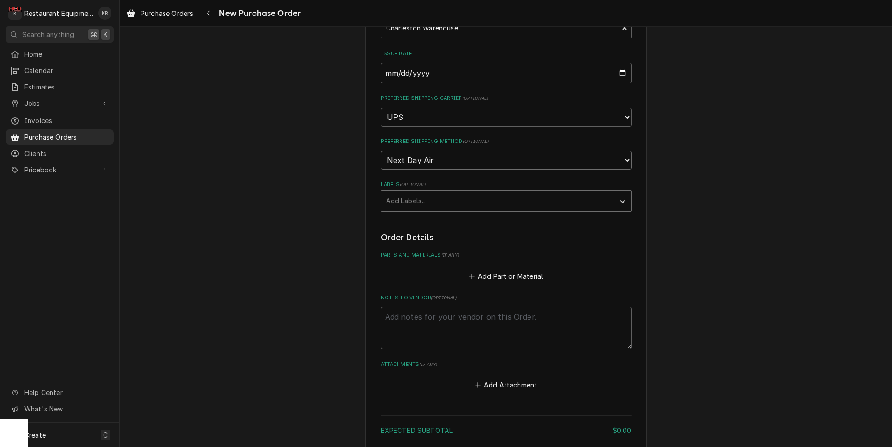
scroll to position [216, 0]
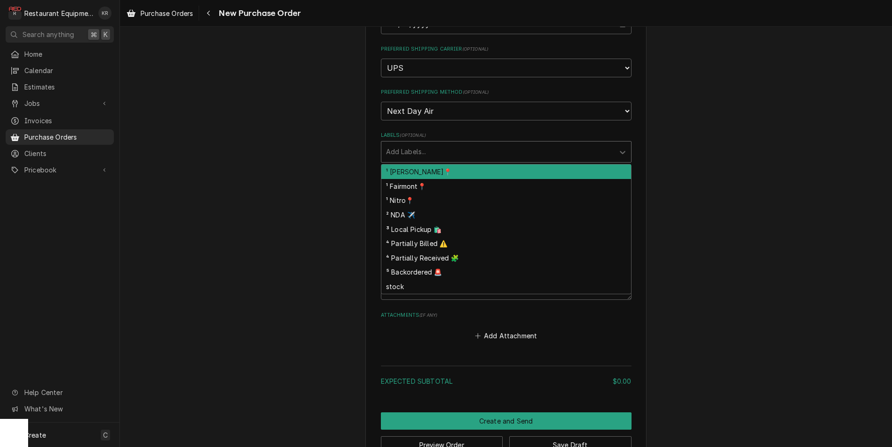
click at [457, 146] on div "Labels" at bounding box center [498, 151] width 224 height 17
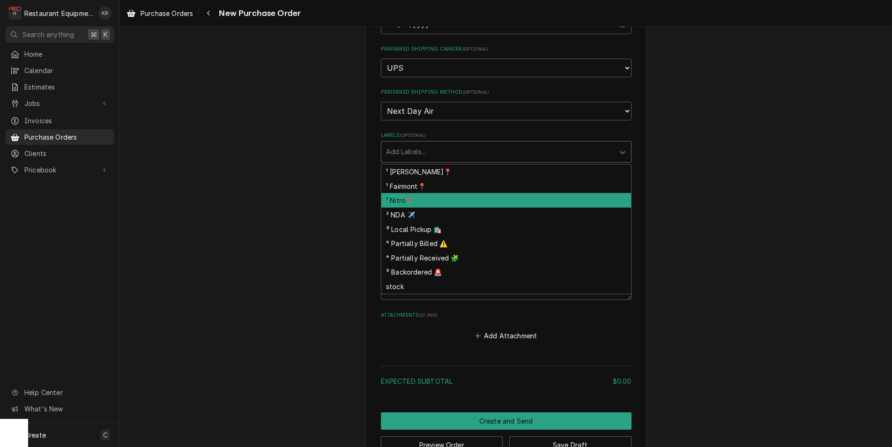
click at [436, 197] on div "¹ Nitro📍" at bounding box center [507, 200] width 250 height 15
type textarea "x"
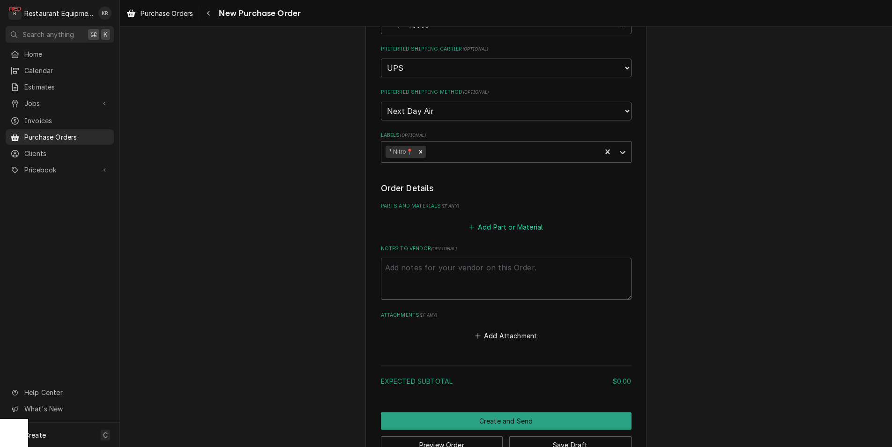
click at [491, 225] on button "Add Part or Material" at bounding box center [505, 226] width 77 height 13
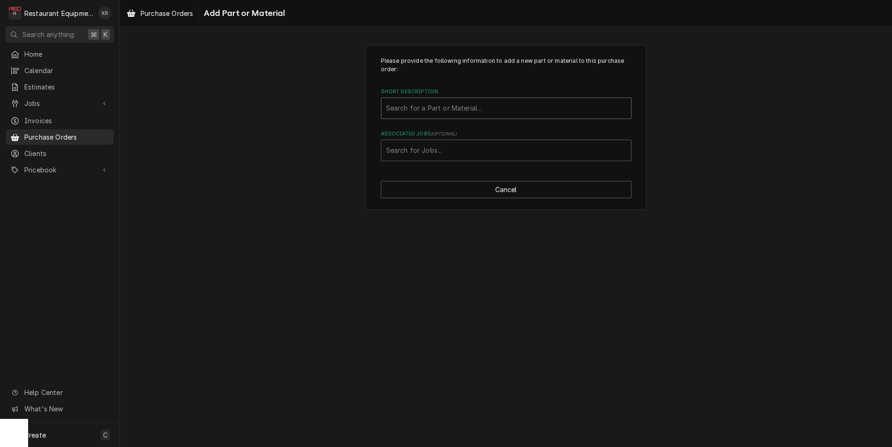
click at [446, 101] on div "Short Description" at bounding box center [506, 108] width 240 height 17
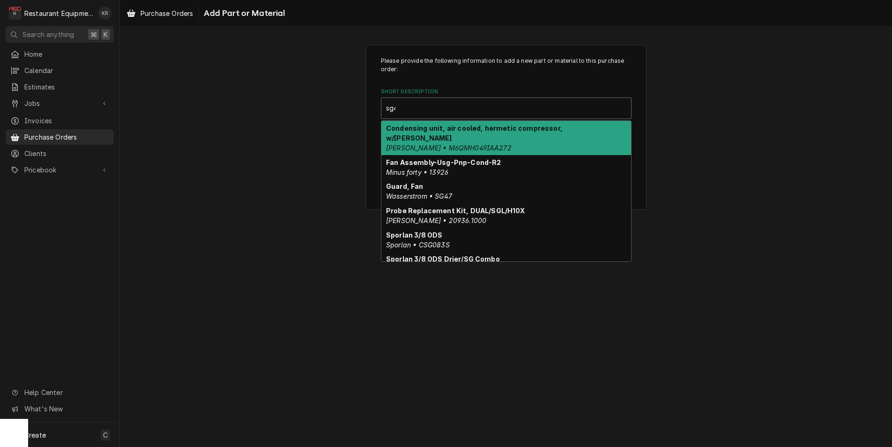
type input "sg47"
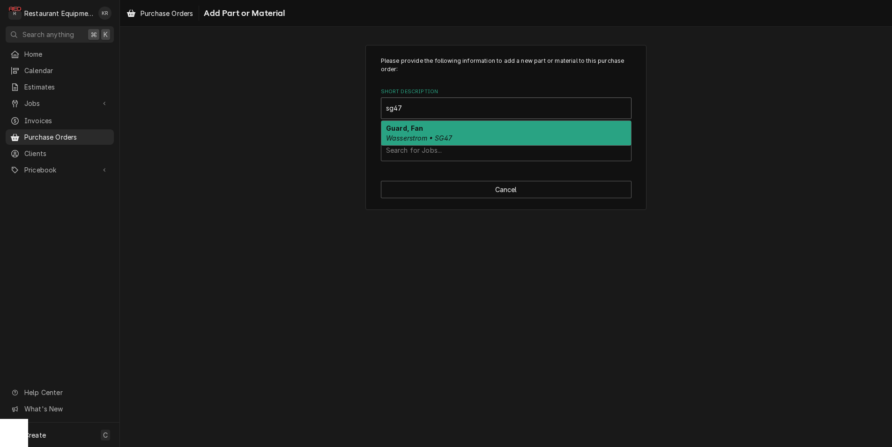
click at [442, 131] on div "Guard, Fan Wasserstrom • SG47" at bounding box center [507, 133] width 250 height 24
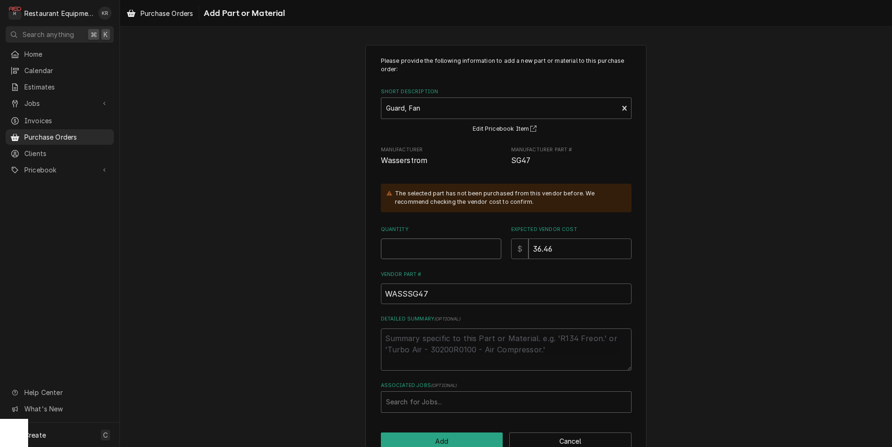
click at [419, 248] on input "Quantity" at bounding box center [441, 249] width 120 height 21
type textarea "x"
type input "1"
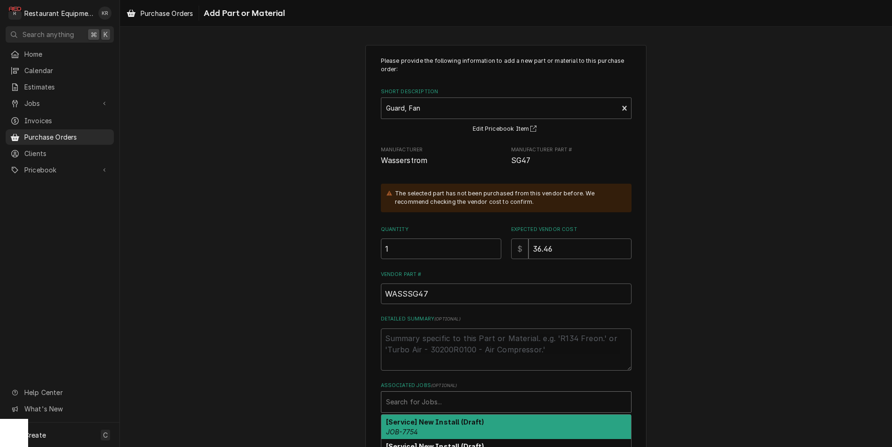
click at [411, 404] on div "Associated Jobs" at bounding box center [506, 402] width 240 height 17
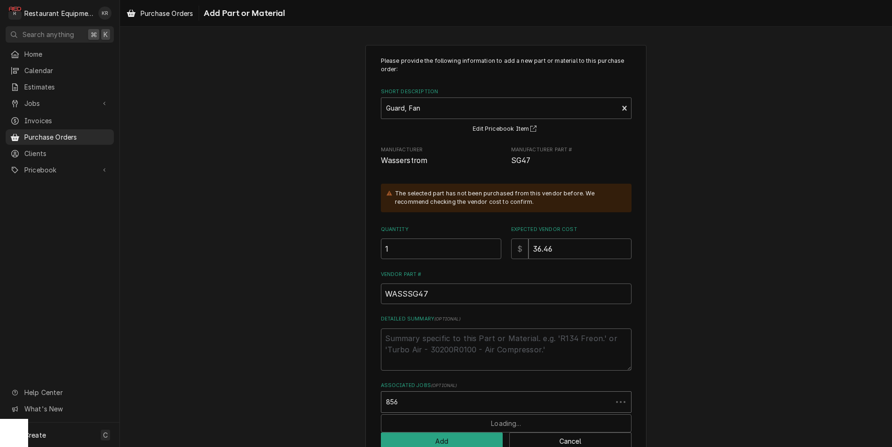
type input "8569"
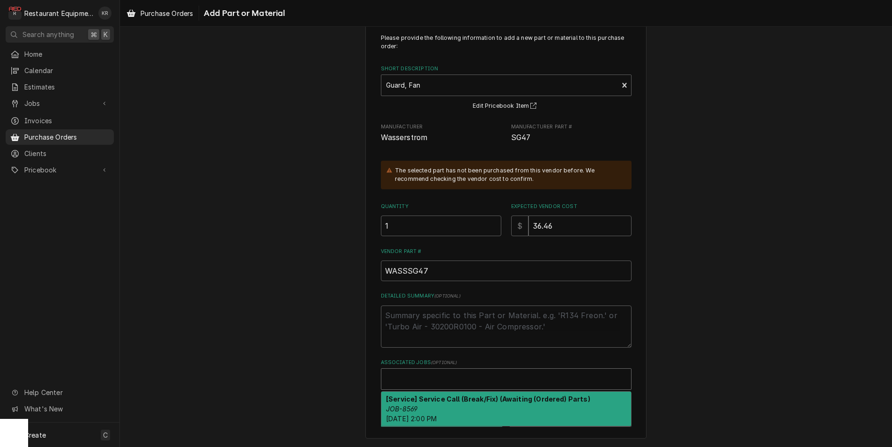
click at [407, 388] on div "Associated Jobs" at bounding box center [507, 379] width 250 height 21
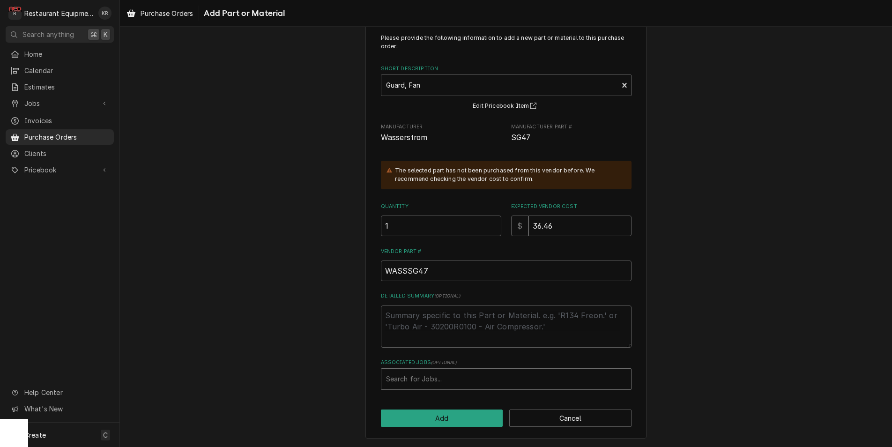
click at [405, 381] on div "Associated Jobs" at bounding box center [506, 379] width 240 height 17
type input "8569"
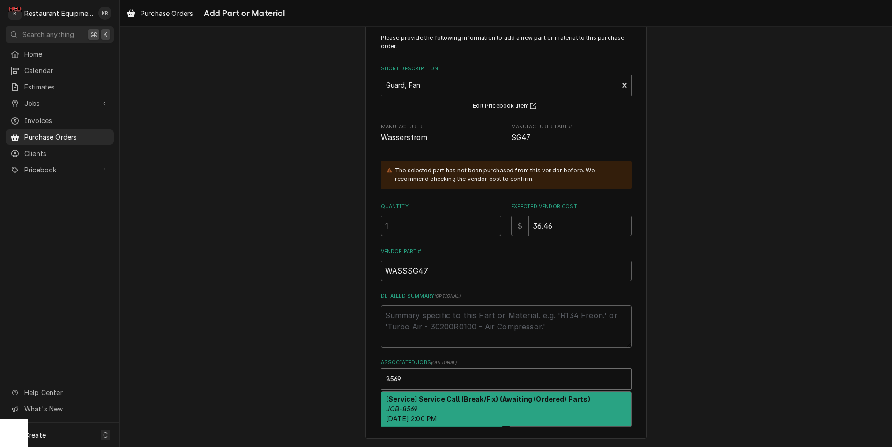
click at [430, 421] on span "Fri, Aug 29th, 2025 - 2:00 PM" at bounding box center [411, 419] width 51 height 8
type textarea "x"
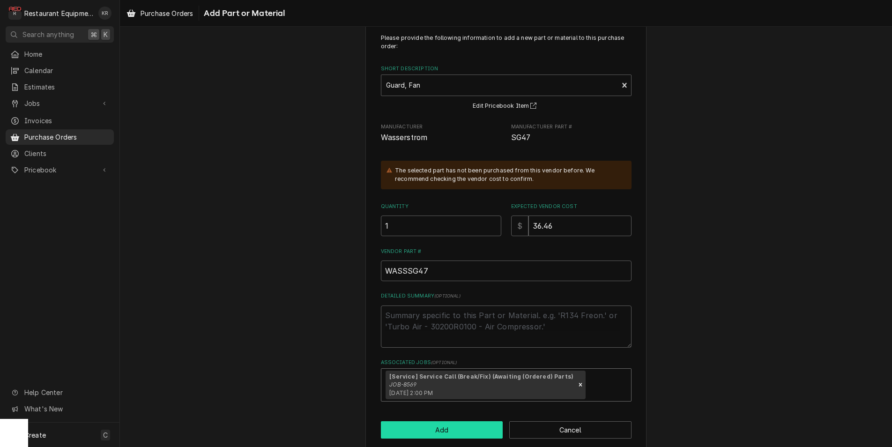
click at [439, 433] on button "Add" at bounding box center [442, 429] width 122 height 17
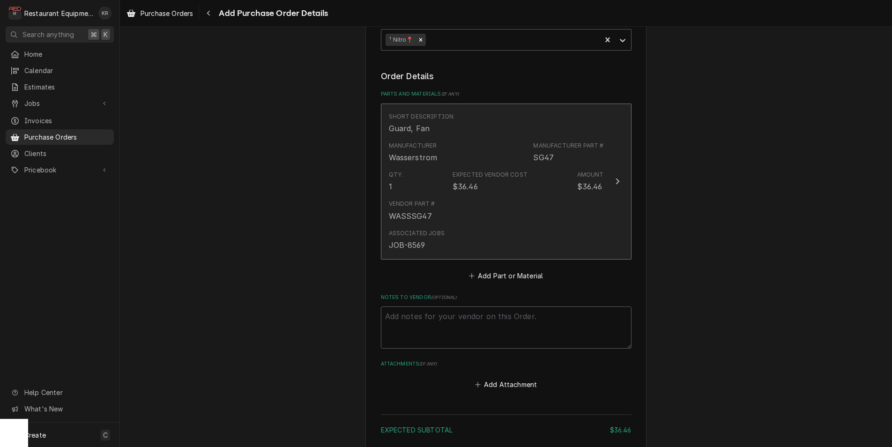
scroll to position [401, 0]
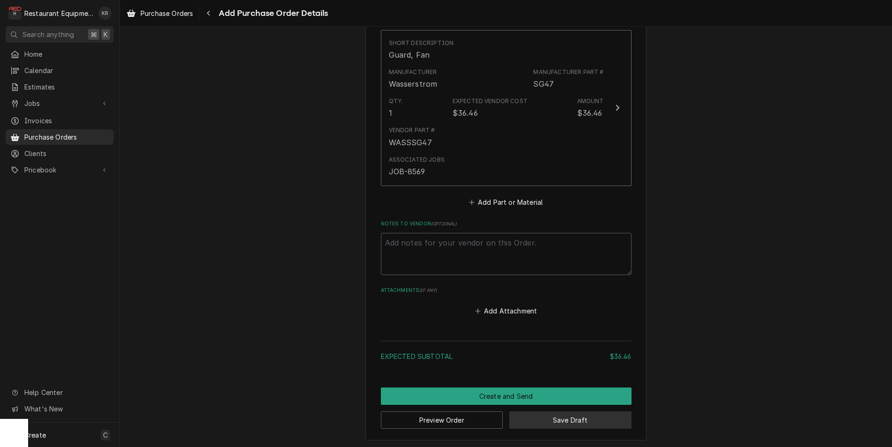
click at [527, 413] on button "Save Draft" at bounding box center [570, 420] width 122 height 17
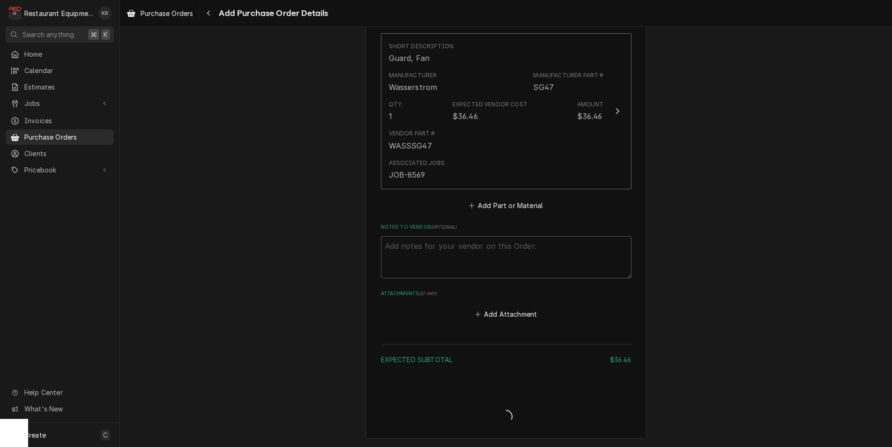
scroll to position [396, 0]
type textarea "x"
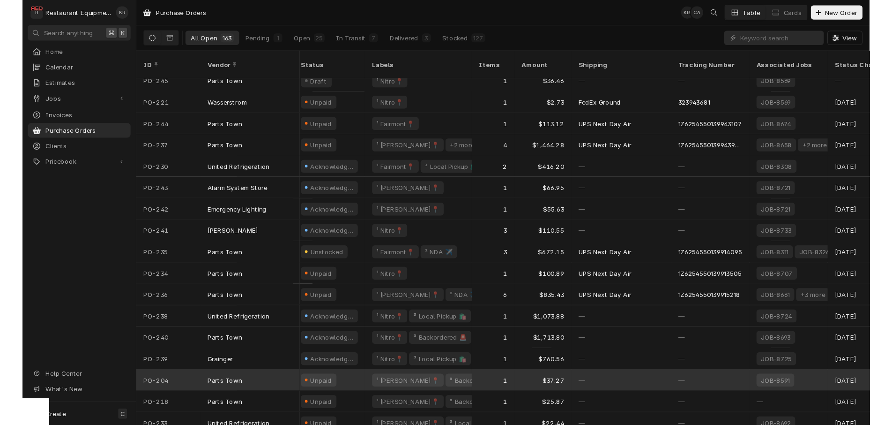
scroll to position [10, 67]
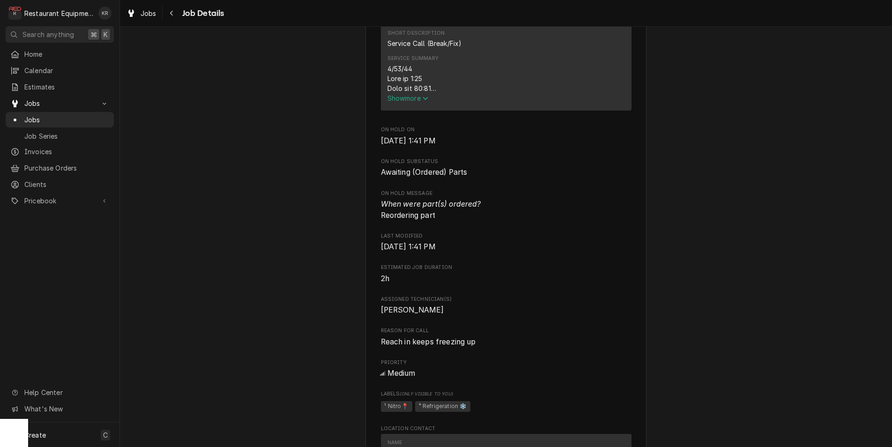
scroll to position [400, 0]
click at [395, 102] on span "Show more" at bounding box center [408, 98] width 41 height 8
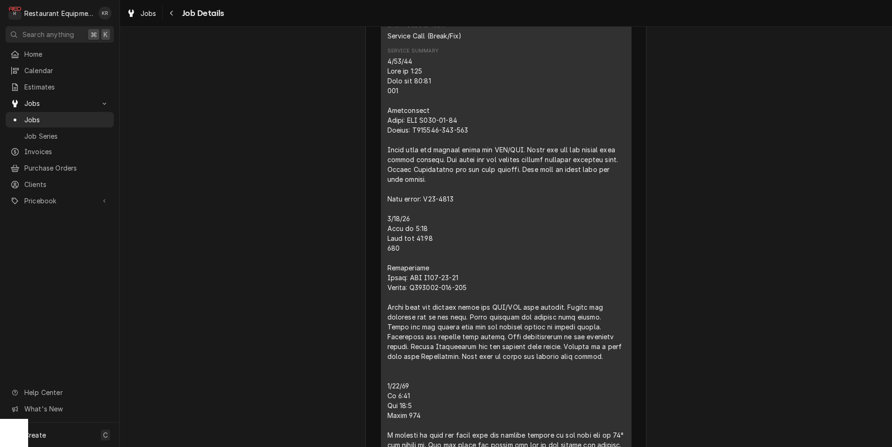
scroll to position [409, 0]
drag, startPoint x: 388, startPoint y: 120, endPoint x: 459, endPoint y: 134, distance: 73.2
click at [476, 138] on div "Service Summary" at bounding box center [507, 306] width 238 height 502
copy div "Wasserstrom Model: CBR D891-03-10 Serial: N586122-002-002"
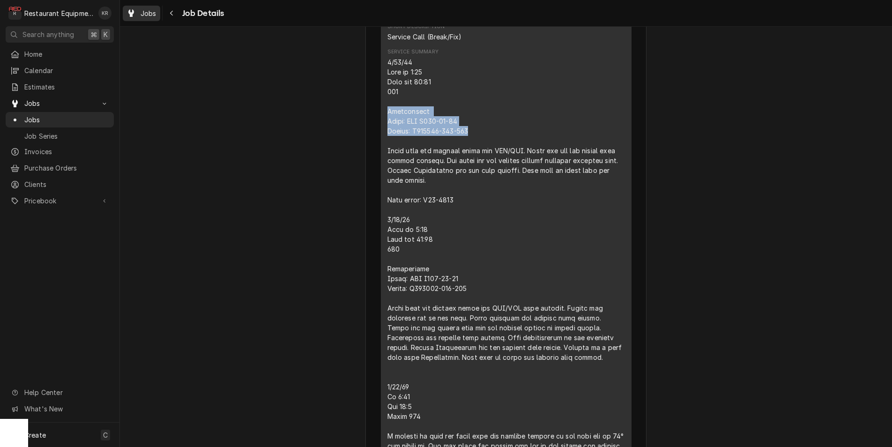
click at [145, 13] on span "Jobs" at bounding box center [149, 13] width 16 height 10
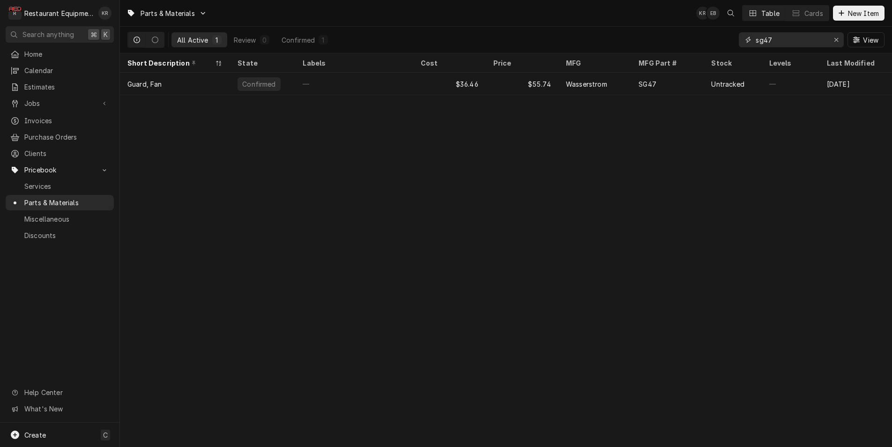
drag, startPoint x: 782, startPoint y: 35, endPoint x: 700, endPoint y: 38, distance: 82.6
click at [756, 38] on input "sg47" at bounding box center [791, 39] width 70 height 15
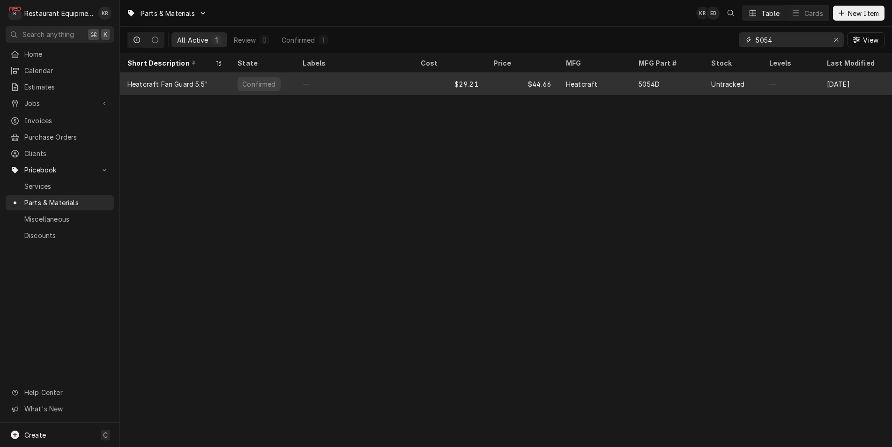
type input "5054"
click at [434, 78] on div "$29.21" at bounding box center [449, 84] width 73 height 22
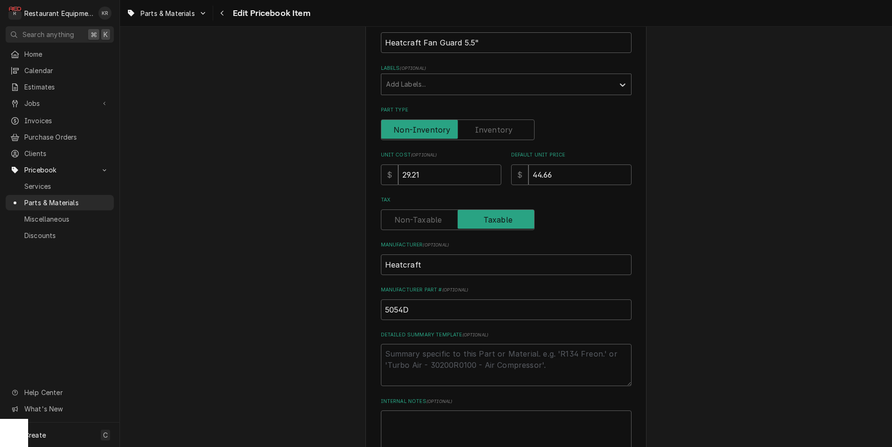
scroll to position [166, 0]
drag, startPoint x: 429, startPoint y: 174, endPoint x: 345, endPoint y: 170, distance: 84.5
click at [345, 170] on div "Use the fields below to edit this PriceBook item. Note that changes made here w…" at bounding box center [506, 326] width 772 height 911
click at [428, 175] on input "29.21" at bounding box center [449, 174] width 103 height 21
drag, startPoint x: 420, startPoint y: 175, endPoint x: 386, endPoint y: 175, distance: 34.2
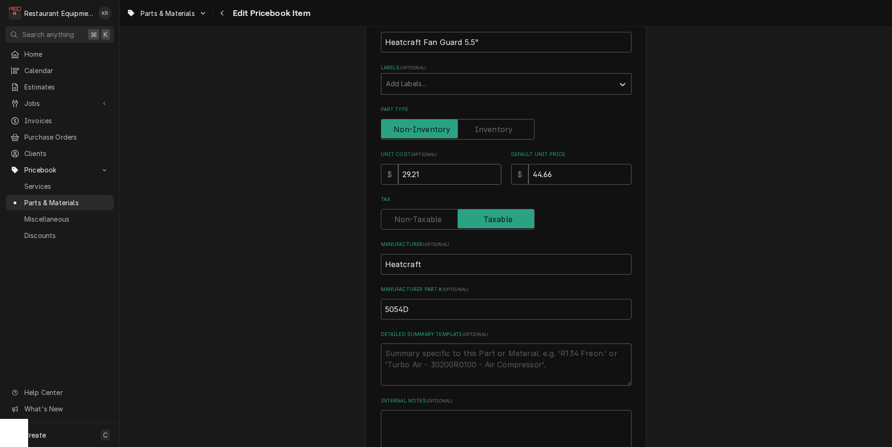
click at [398, 175] on input "29.21" at bounding box center [449, 174] width 103 height 21
type textarea "x"
type input "1"
type textarea "x"
type input "17"
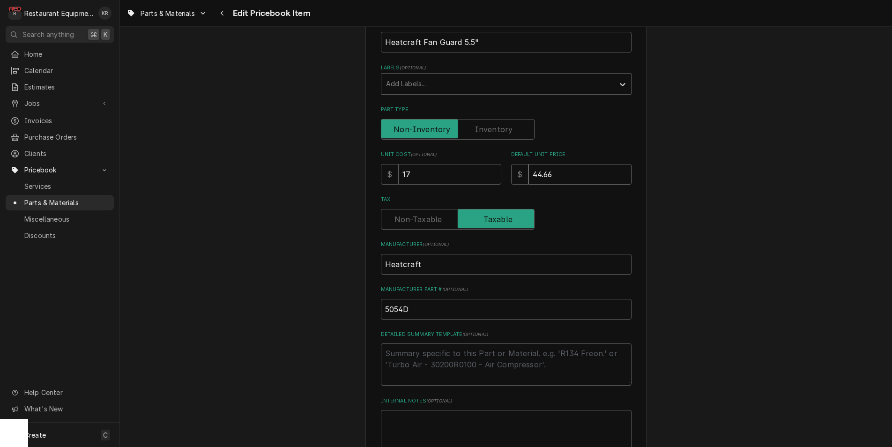
type textarea "x"
type input "3"
type textarea "x"
type input "34"
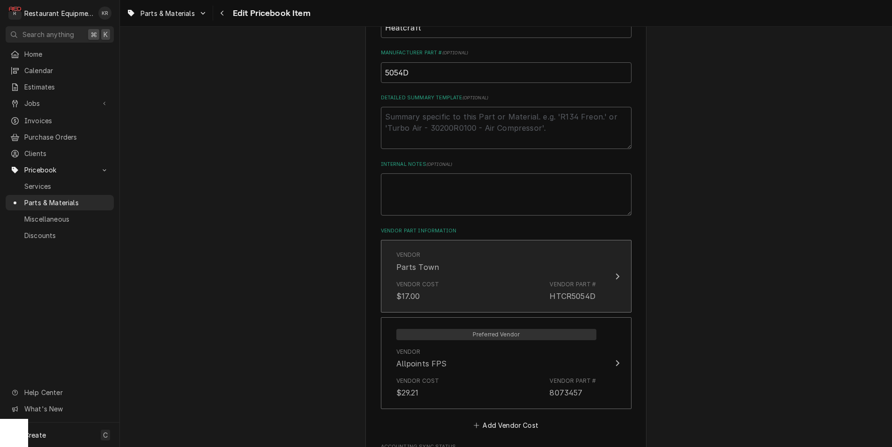
scroll to position [400, 0]
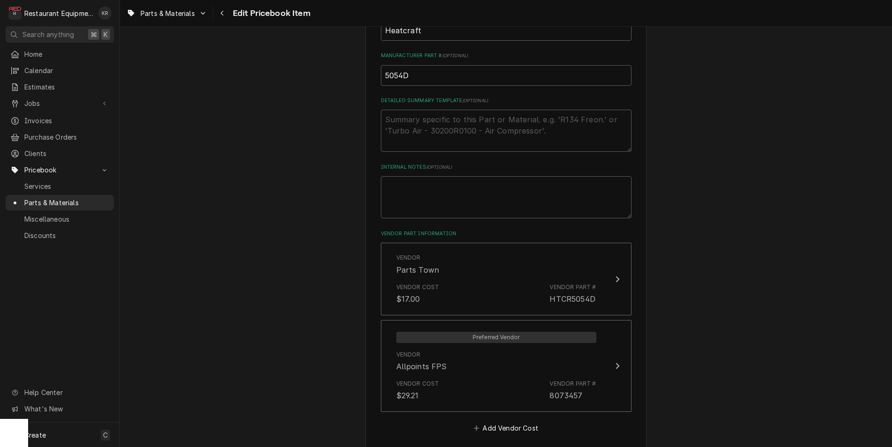
type textarea "x"
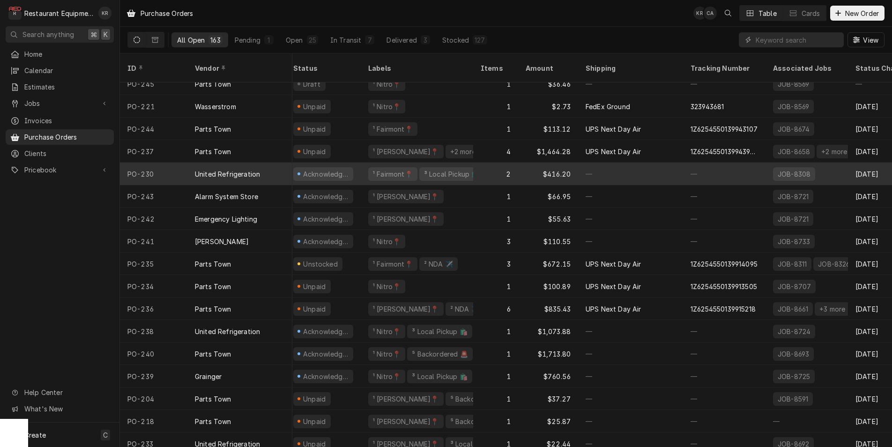
scroll to position [0, 67]
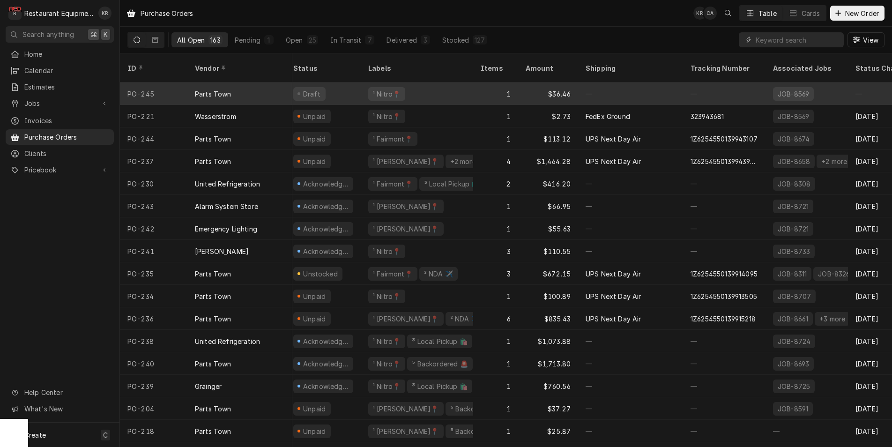
click at [399, 87] on div "¹ Nitro📍" at bounding box center [386, 94] width 37 height 14
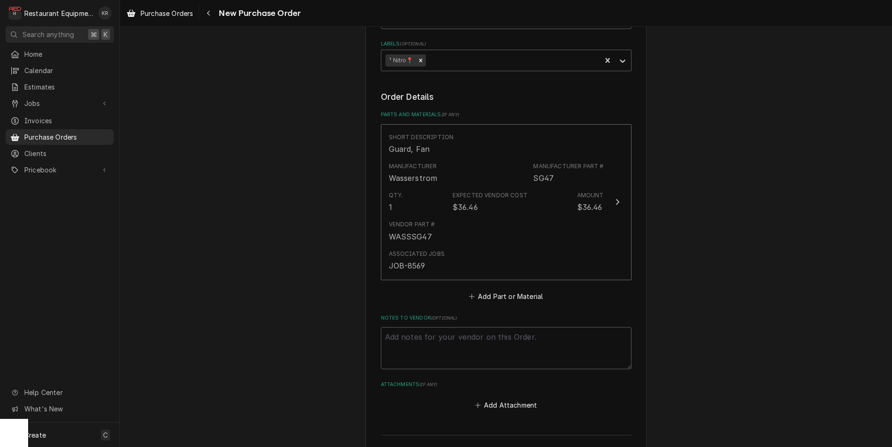
scroll to position [328, 0]
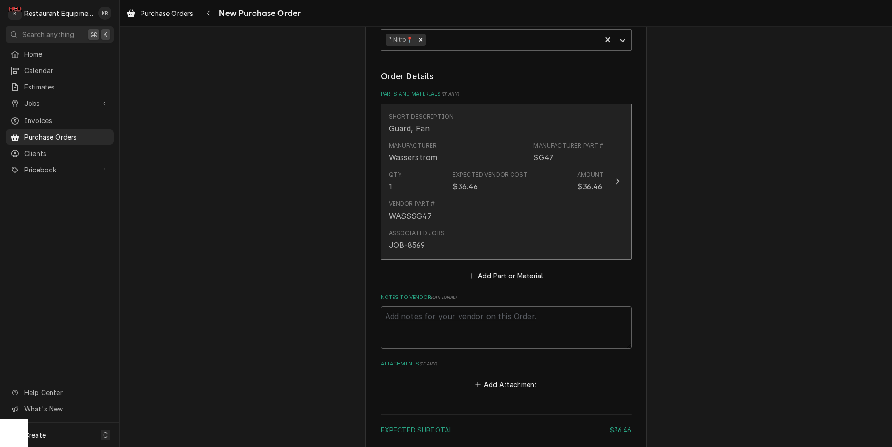
click at [482, 208] on div "Vendor Part # WASSSG47" at bounding box center [496, 210] width 215 height 29
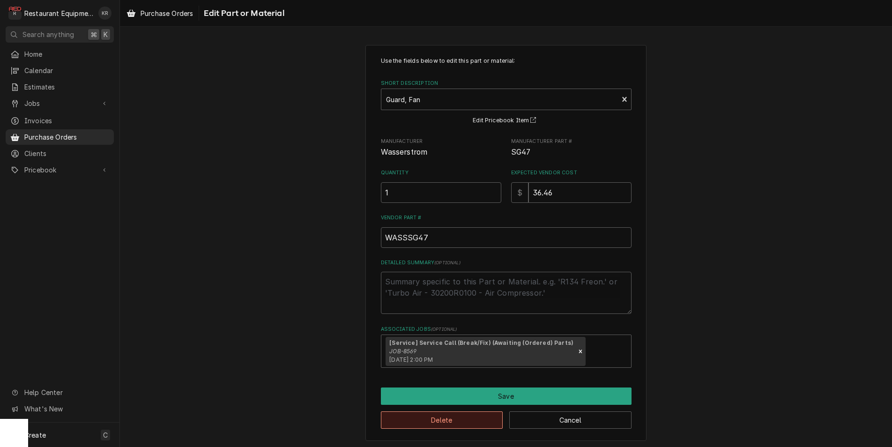
click at [430, 425] on button "Delete" at bounding box center [442, 420] width 122 height 17
type textarea "x"
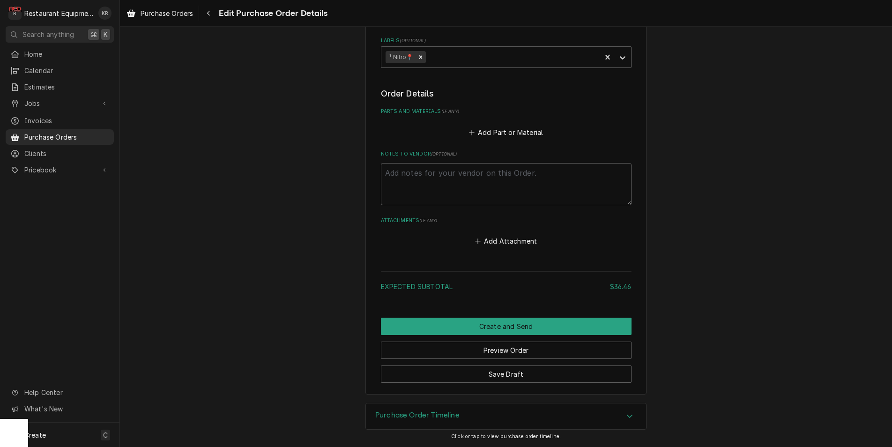
scroll to position [308, 0]
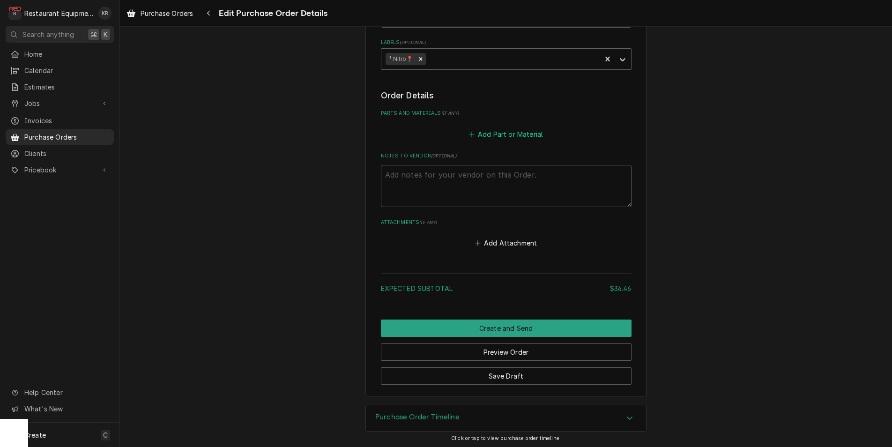
click at [498, 132] on button "Add Part or Material" at bounding box center [505, 133] width 77 height 13
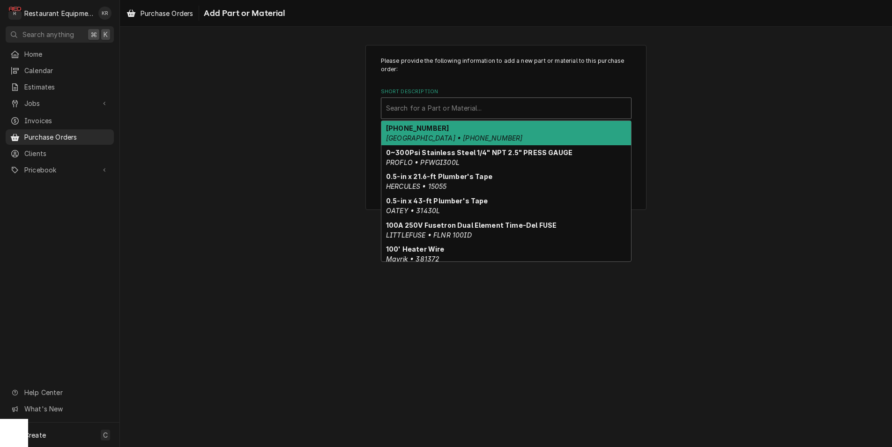
click at [452, 107] on div "Short Description" at bounding box center [506, 108] width 240 height 17
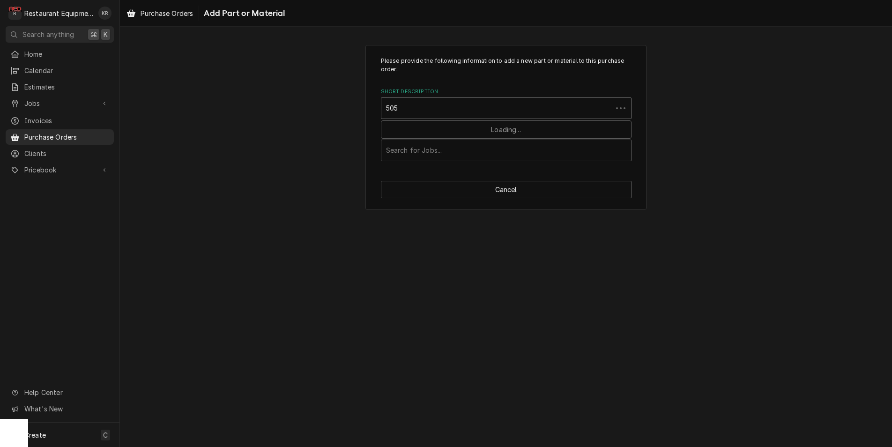
type input "5054"
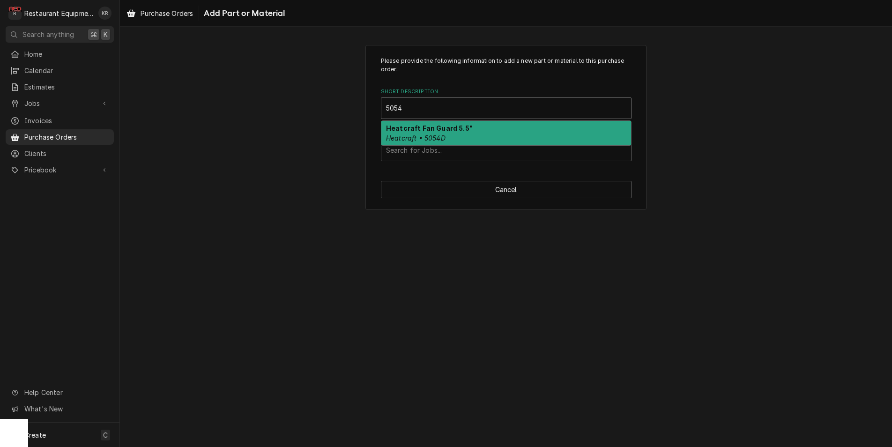
click at [449, 132] on strong "Heatcraft Fan Guard 5.5"" at bounding box center [429, 128] width 87 height 8
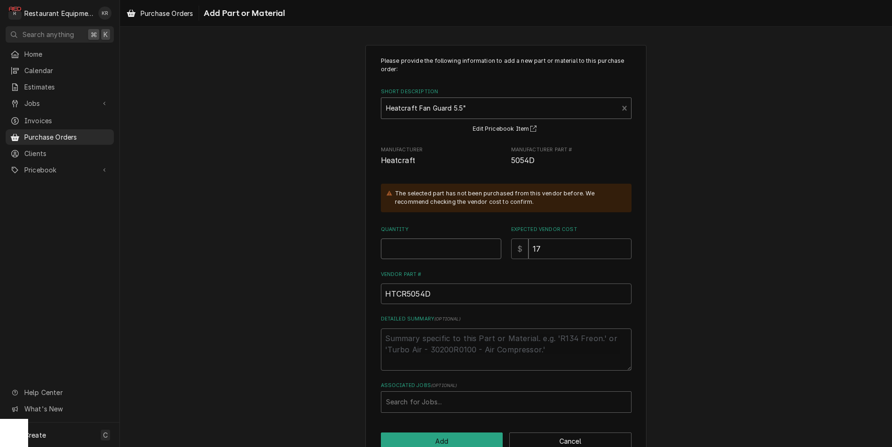
click at [398, 254] on input "Quantity" at bounding box center [441, 249] width 120 height 21
type textarea "x"
type input "1"
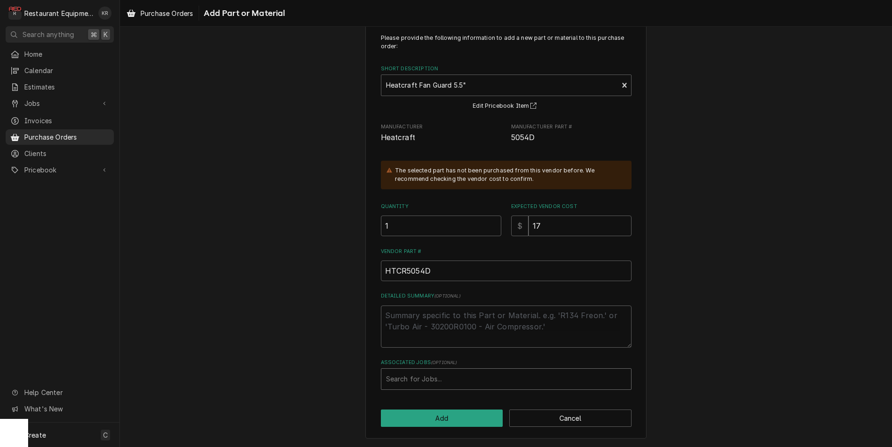
click at [428, 379] on div "Associated Jobs" at bounding box center [506, 379] width 240 height 17
type input "8569"
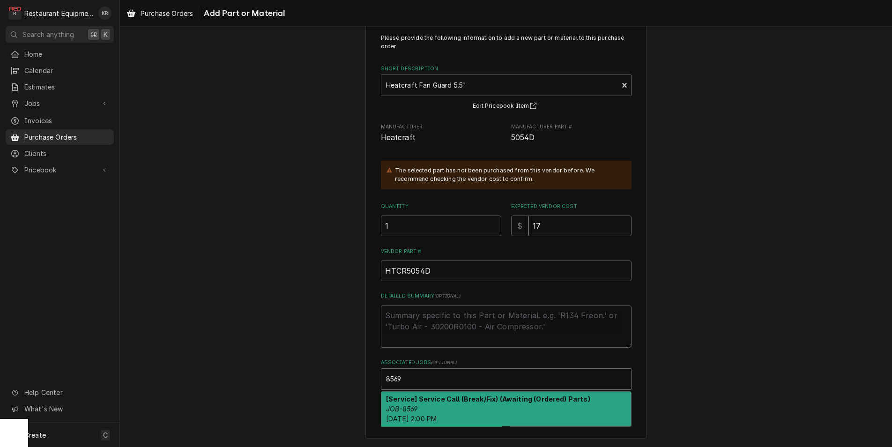
click at [418, 407] on em "JOB-8569" at bounding box center [401, 409] width 31 height 8
type textarea "x"
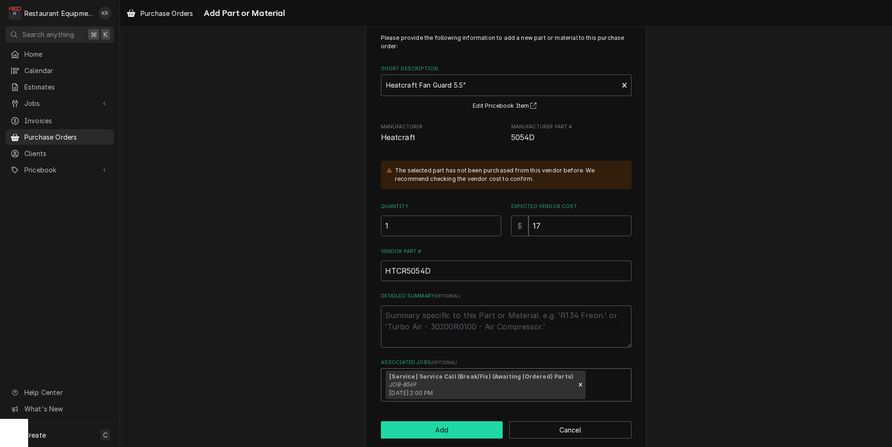
click at [419, 424] on button "Add" at bounding box center [442, 429] width 122 height 17
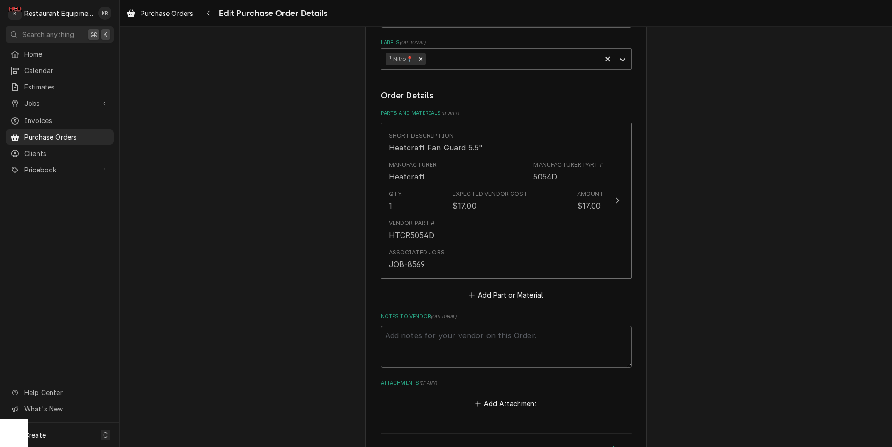
scroll to position [469, 0]
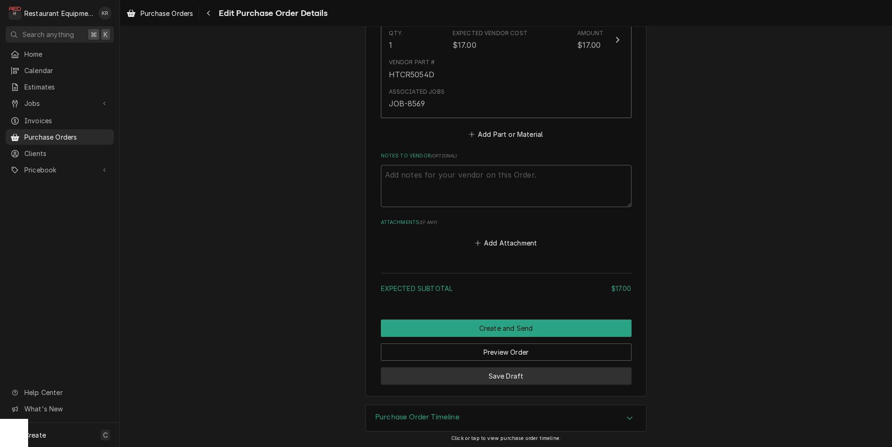
click at [508, 370] on button "Save Draft" at bounding box center [506, 375] width 251 height 17
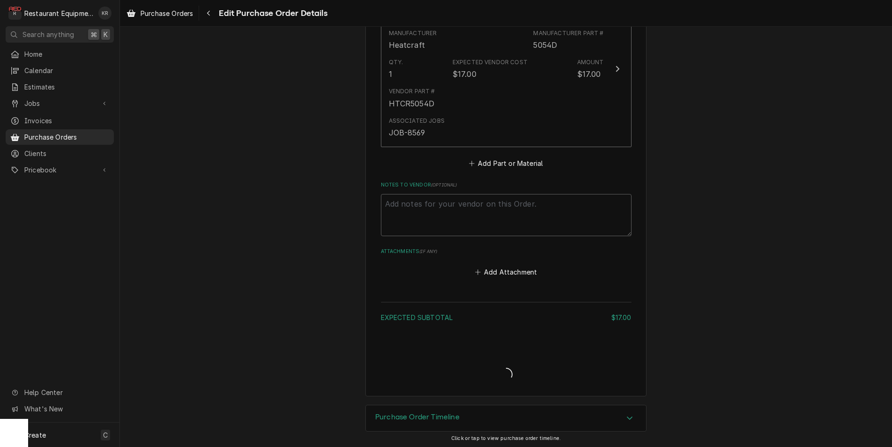
type textarea "x"
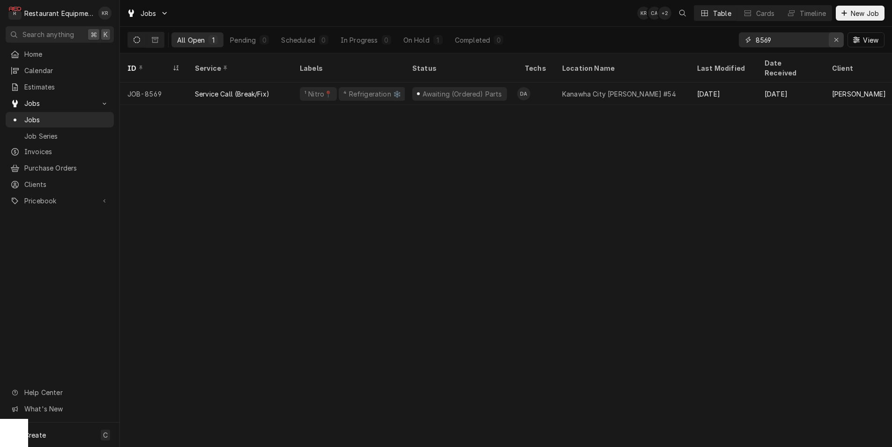
click at [835, 42] on icon "Erase input" at bounding box center [836, 40] width 5 height 7
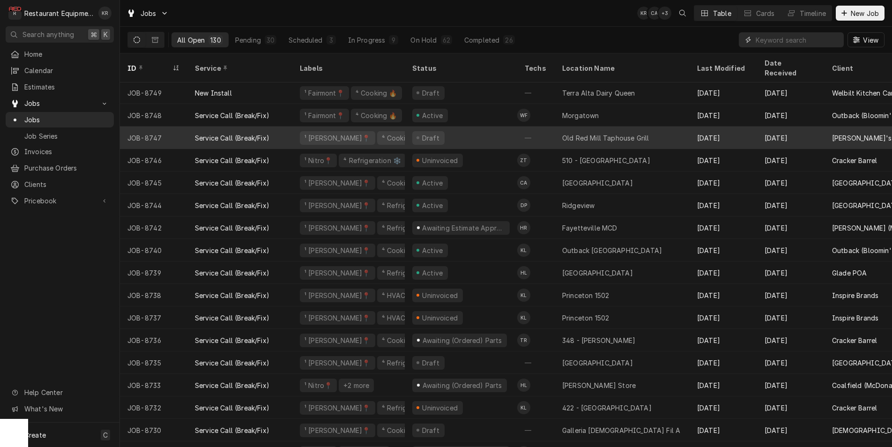
scroll to position [2, 0]
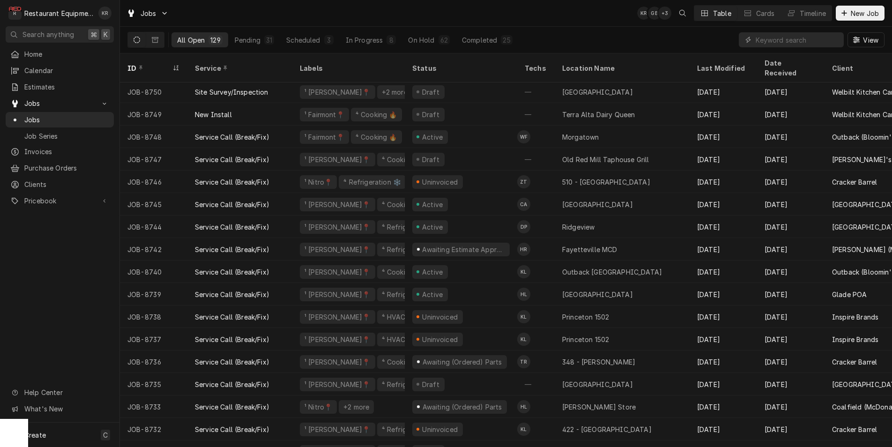
click at [137, 42] on icon "Dynamic Content Wrapper" at bounding box center [137, 40] width 7 height 7
click at [780, 39] on input "Dynamic Content Wrapper" at bounding box center [797, 39] width 83 height 15
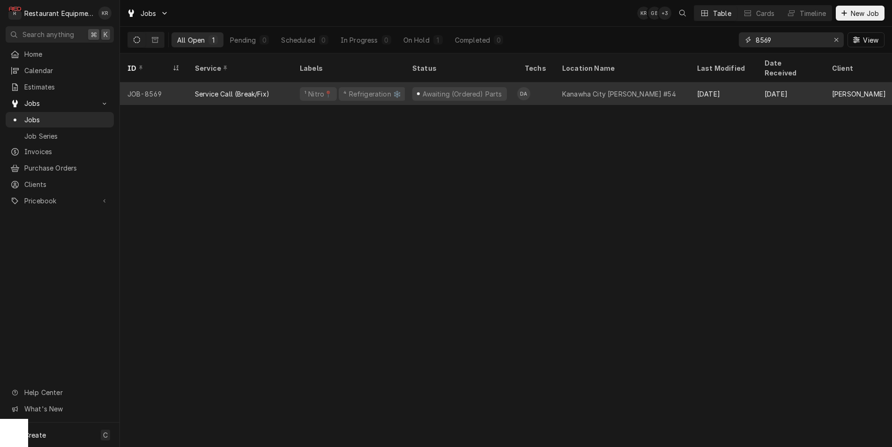
type input "8569"
click at [513, 85] on div "Awaiting (Ordered) Parts" at bounding box center [461, 93] width 112 height 22
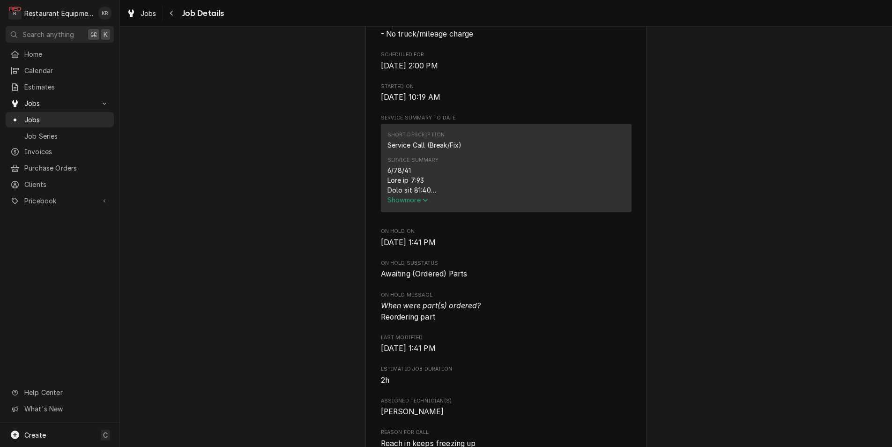
scroll to position [322, 0]
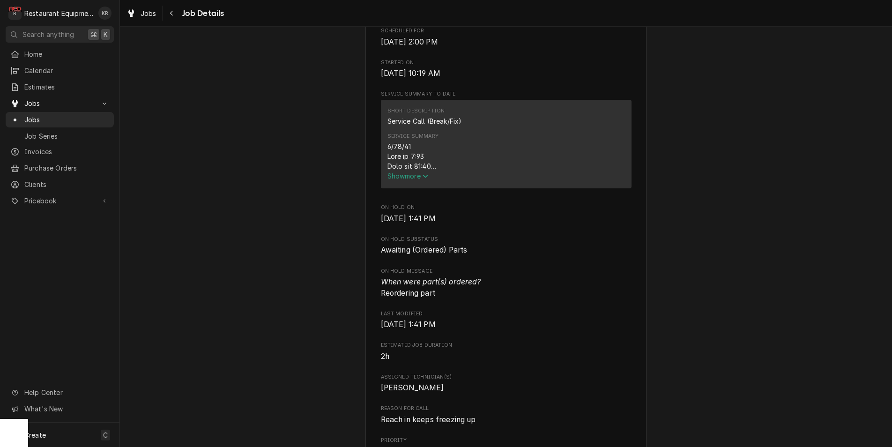
click at [419, 180] on span "Show more" at bounding box center [408, 176] width 41 height 8
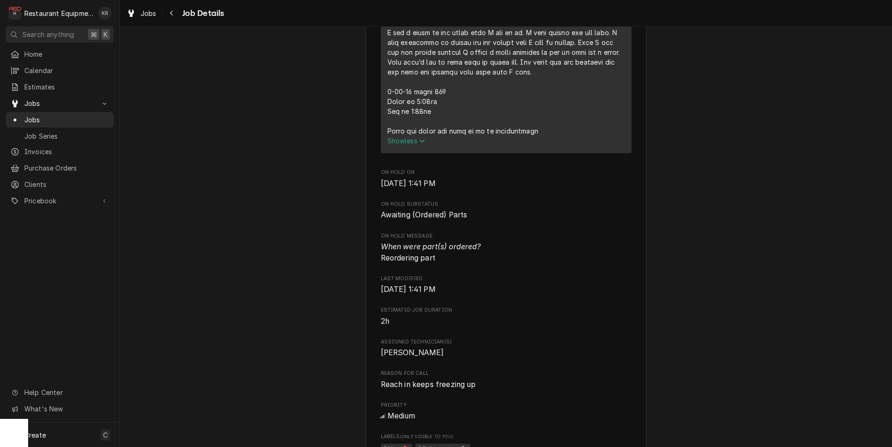
scroll to position [831, 0]
click at [151, 15] on span "Jobs" at bounding box center [149, 13] width 16 height 10
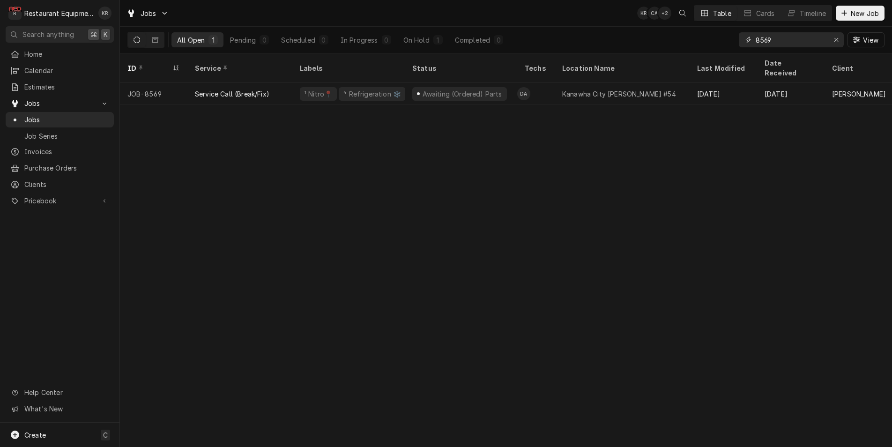
drag, startPoint x: 724, startPoint y: 35, endPoint x: 698, endPoint y: 36, distance: 25.8
click at [756, 36] on input "8569" at bounding box center [791, 39] width 70 height 15
type input "8724"
click at [389, 89] on div "⁴ Refrigeration ❄️" at bounding box center [373, 94] width 60 height 10
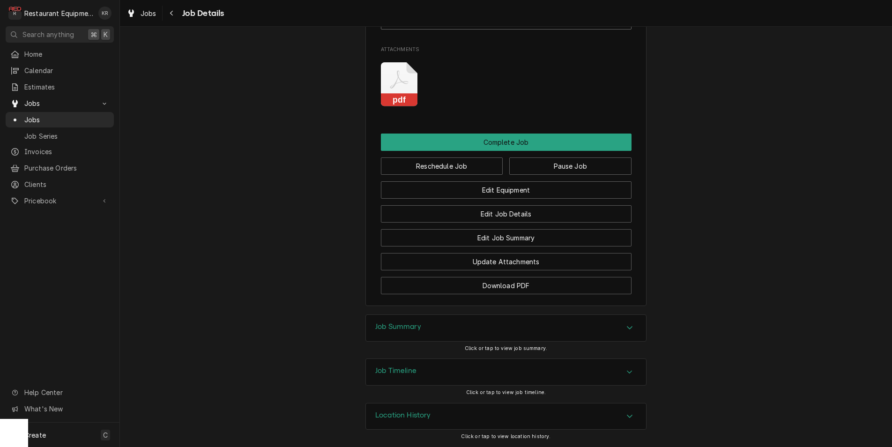
scroll to position [1312, 0]
click at [407, 329] on h3 "Job Summary" at bounding box center [398, 326] width 46 height 9
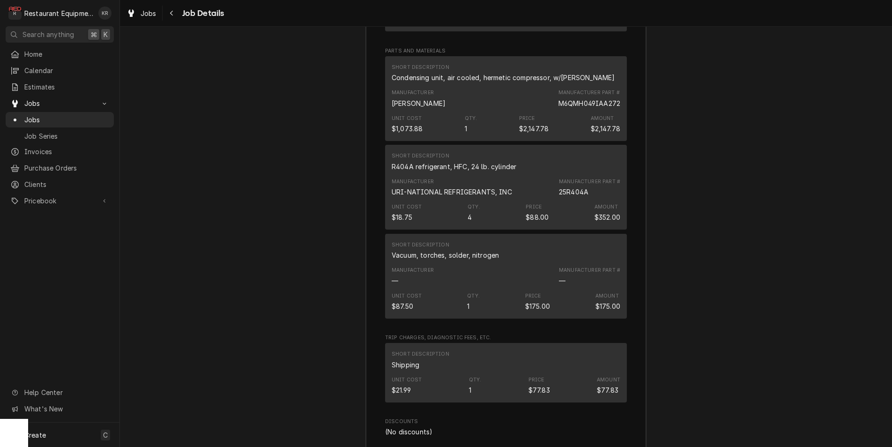
scroll to position [1985, 0]
click at [175, 12] on div "Navigate back" at bounding box center [171, 12] width 9 height 9
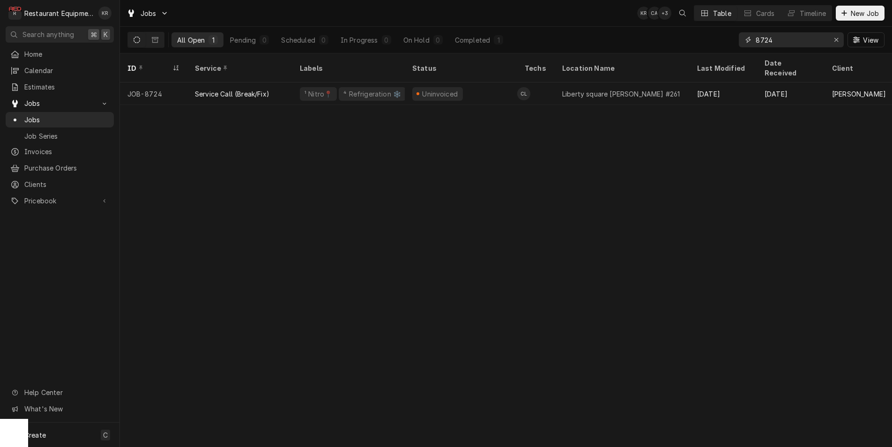
click at [787, 43] on input "8724" at bounding box center [791, 39] width 70 height 15
drag, startPoint x: 782, startPoint y: 43, endPoint x: 736, endPoint y: 44, distance: 46.0
click at [756, 44] on input "8724" at bounding box center [791, 39] width 70 height 15
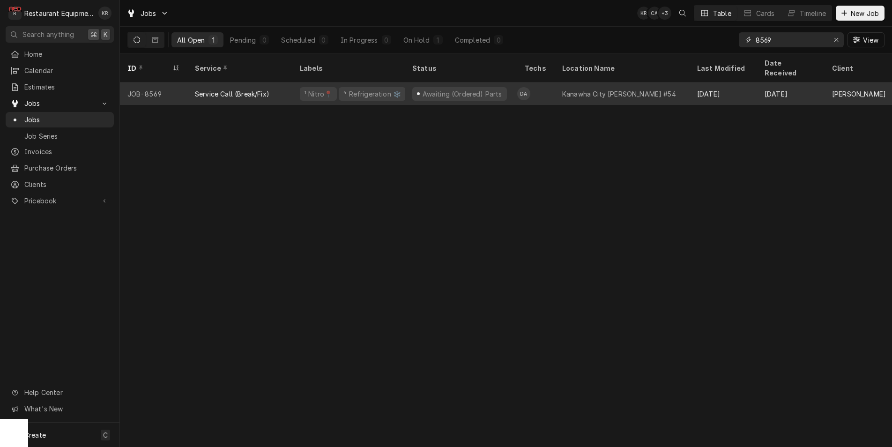
type input "8569"
click at [347, 89] on div "⁴ Refrigeration ❄️" at bounding box center [373, 94] width 60 height 10
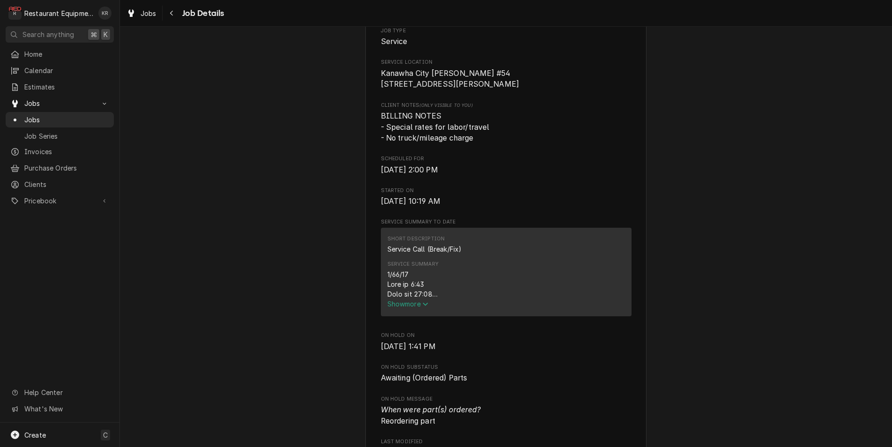
scroll to position [207, 0]
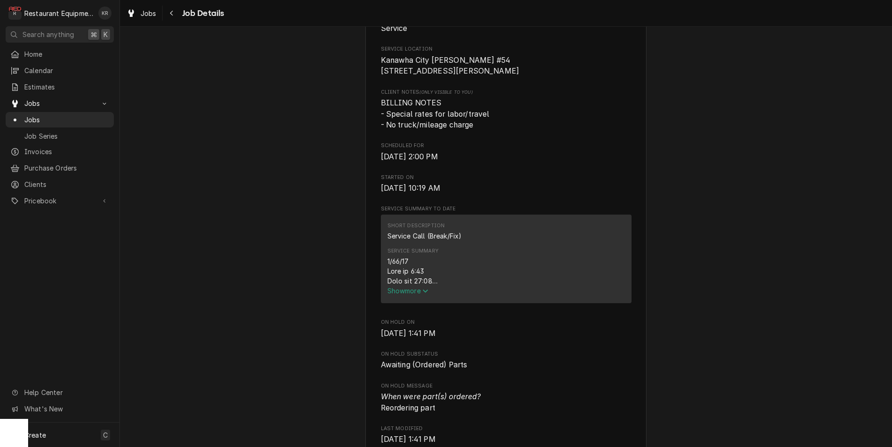
click at [409, 295] on span "Show more" at bounding box center [408, 291] width 41 height 8
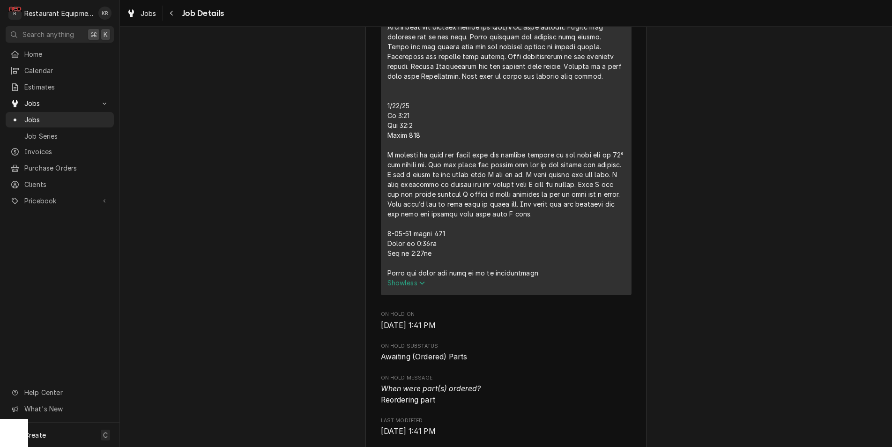
scroll to position [694, 0]
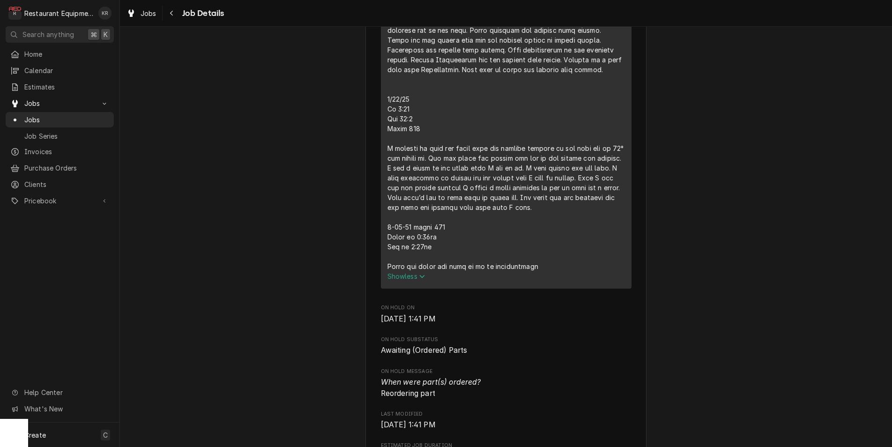
drag, startPoint x: 388, startPoint y: 161, endPoint x: 391, endPoint y: 113, distance: 47.9
click at [388, 161] on div "Service Summary" at bounding box center [507, 20] width 238 height 502
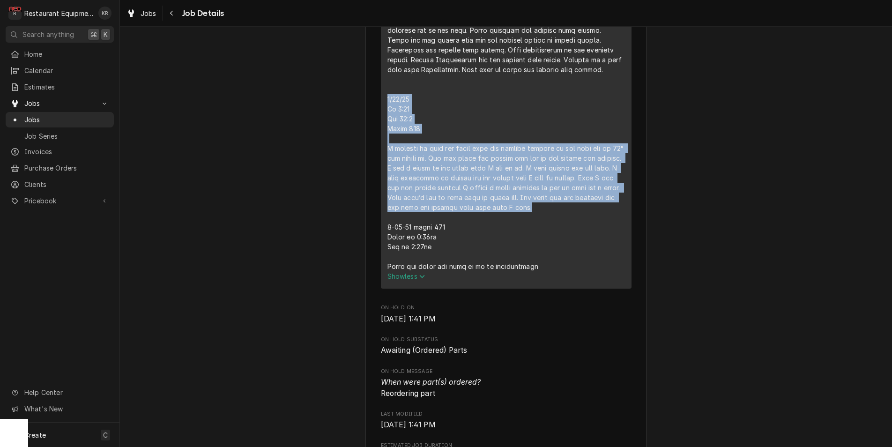
drag, startPoint x: 388, startPoint y: 109, endPoint x: 543, endPoint y: 205, distance: 182.9
click at [577, 219] on div "Service Summary" at bounding box center [507, 20] width 238 height 502
copy div "[DATE] In 9:30 Out 11:4 Truck 104 I arrived on site and found that the freezer …"
